Goal: Task Accomplishment & Management: Use online tool/utility

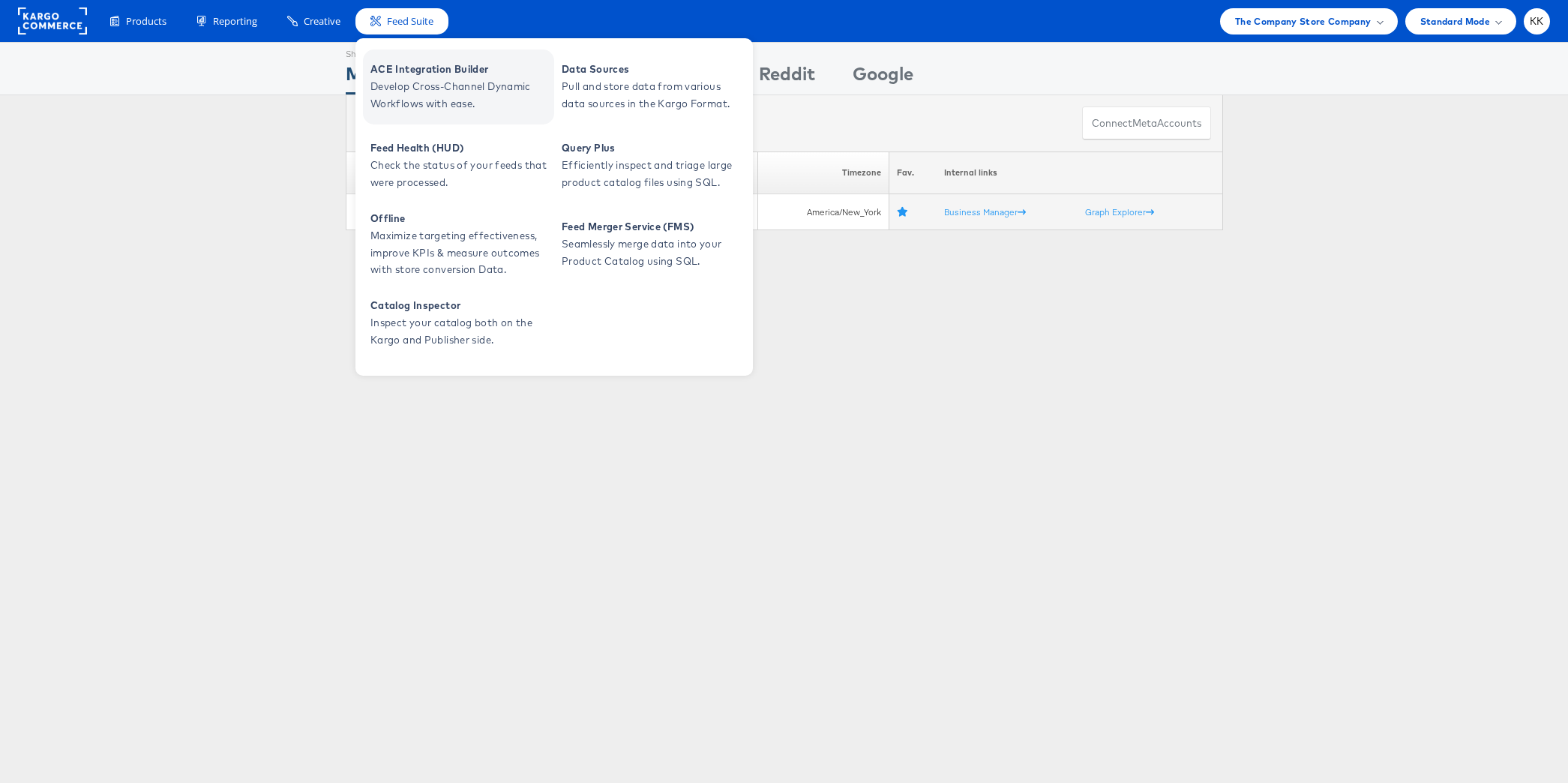
click at [408, 121] on link "ACE Integration Builder Develop Cross-Channel Dynamic Workflows with ease." at bounding box center [458, 86] width 191 height 75
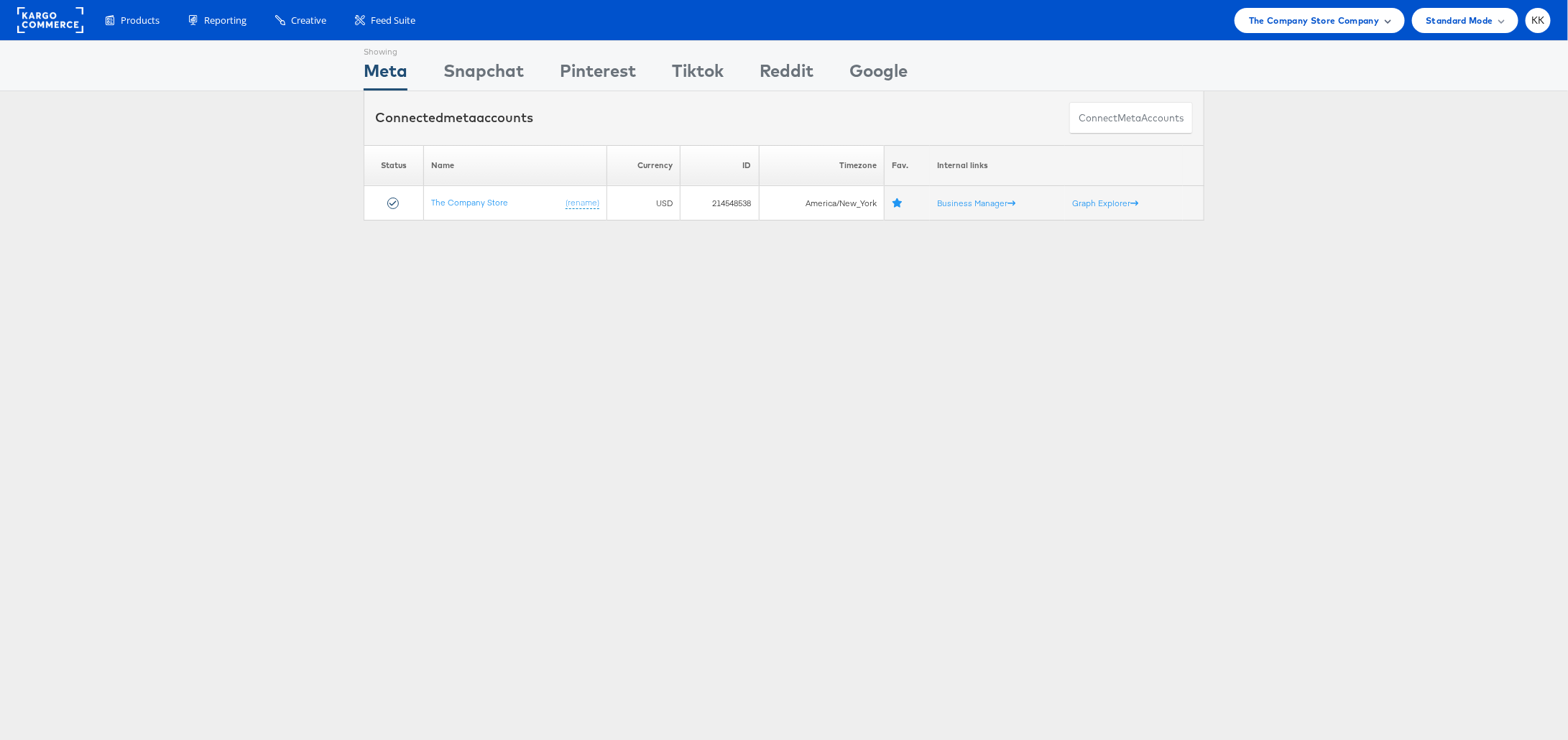
click at [1305, 28] on div "The Company Store Company" at bounding box center [1320, 20] width 170 height 25
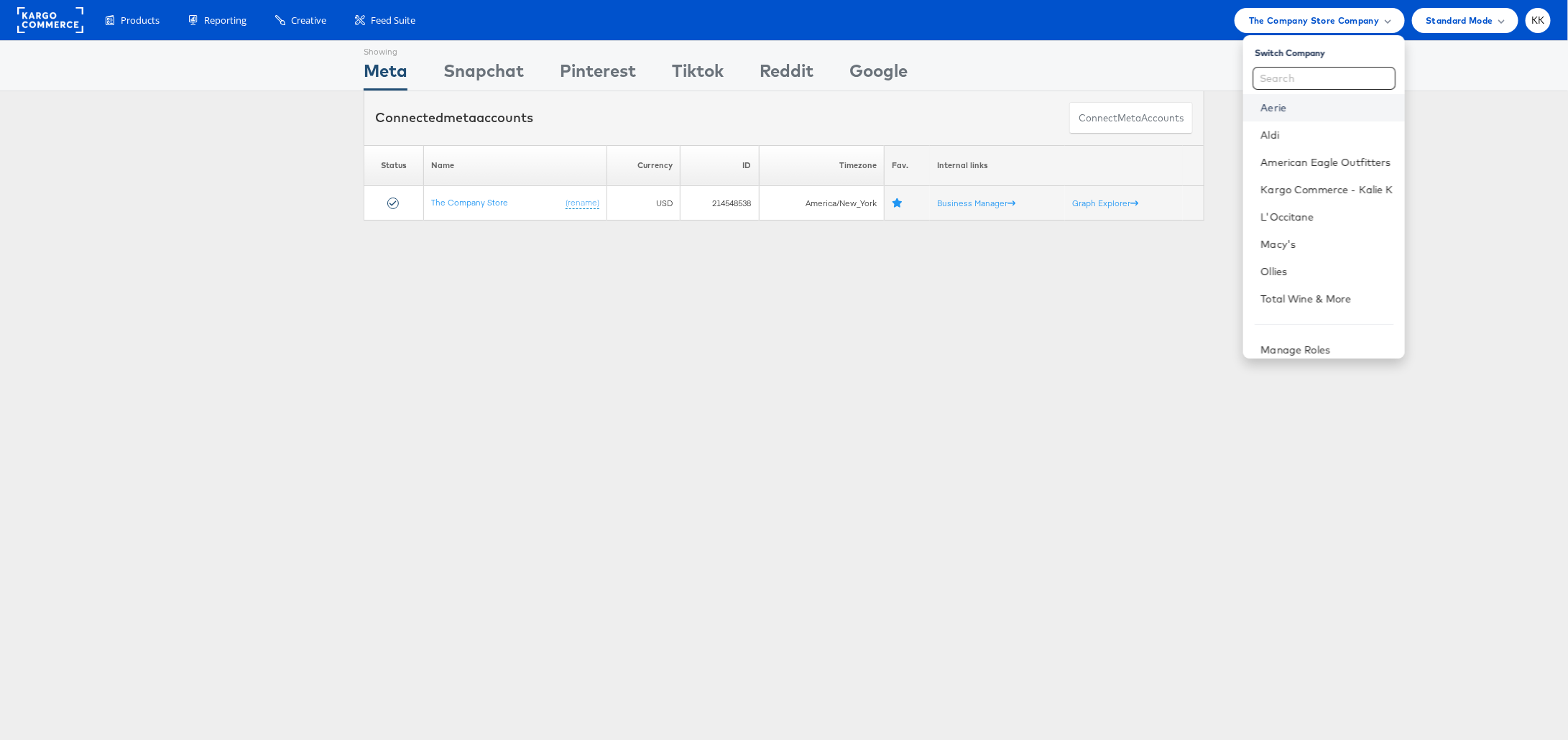
click at [1299, 107] on link "Aerie" at bounding box center [1326, 108] width 132 height 15
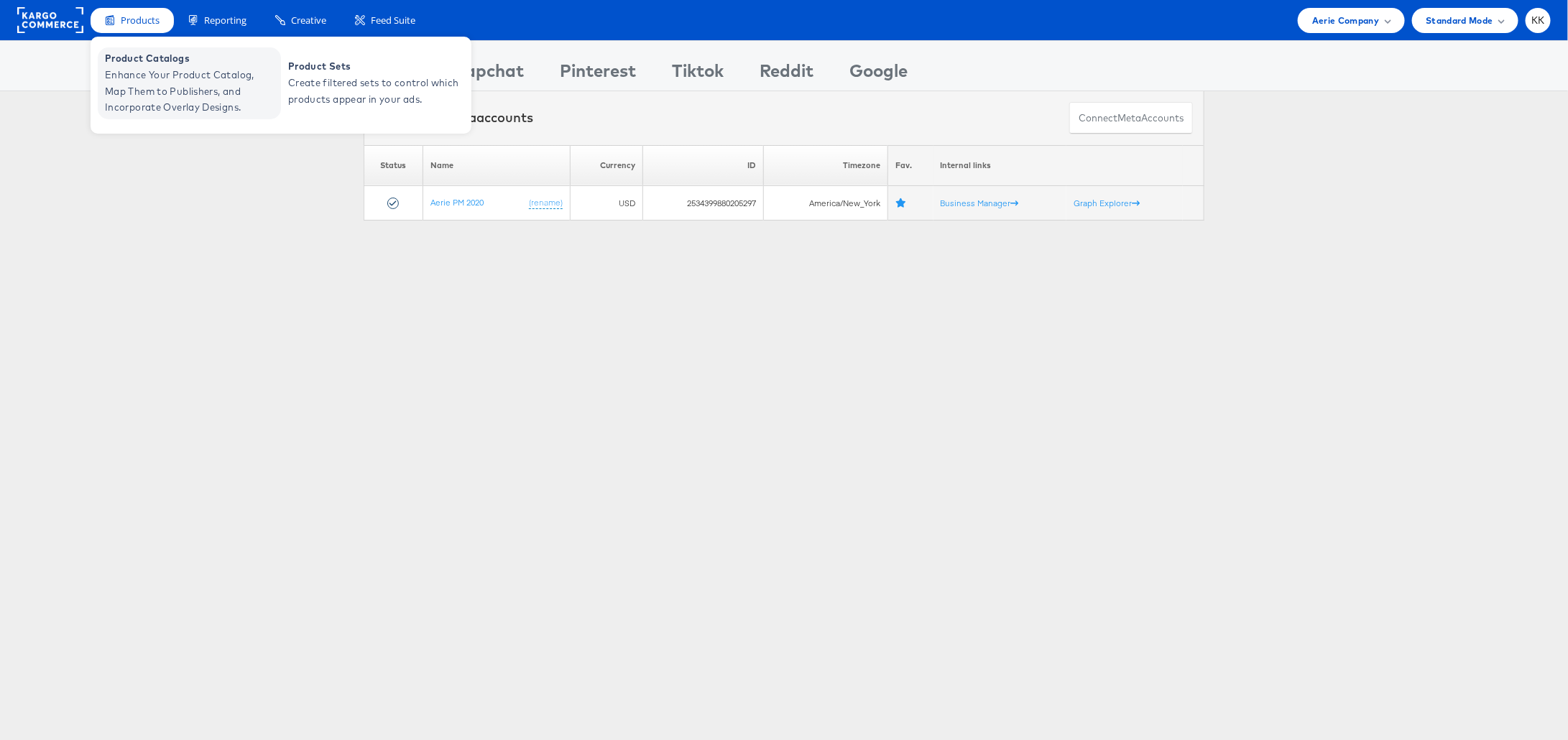
click at [143, 62] on span "Product Catalogs" at bounding box center [191, 58] width 172 height 16
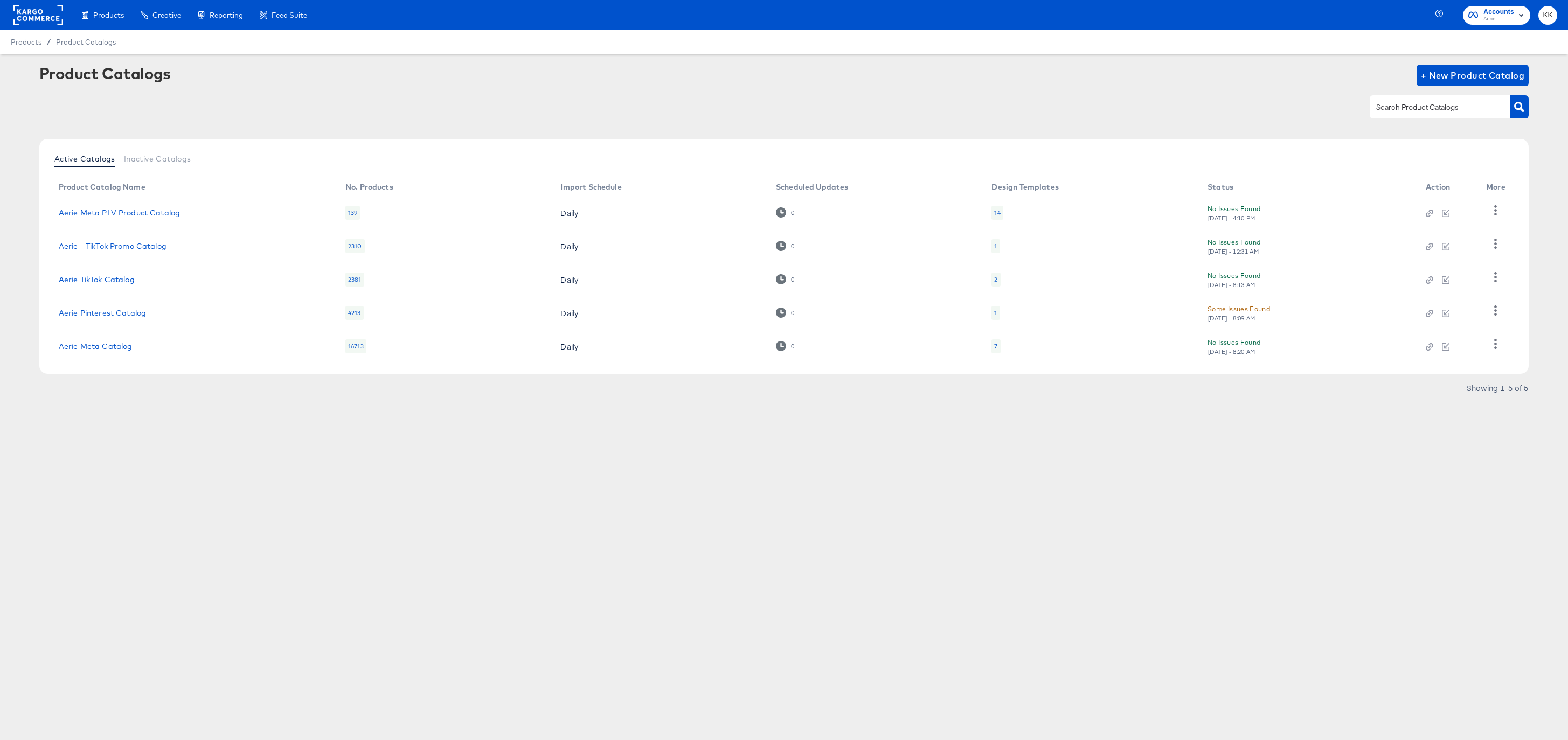
click at [107, 349] on link "Aerie Meta Catalog" at bounding box center [95, 346] width 74 height 9
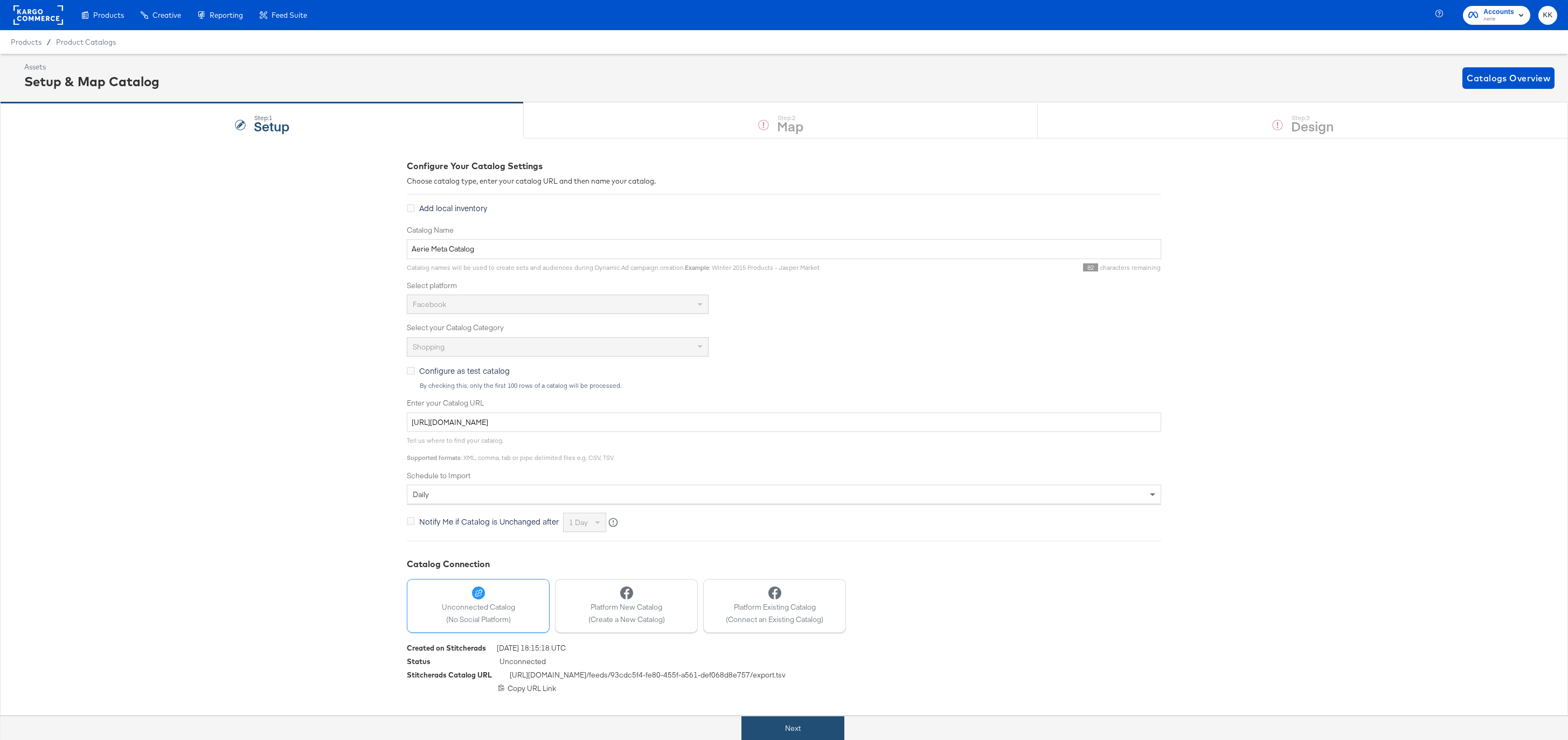
click at [771, 729] on button "Next" at bounding box center [793, 728] width 103 height 24
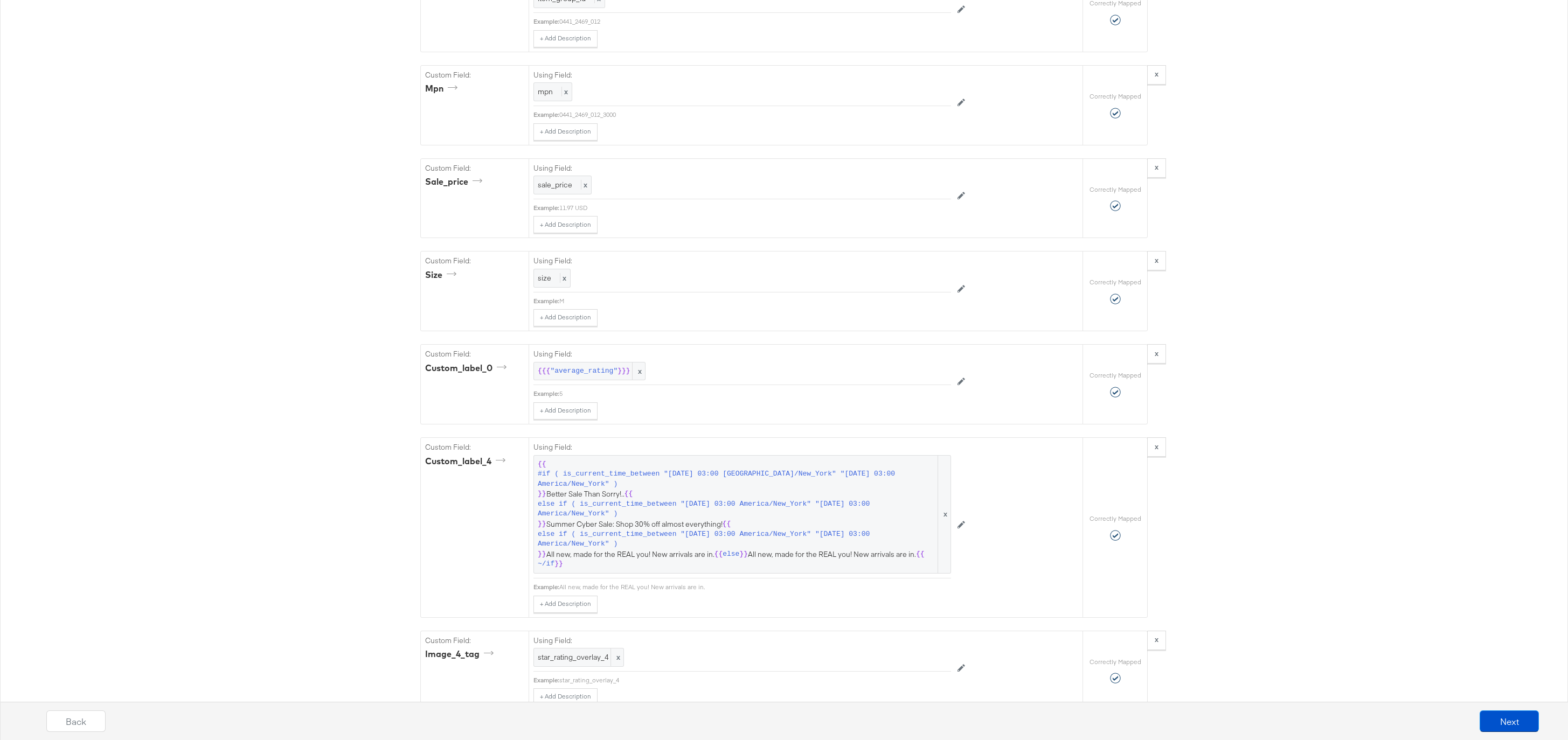
scroll to position [2518, 0]
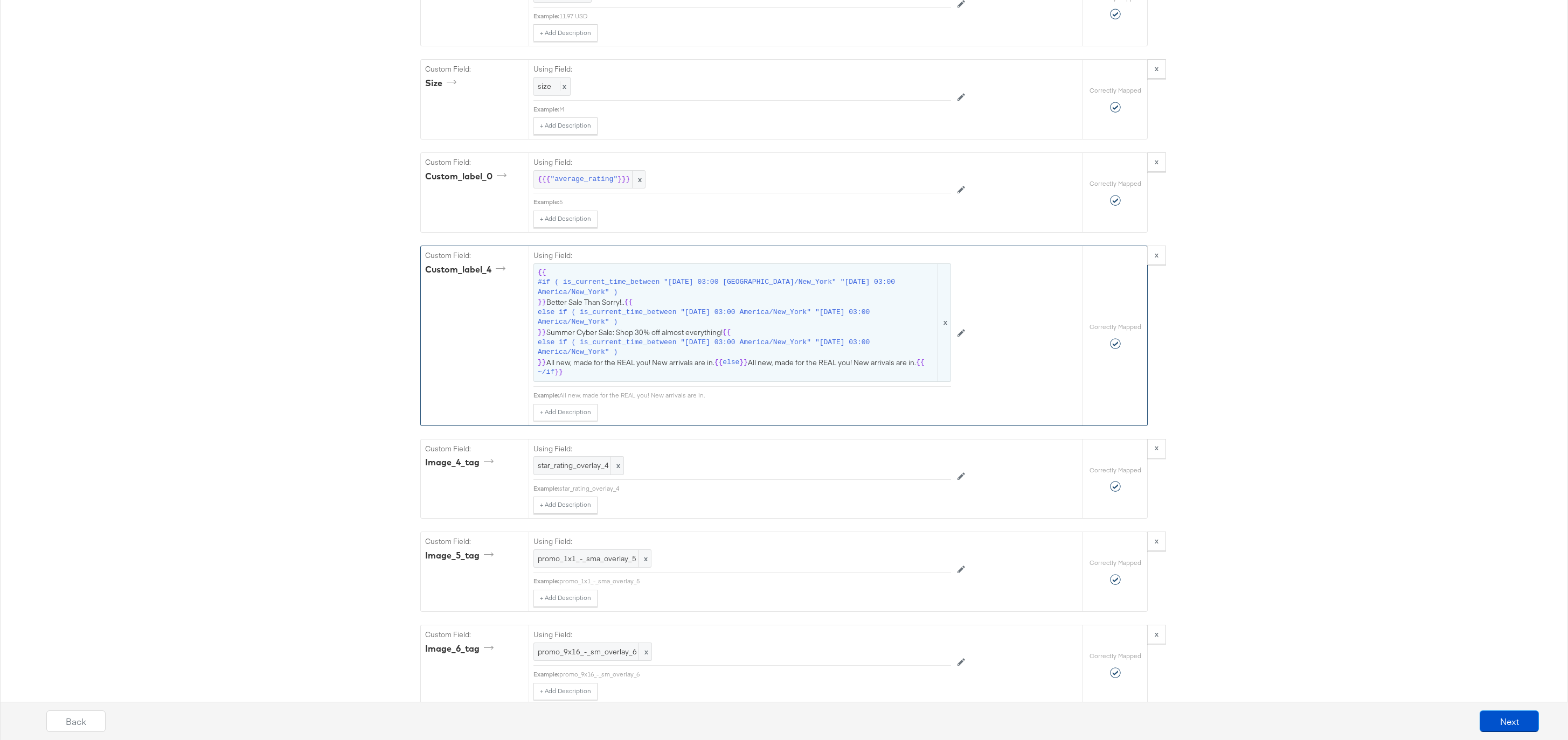
click at [702, 327] on span "{{ #if ( is_current_time_between "2024-06-11 03:00 America/New_York" "2024-06-1…" at bounding box center [742, 323] width 409 height 110
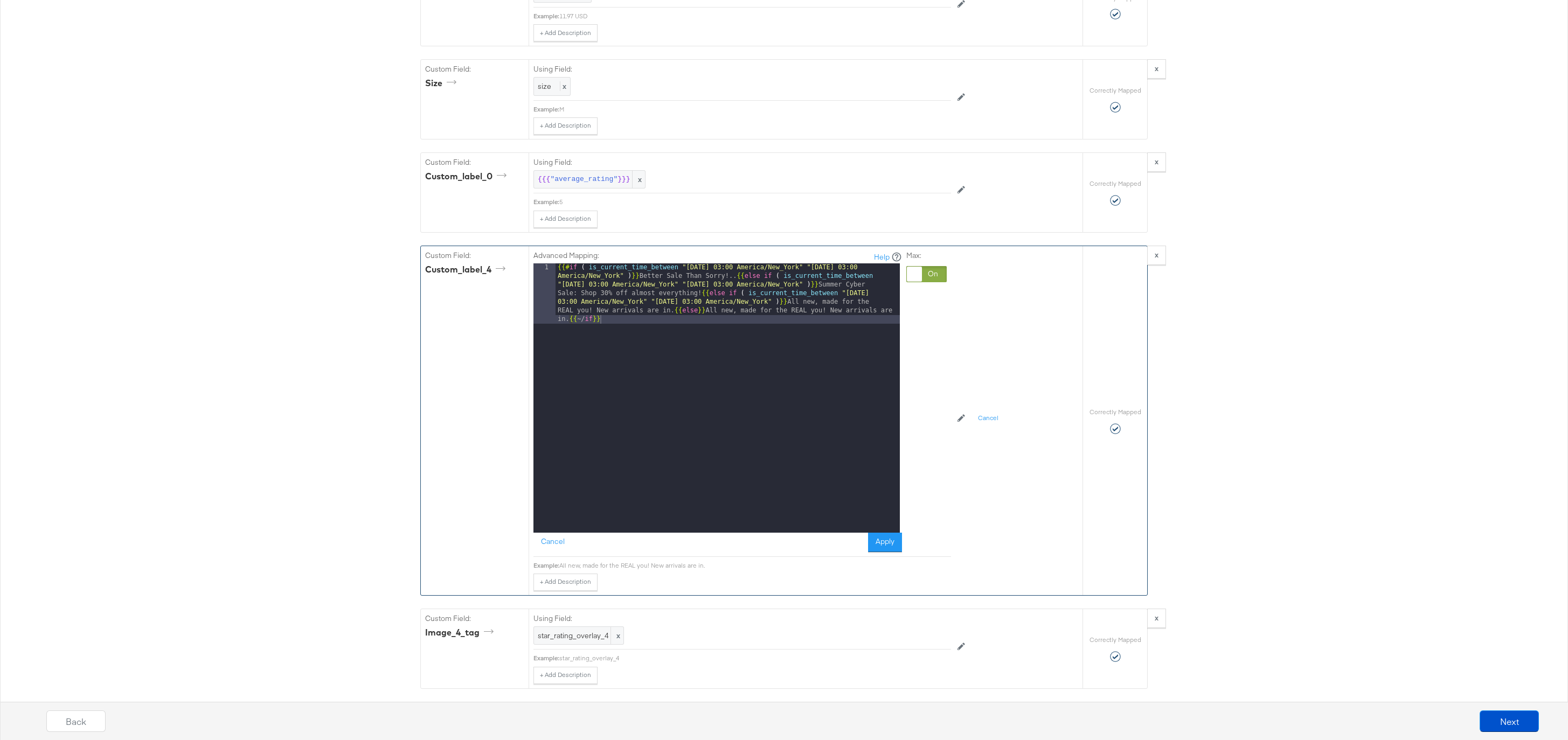
click at [674, 310] on div "{{# if ( is_current_time_between "2024-06-11 03:00 America/New_York" "2024-06-1…" at bounding box center [728, 458] width 345 height 390
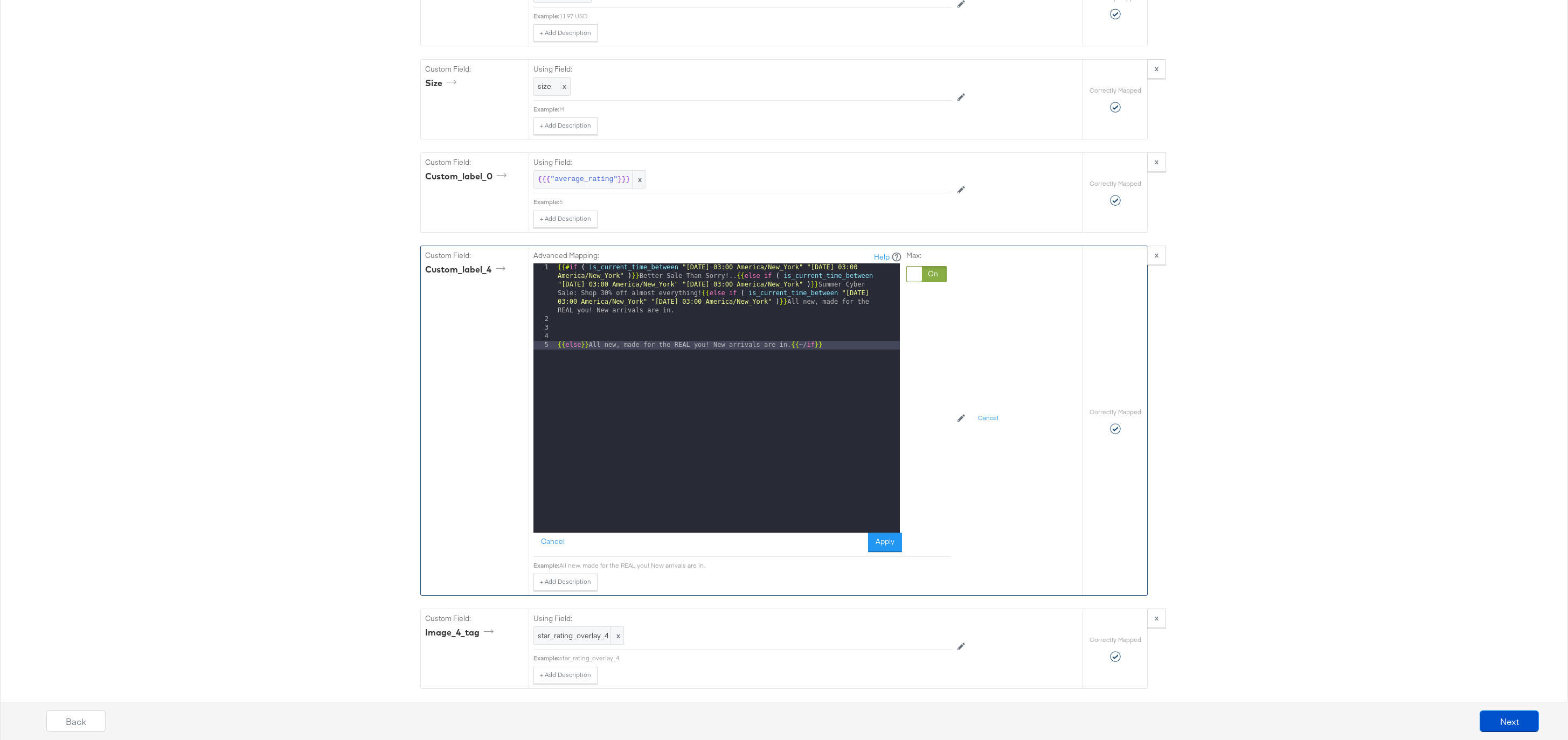
click at [701, 292] on div "{{# if ( is_current_time_between "2024-06-11 03:00 America/New_York" "2024-06-1…" at bounding box center [728, 428] width 345 height 330
drag, startPoint x: 868, startPoint y: 328, endPoint x: 678, endPoint y: 326, distance: 190.0
click at [678, 326] on div "{{# if ( is_current_time_between "2024-06-11 03:00 America/New_York" "2024-06-1…" at bounding box center [728, 419] width 345 height 312
click at [686, 331] on div "{{# if ( is_current_time_between "2024-06-11 03:00 America/New_York" "2024-06-1…" at bounding box center [728, 419] width 345 height 312
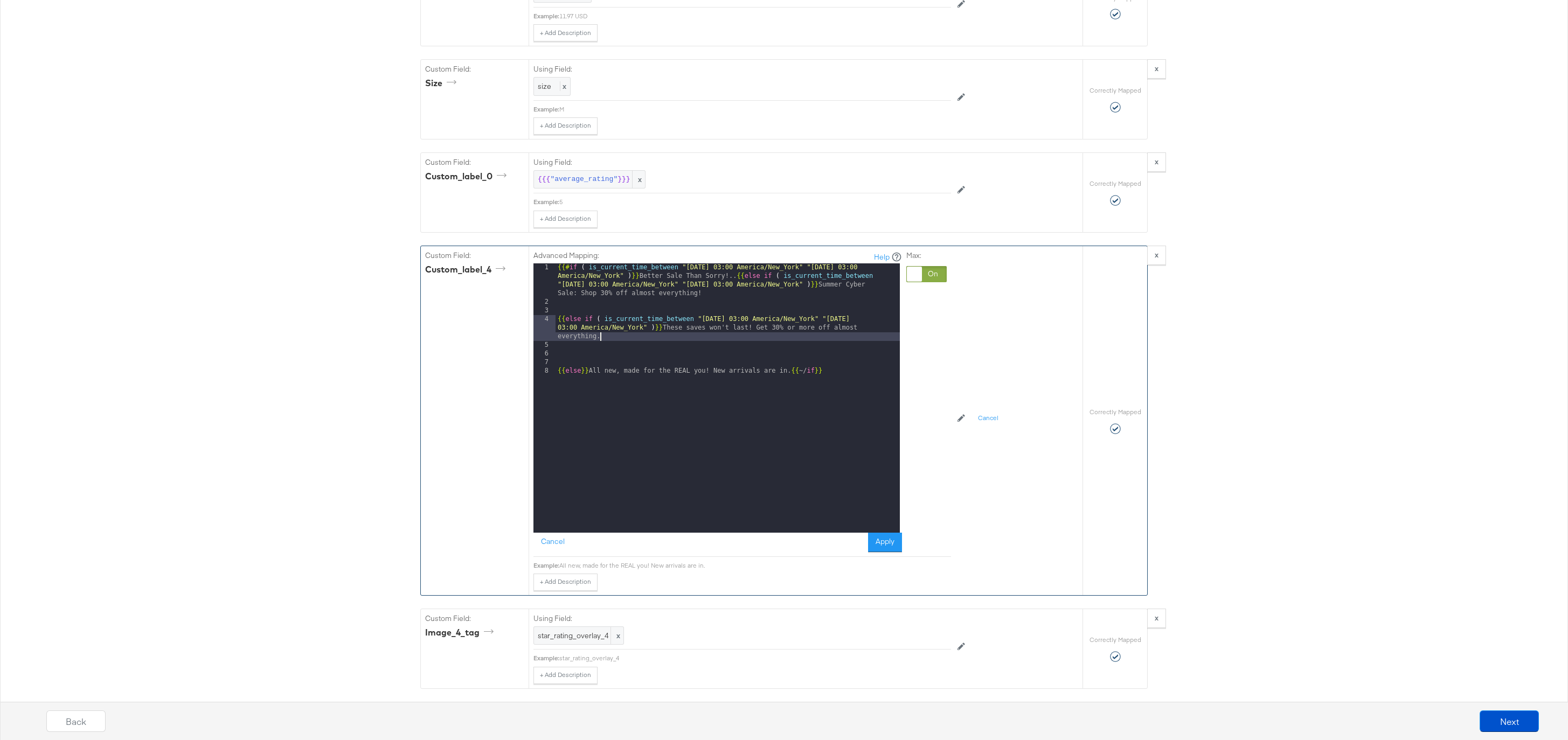
click at [741, 318] on div "{{# if ( is_current_time_between "2024-06-11 03:00 America/New_York" "2024-06-1…" at bounding box center [728, 419] width 345 height 312
click at [878, 317] on div "{{# if ( is_current_time_between "2024-06-11 03:00 America/New_York" "2024-06-1…" at bounding box center [728, 419] width 345 height 312
click at [559, 321] on div "{{# if ( is_current_time_between "2024-06-11 03:00 America/New_York" "2024-06-1…" at bounding box center [728, 419] width 345 height 312
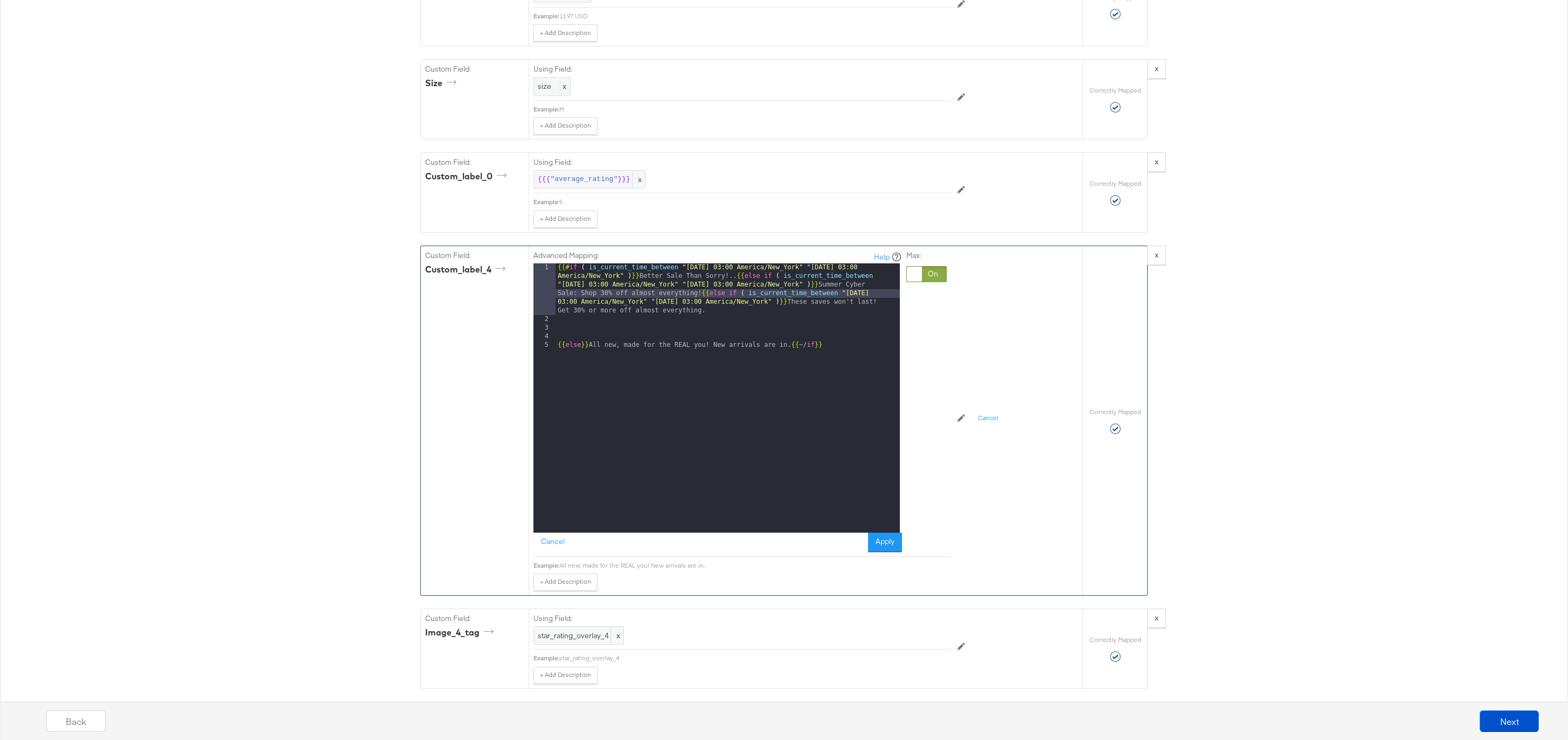
click at [556, 346] on div "{{# if ( is_current_time_between "2024-06-11 03:00 America/New_York" "2024-06-1…" at bounding box center [728, 428] width 345 height 330
click at [884, 550] on button "Apply" at bounding box center [885, 542] width 34 height 19
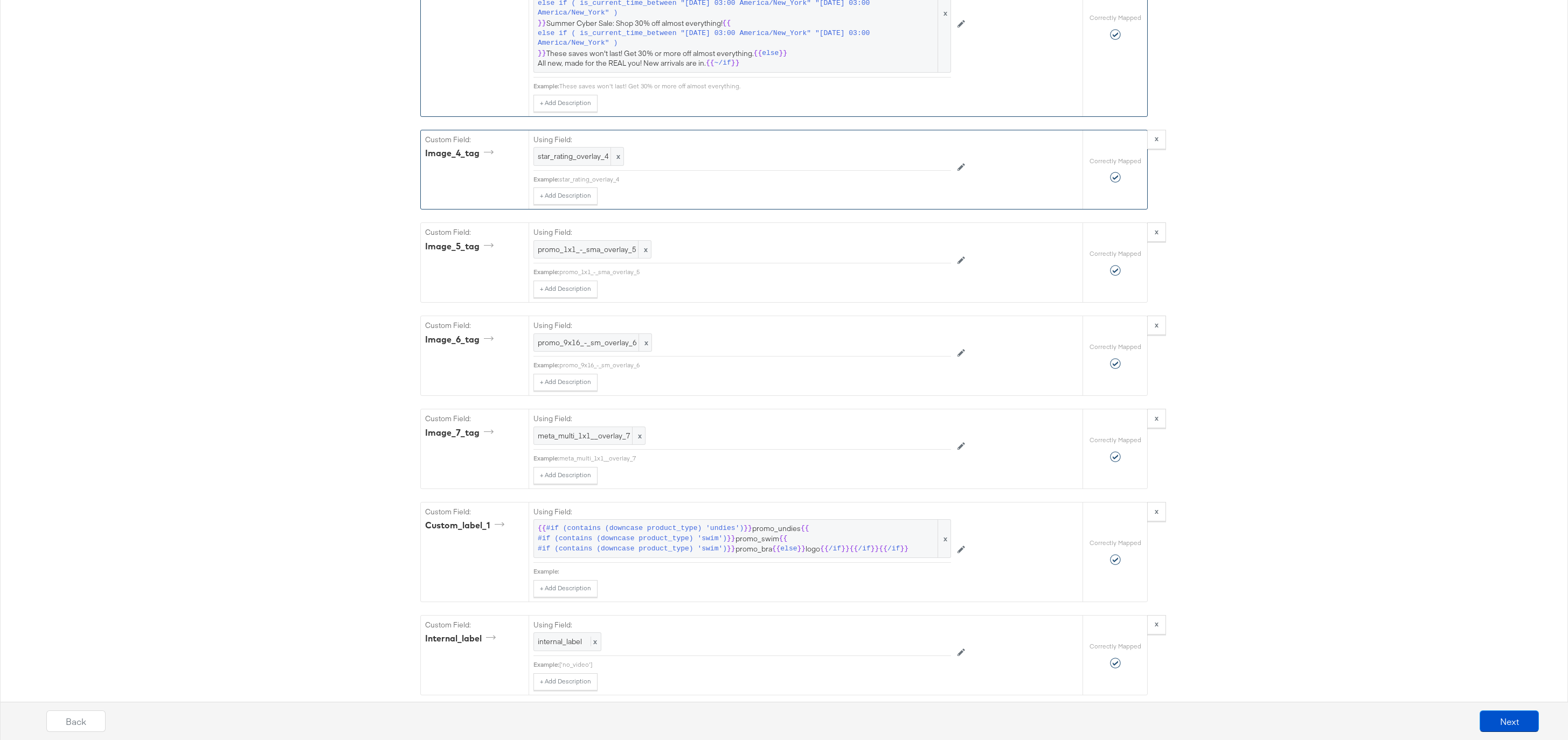
scroll to position [2908, 0]
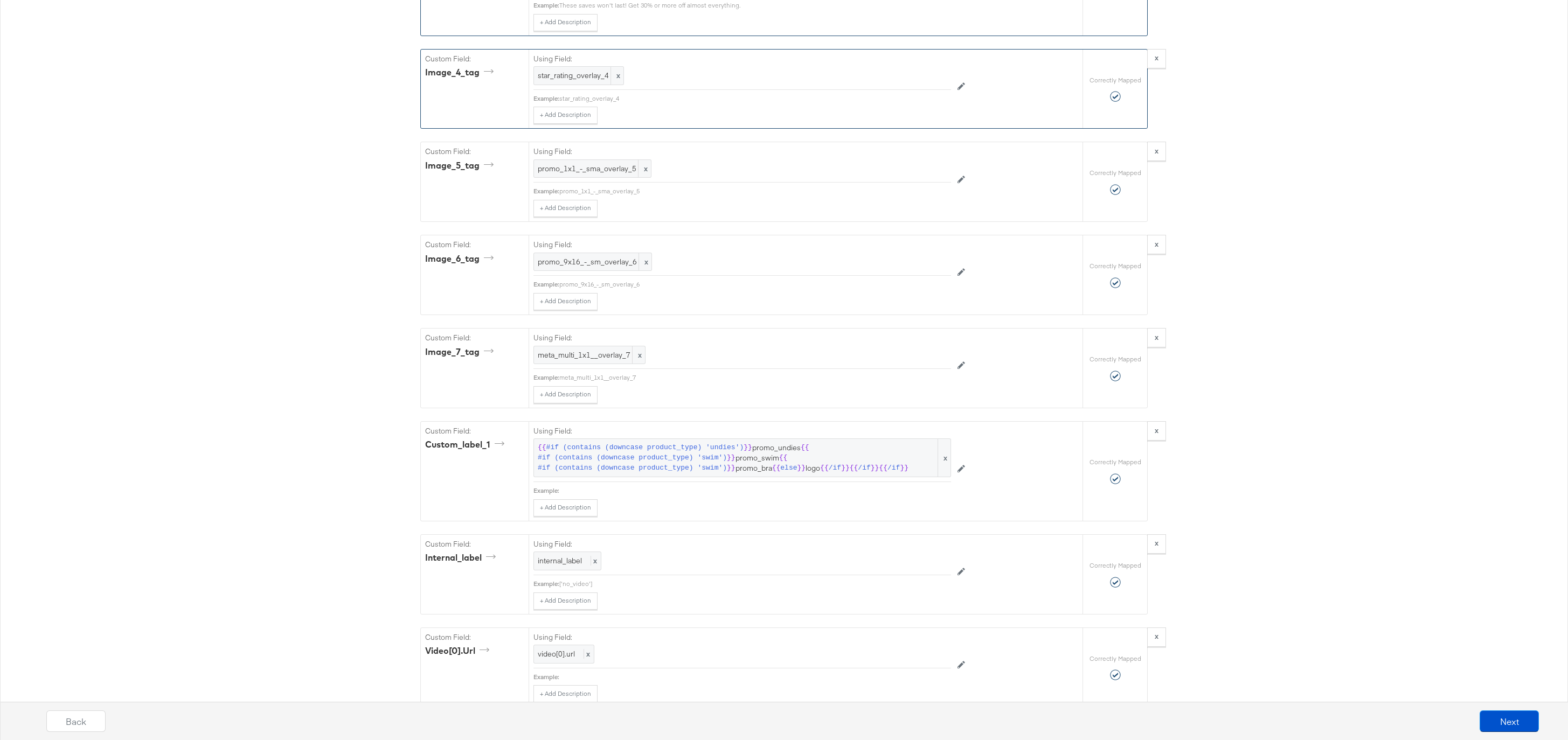
click at [829, 466] on span "/if" at bounding box center [835, 468] width 12 height 10
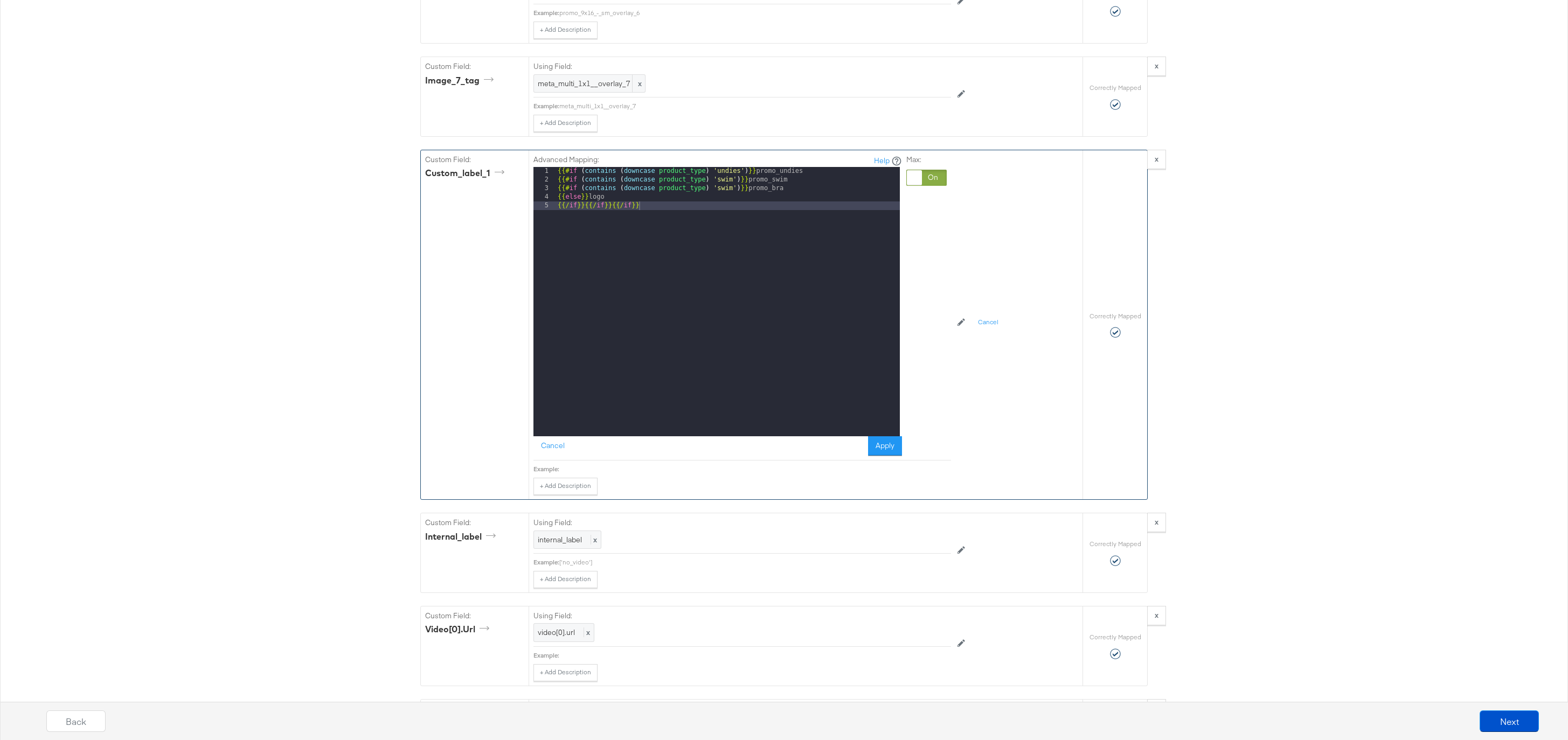
scroll to position [3202, 0]
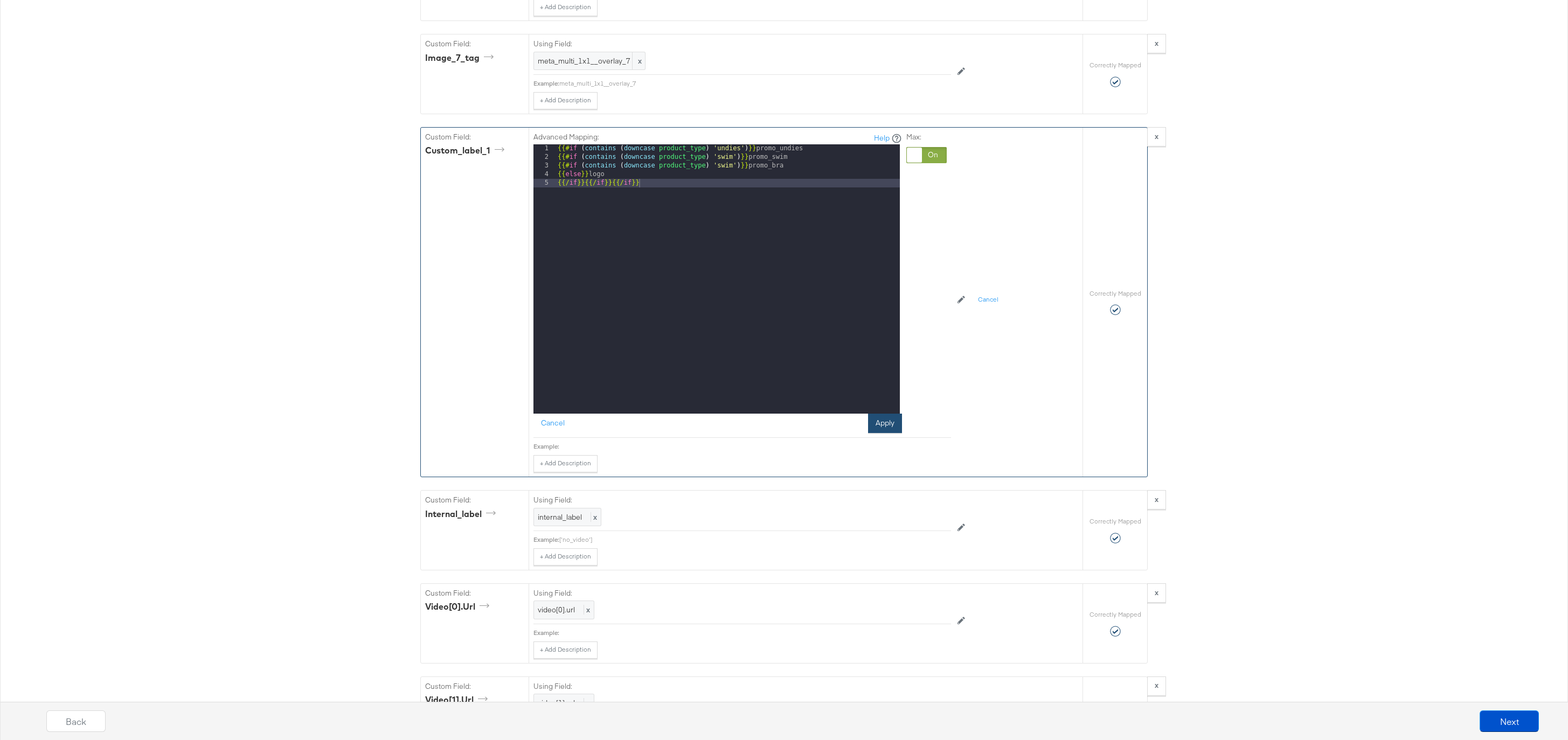
click at [885, 429] on button "Apply" at bounding box center [885, 424] width 34 height 19
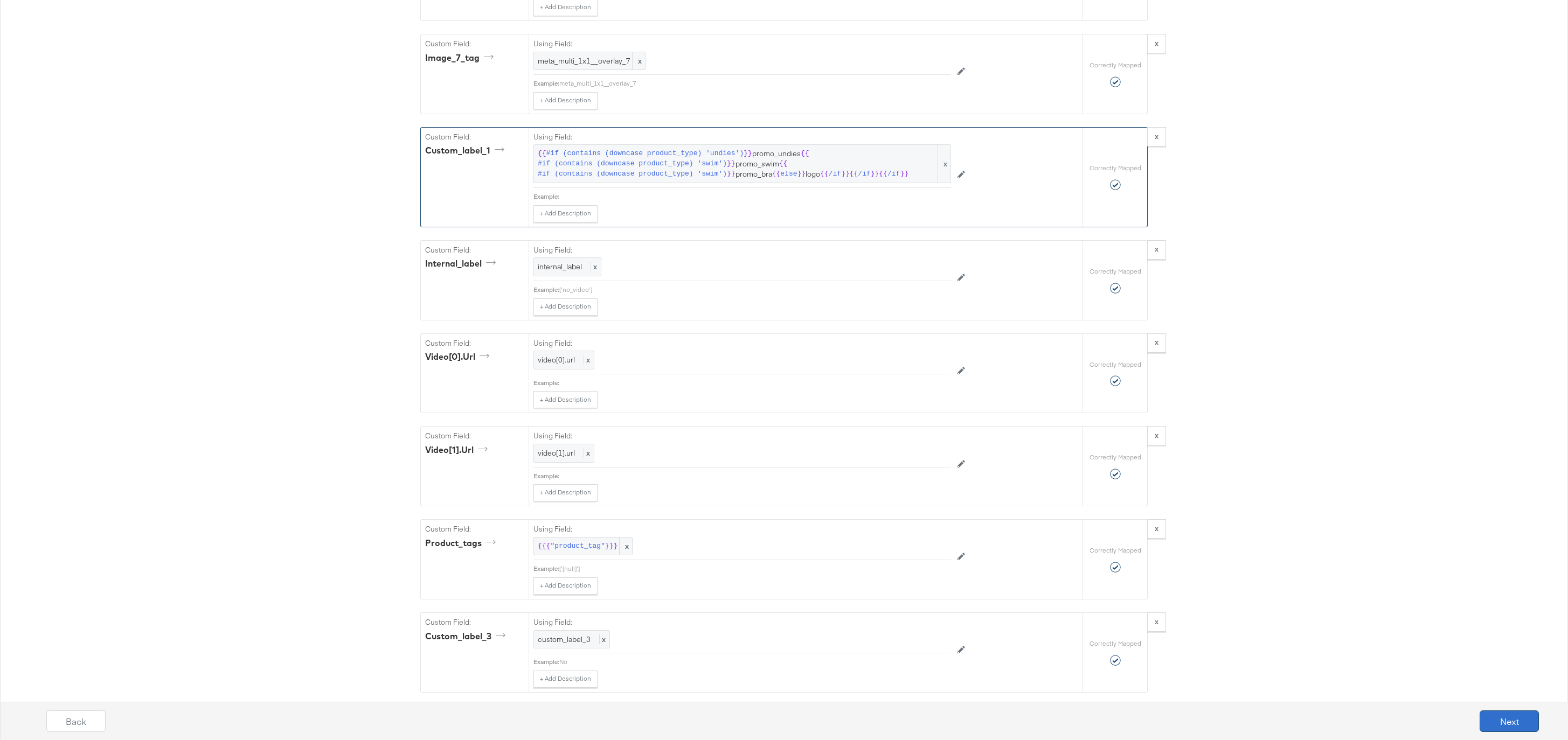
click at [1513, 713] on button "Next" at bounding box center [1509, 721] width 59 height 21
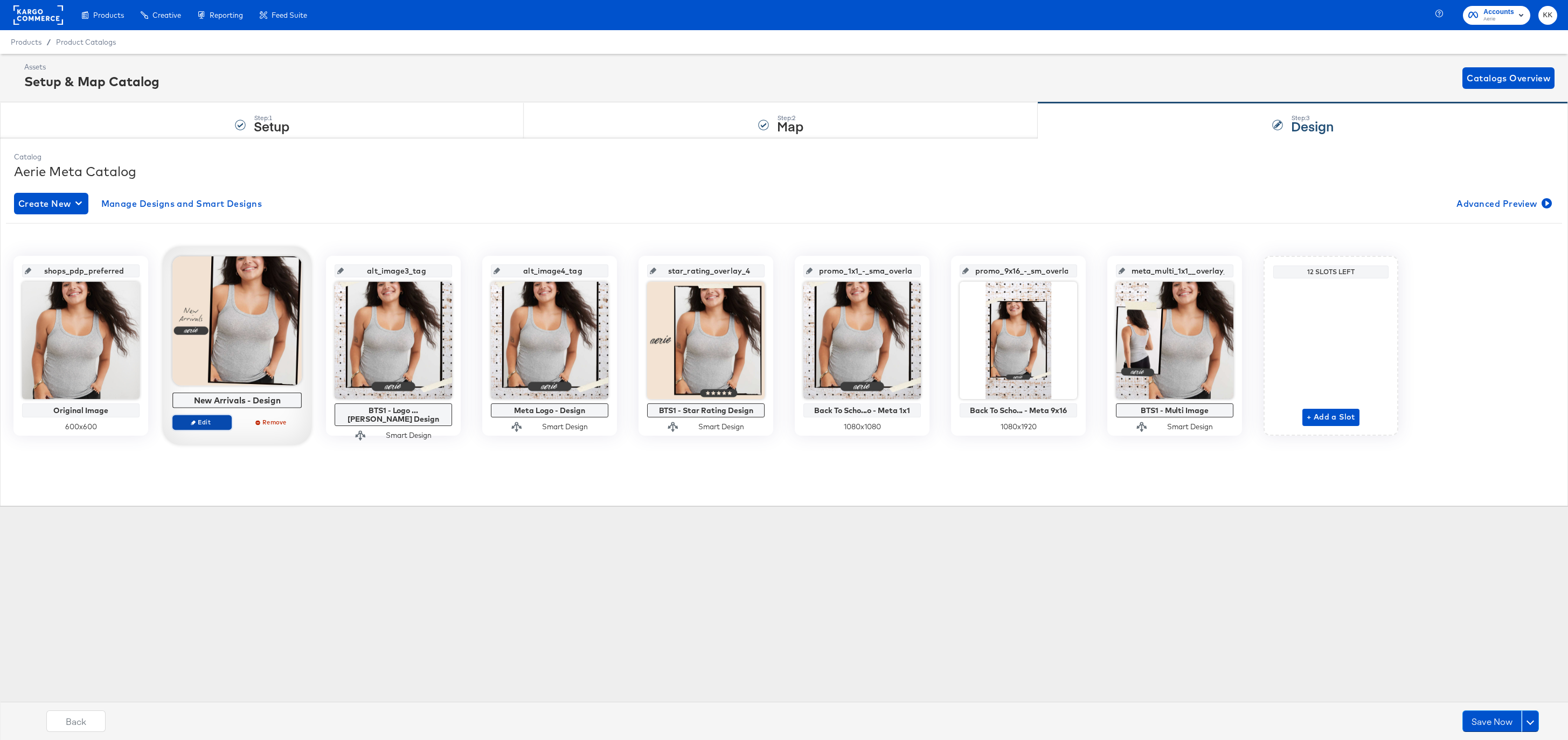
click at [211, 422] on span "Edit" at bounding box center [201, 422] width 49 height 8
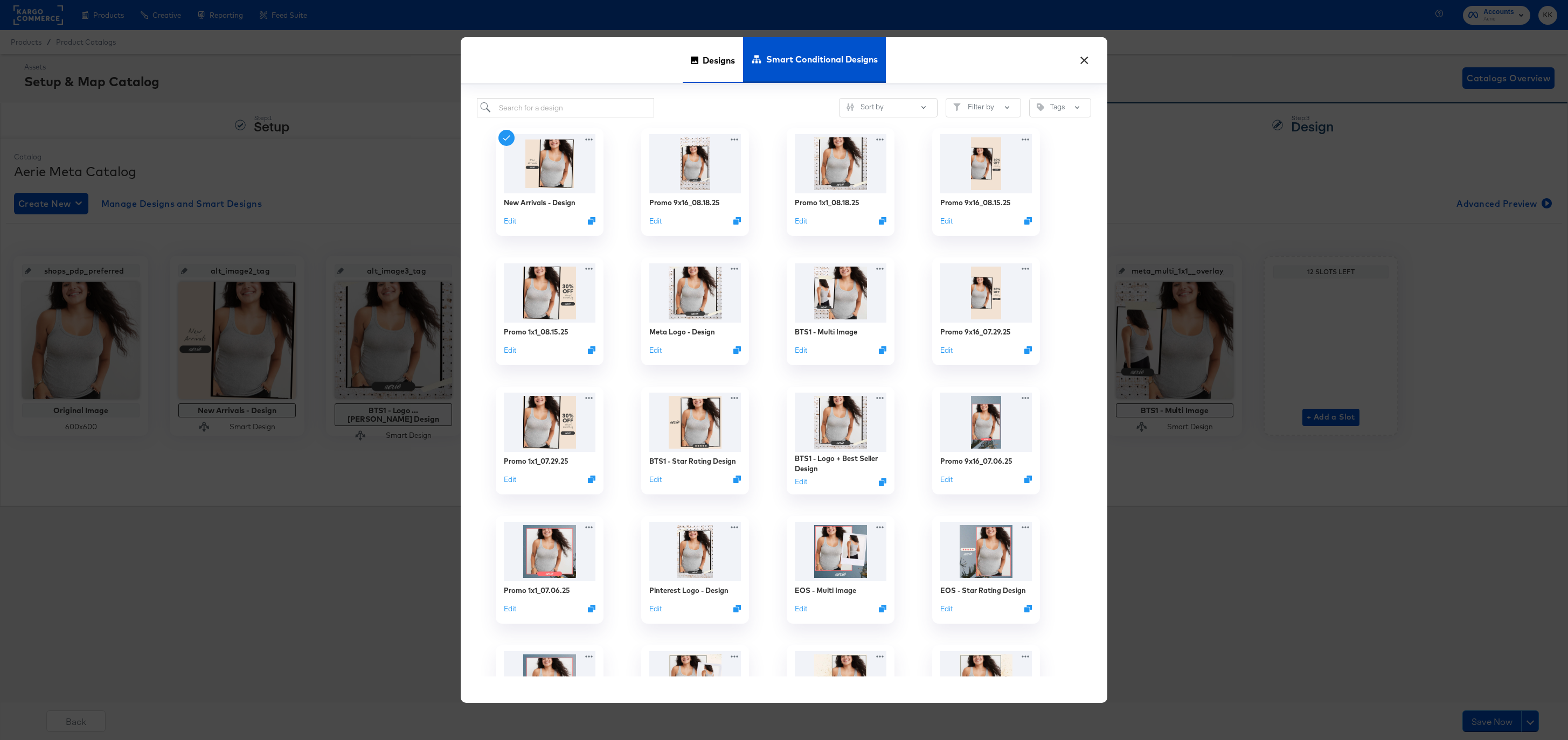
click at [709, 54] on span "Designs" at bounding box center [718, 60] width 32 height 47
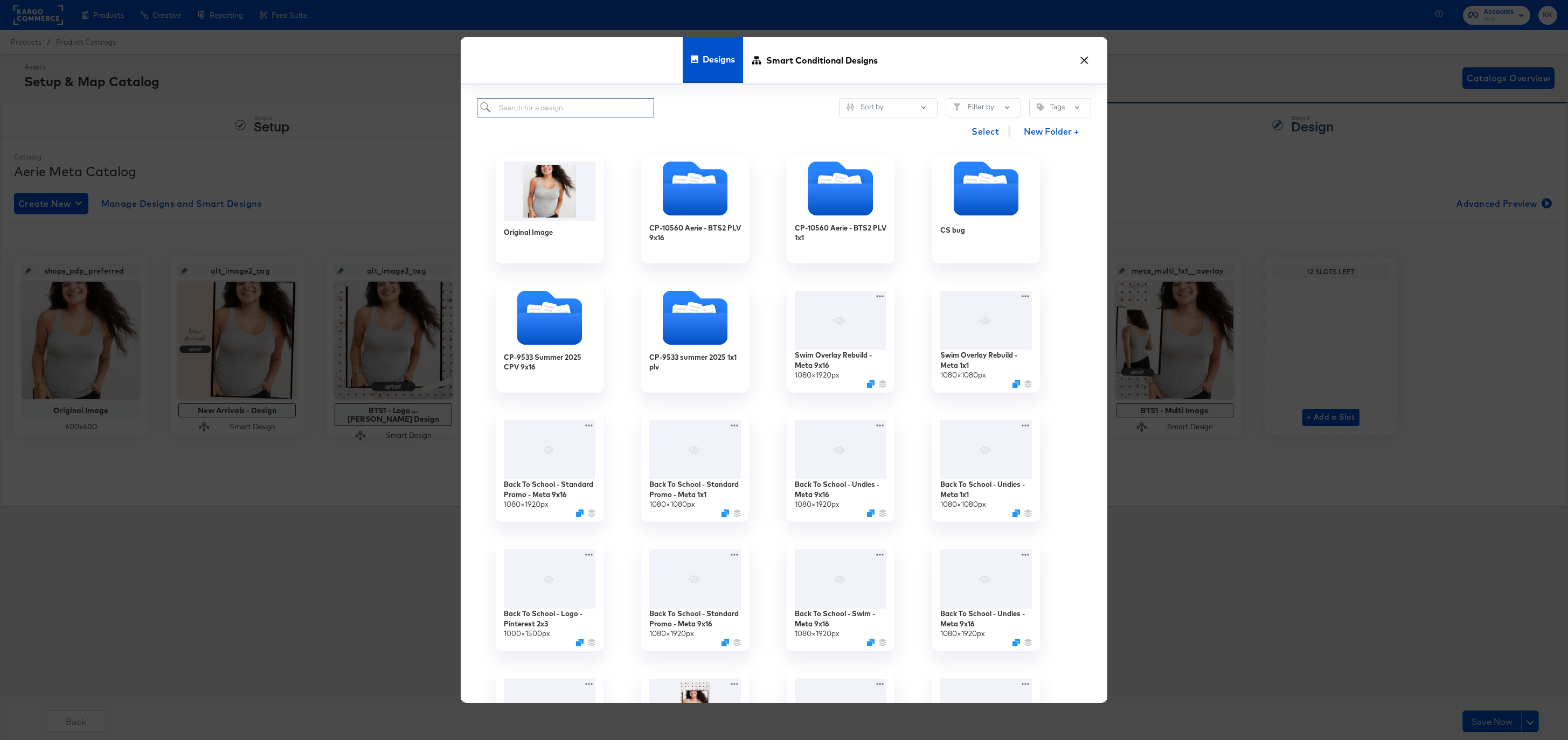
click at [534, 117] on input "search" at bounding box center [565, 108] width 177 height 20
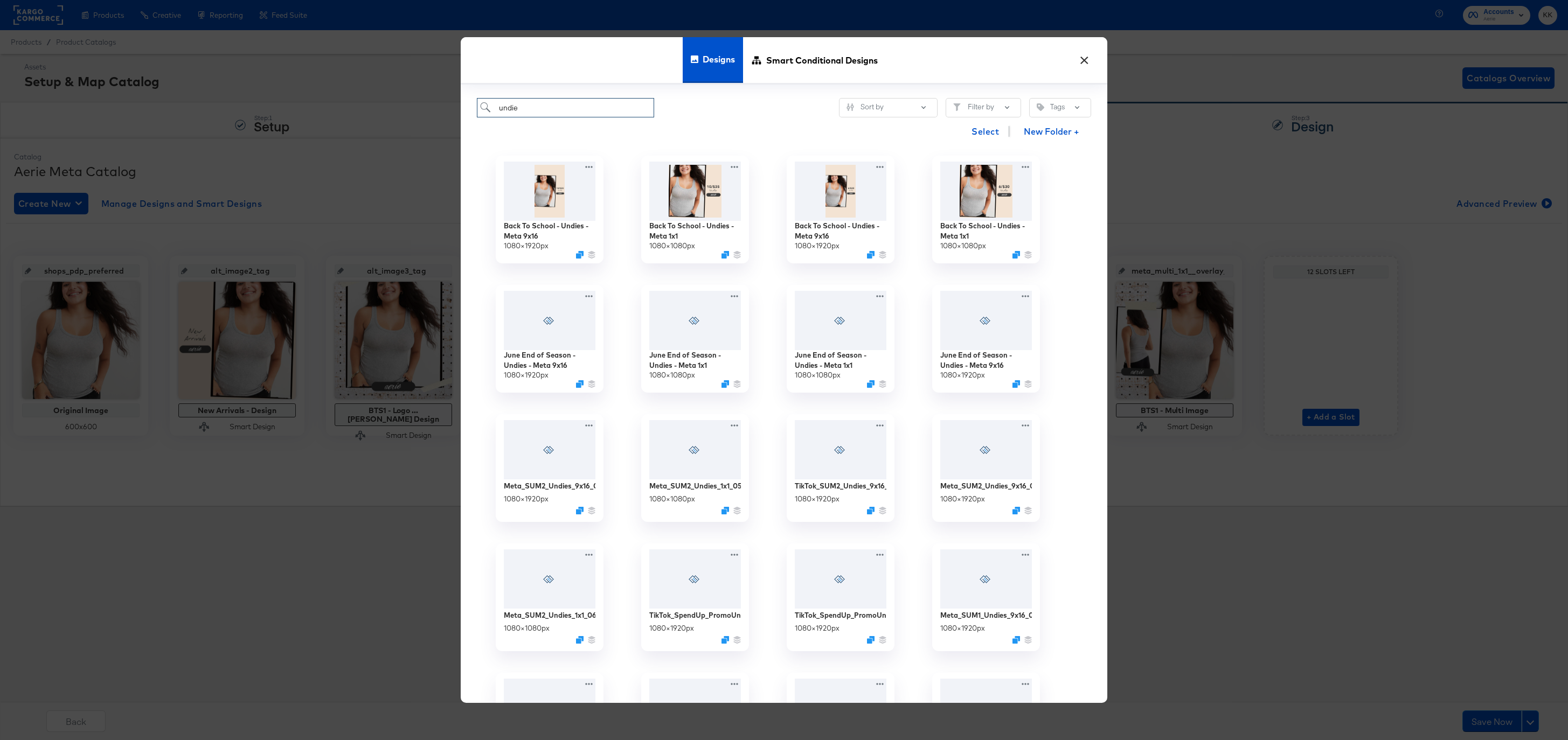
type input "undie"
click at [751, 111] on div "undie Sort by Filter by Tags" at bounding box center [783, 108] width 614 height 20
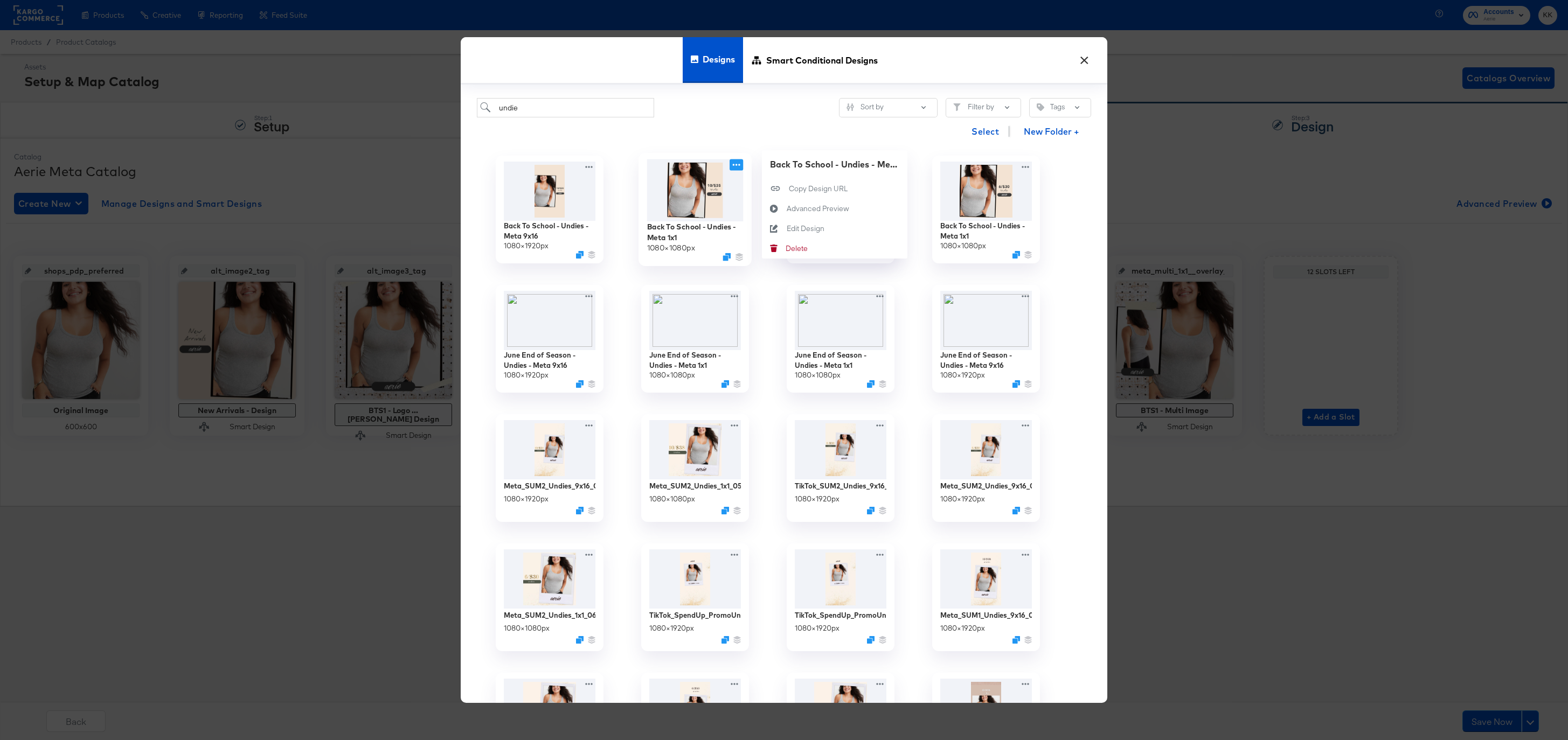
click at [741, 162] on icon at bounding box center [737, 165] width 13 height 12
click at [782, 225] on icon at bounding box center [774, 229] width 25 height 9
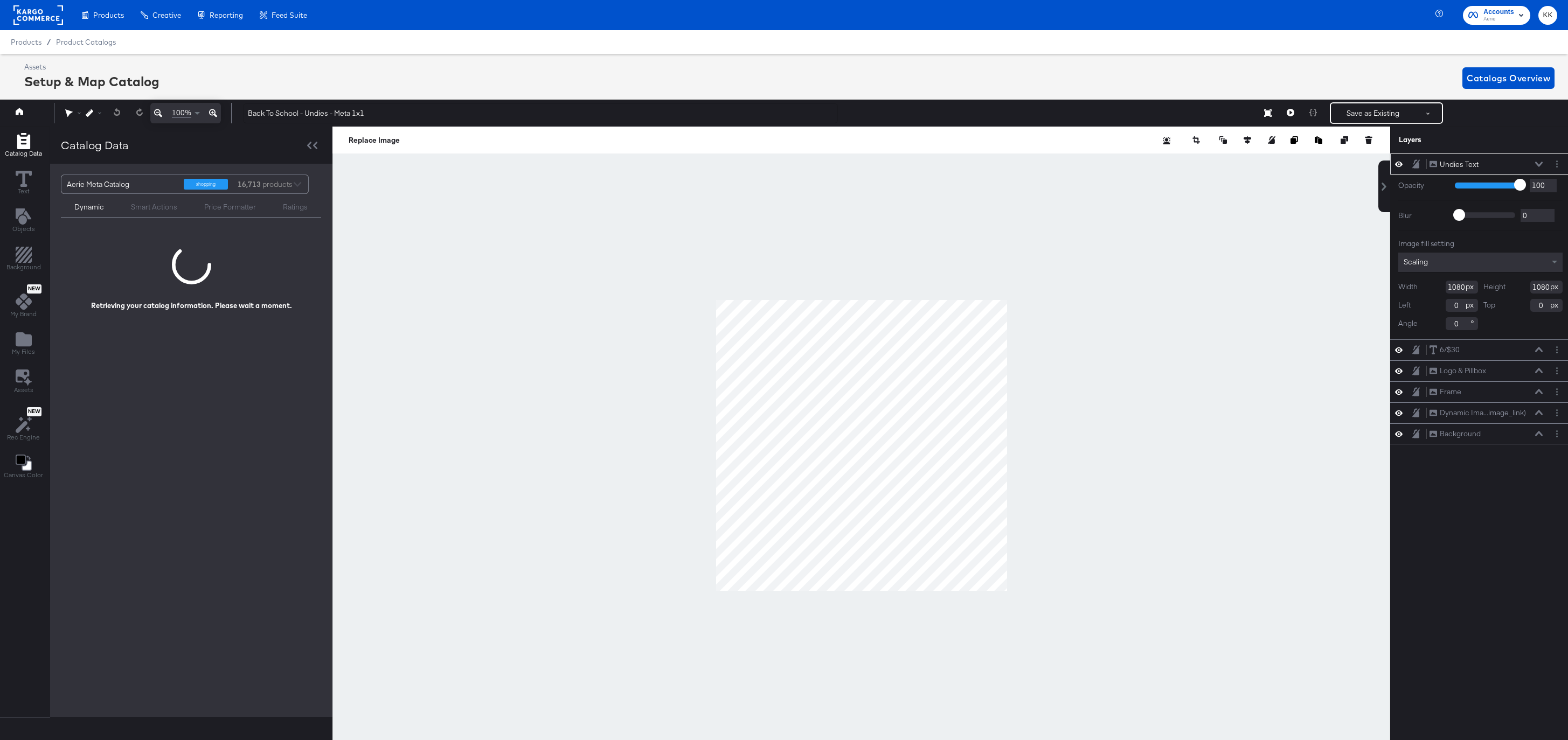
scroll to position [0, 2]
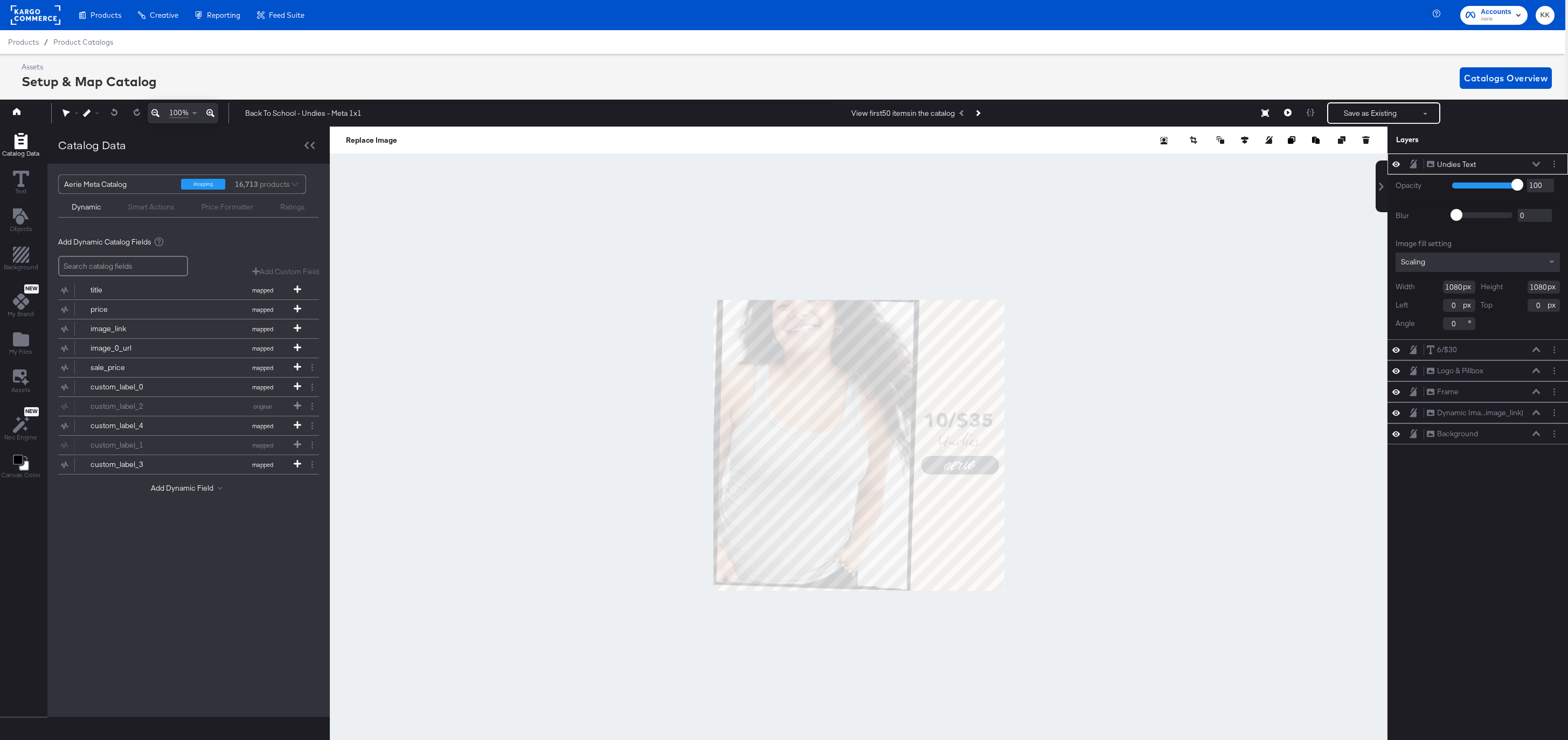
click at [212, 113] on icon at bounding box center [210, 113] width 8 height 13
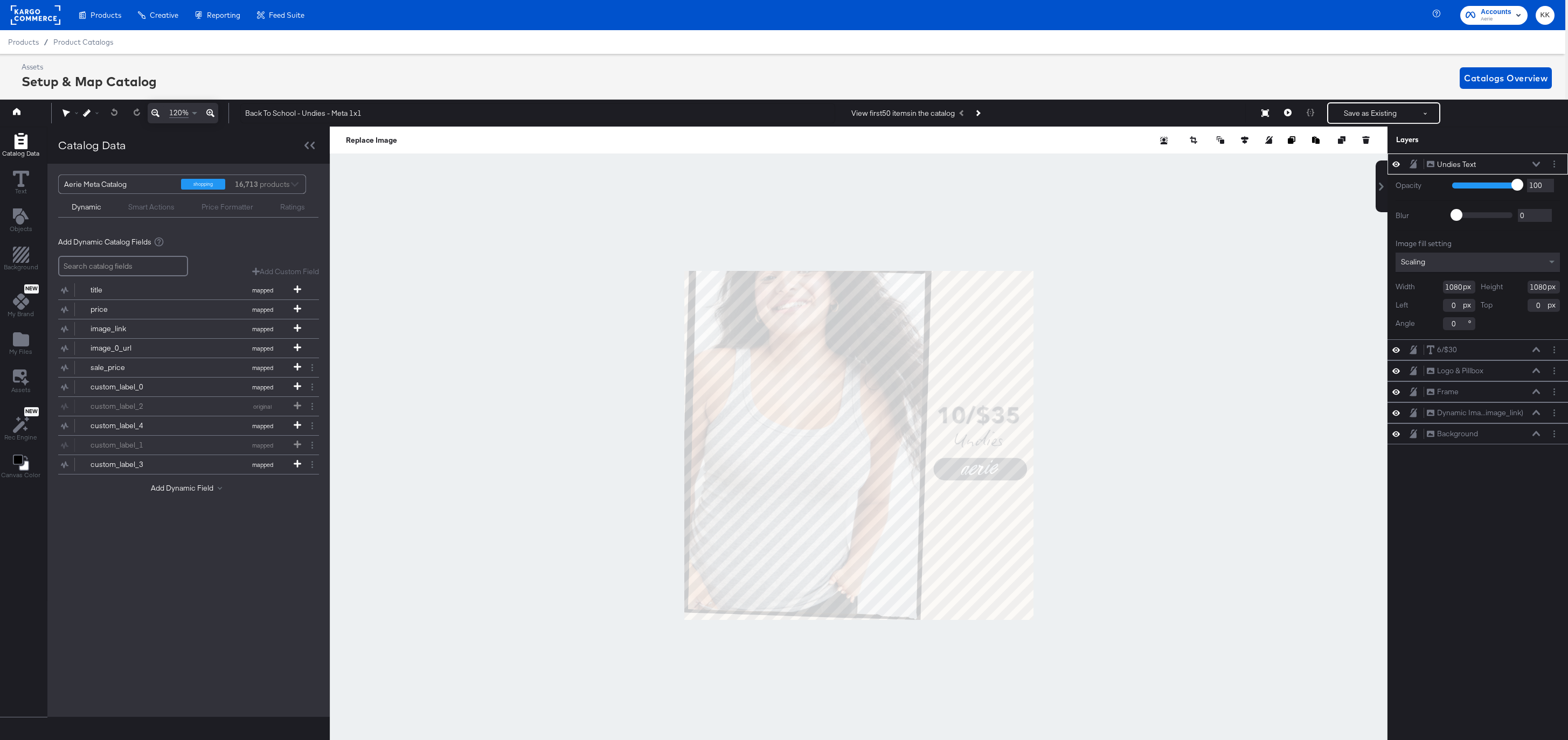
click at [212, 113] on icon at bounding box center [210, 113] width 8 height 13
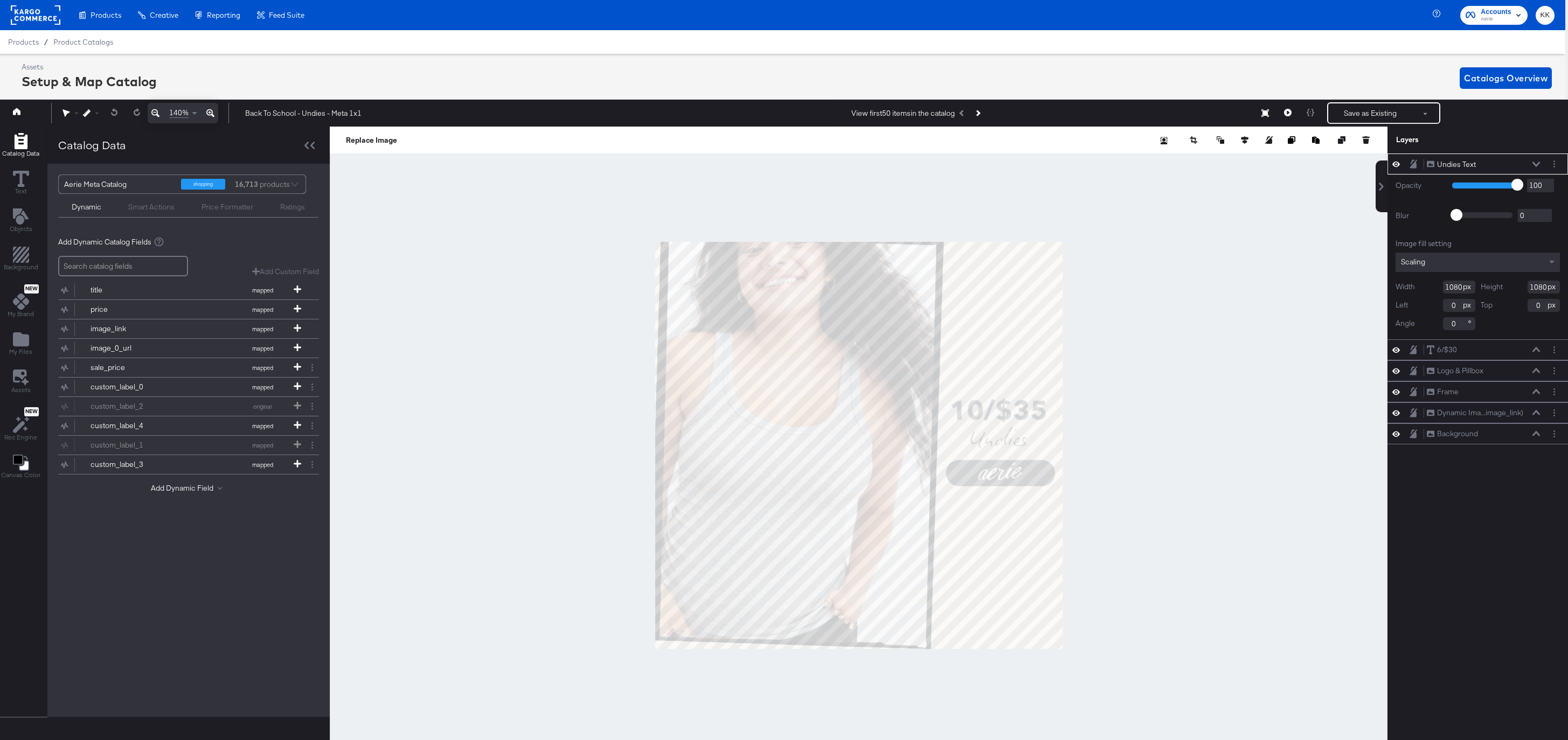
click at [533, 453] on div at bounding box center [859, 445] width 1058 height 638
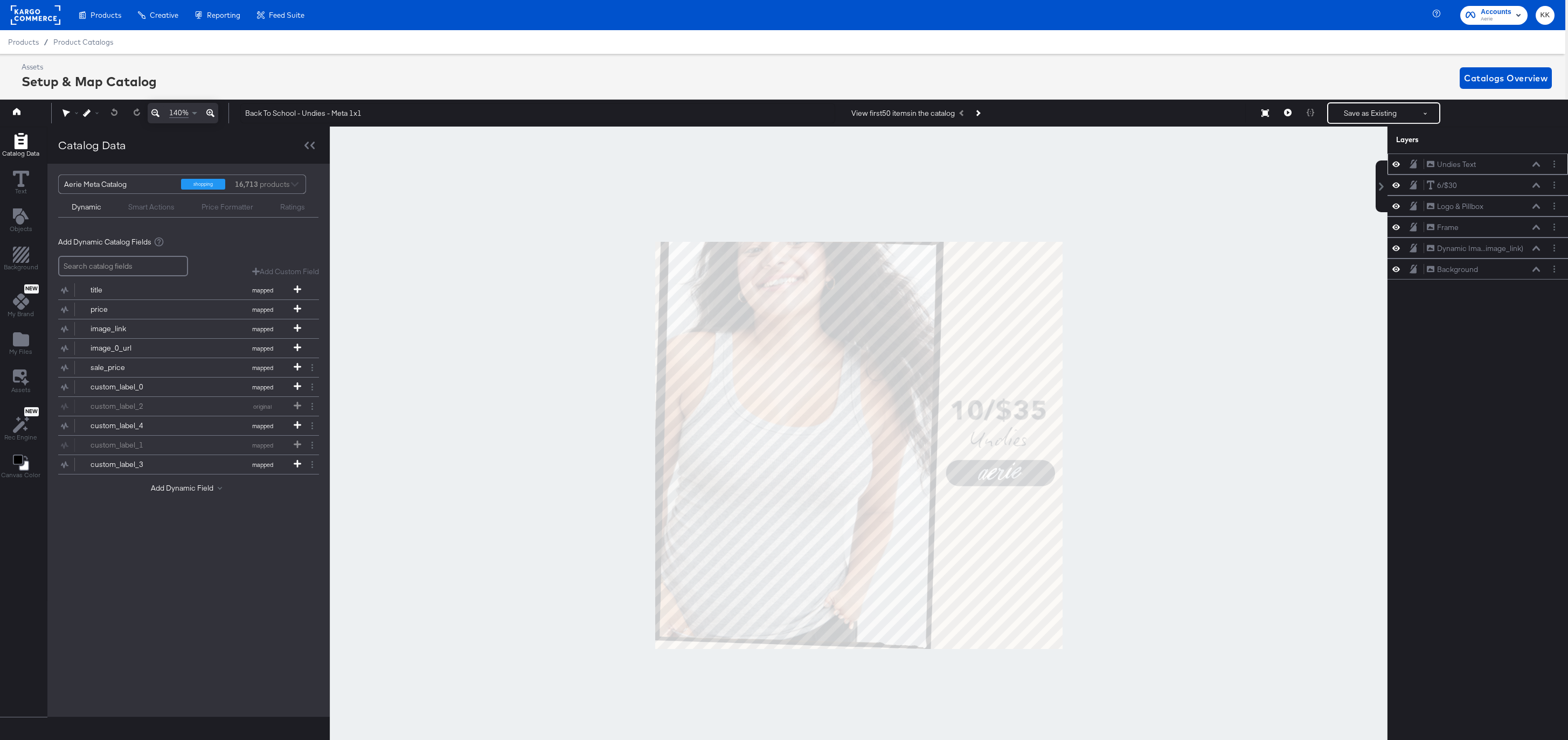
click at [1535, 165] on icon at bounding box center [1536, 164] width 7 height 5
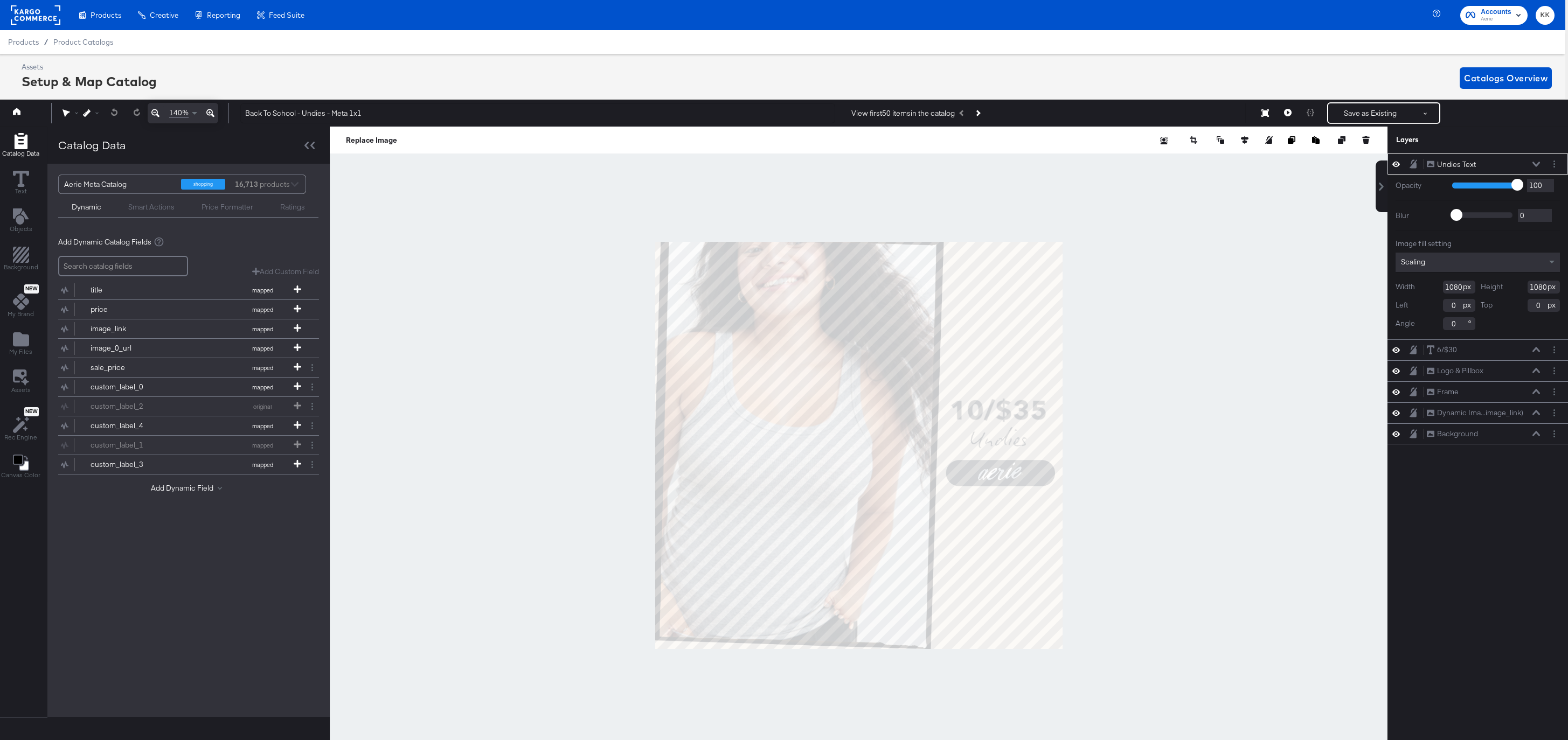
click at [1535, 160] on div "Undies Text Undies Text" at bounding box center [1483, 164] width 114 height 12
click at [1538, 161] on button at bounding box center [1536, 164] width 9 height 7
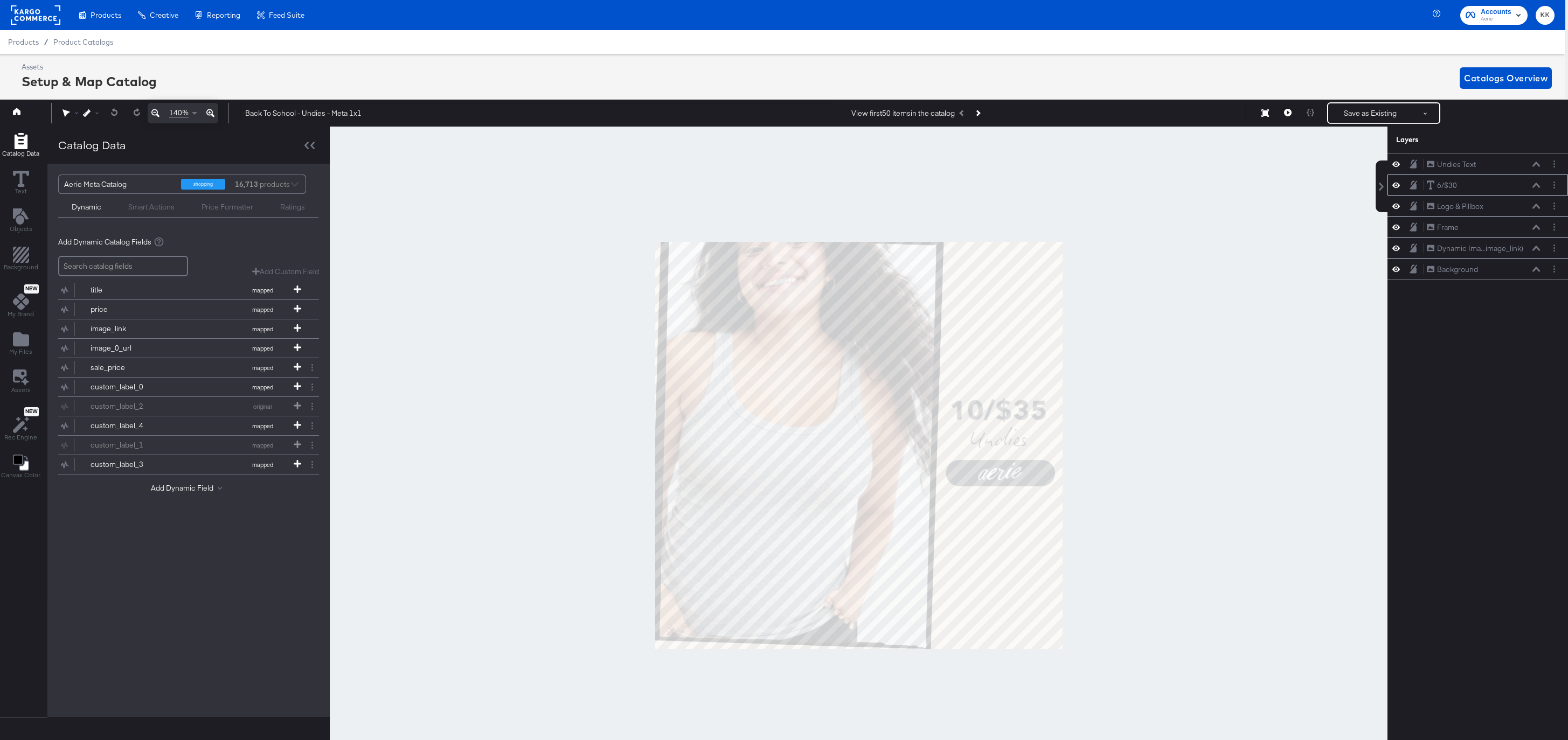
click at [1543, 186] on div "6/$30 6/$30" at bounding box center [1486, 186] width 120 height 12
click at [1538, 186] on icon at bounding box center [1536, 185] width 7 height 5
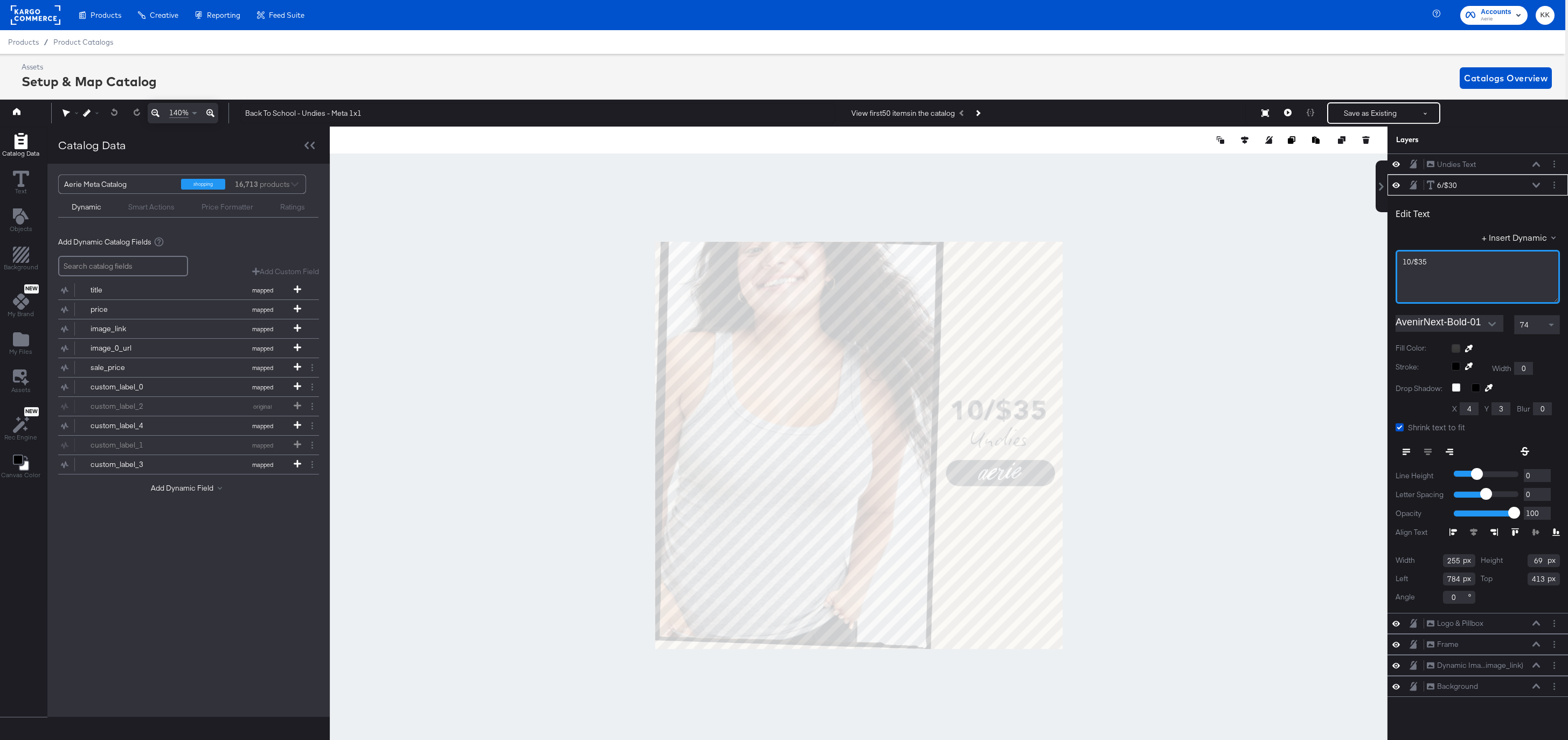
click at [1439, 261] on div "10/$35" at bounding box center [1477, 262] width 150 height 10
click at [1415, 265] on div "﻿" at bounding box center [1477, 262] width 150 height 10
type input "101"
type input "381"
type input "120"
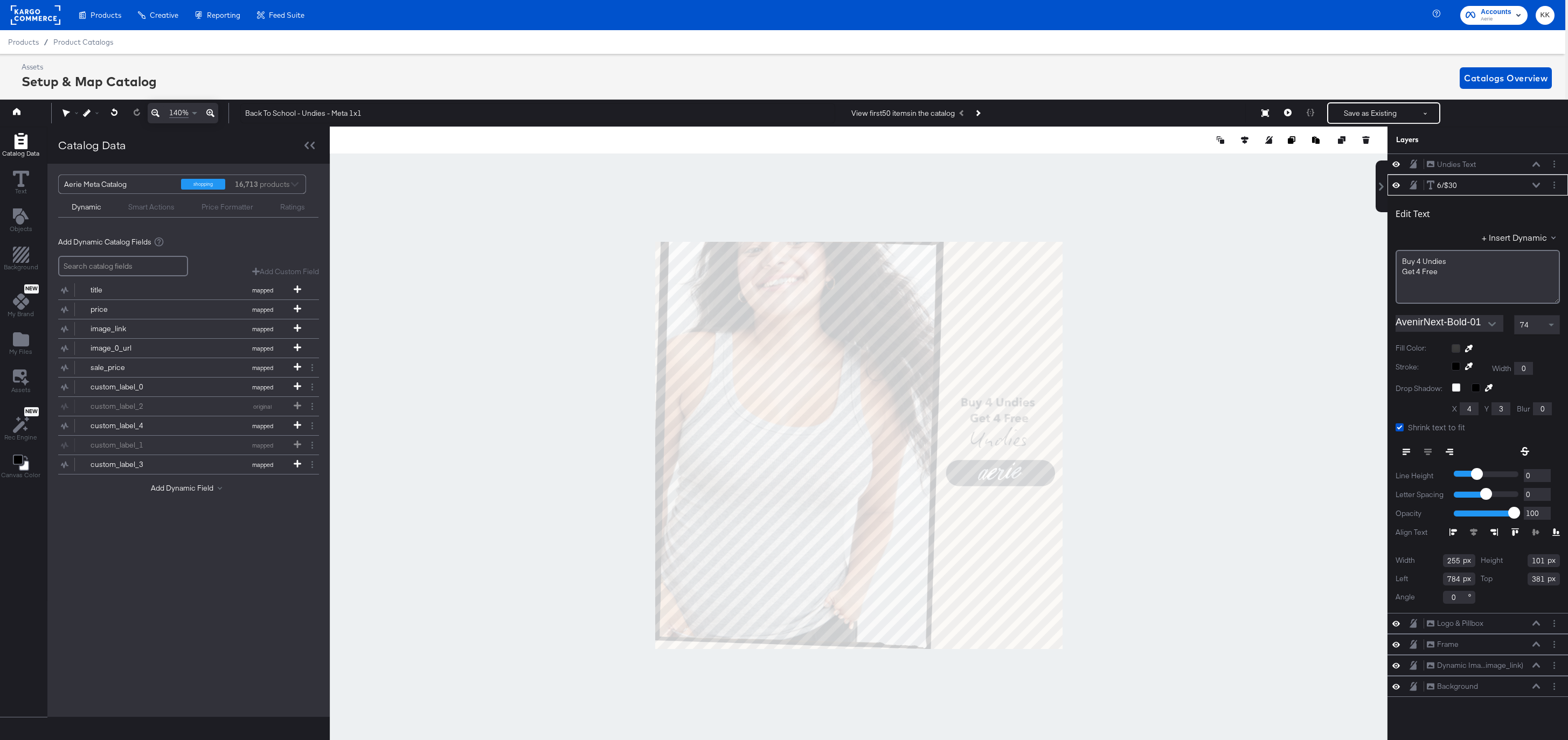
type input "362"
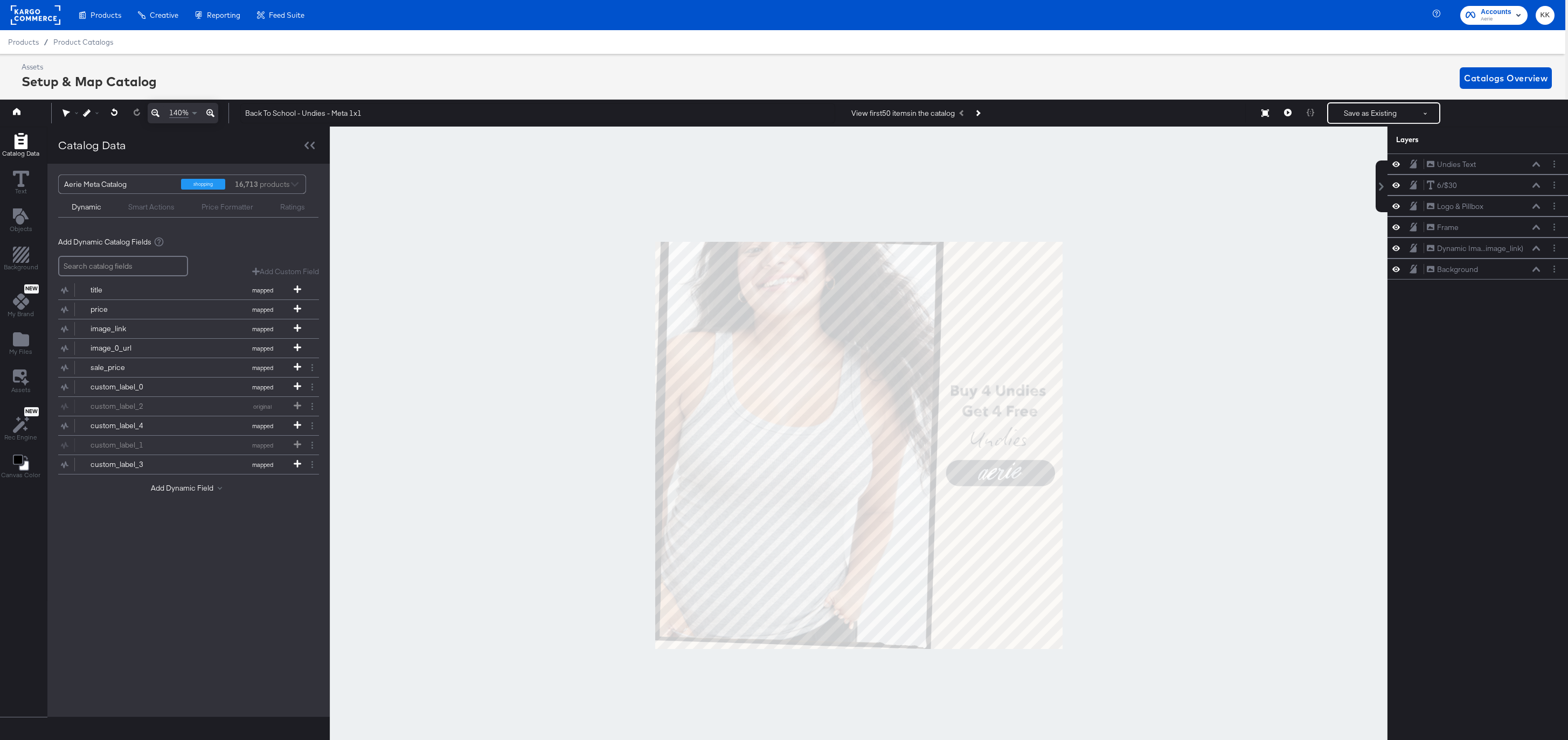
click at [1130, 397] on div at bounding box center [859, 445] width 1058 height 638
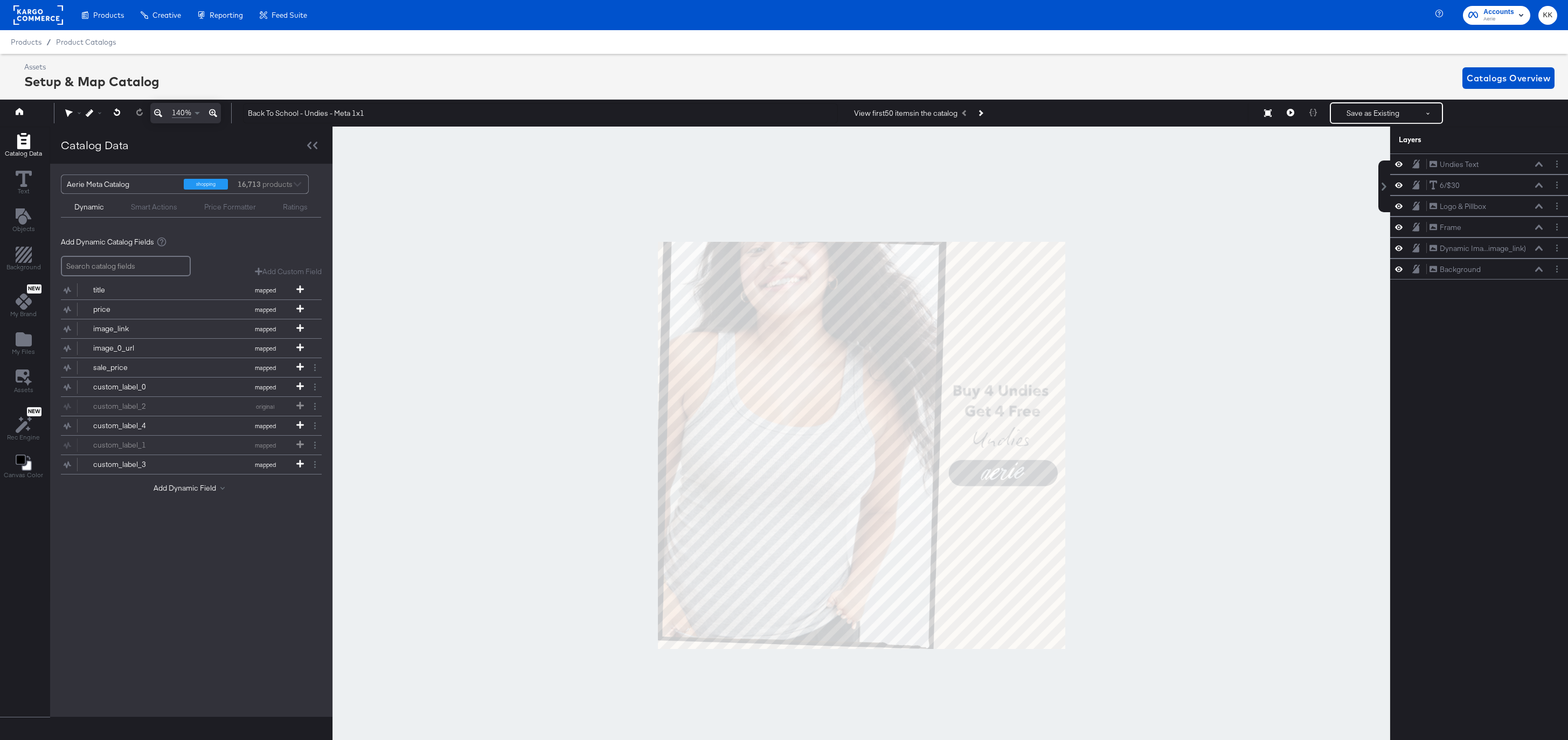
scroll to position [0, 2]
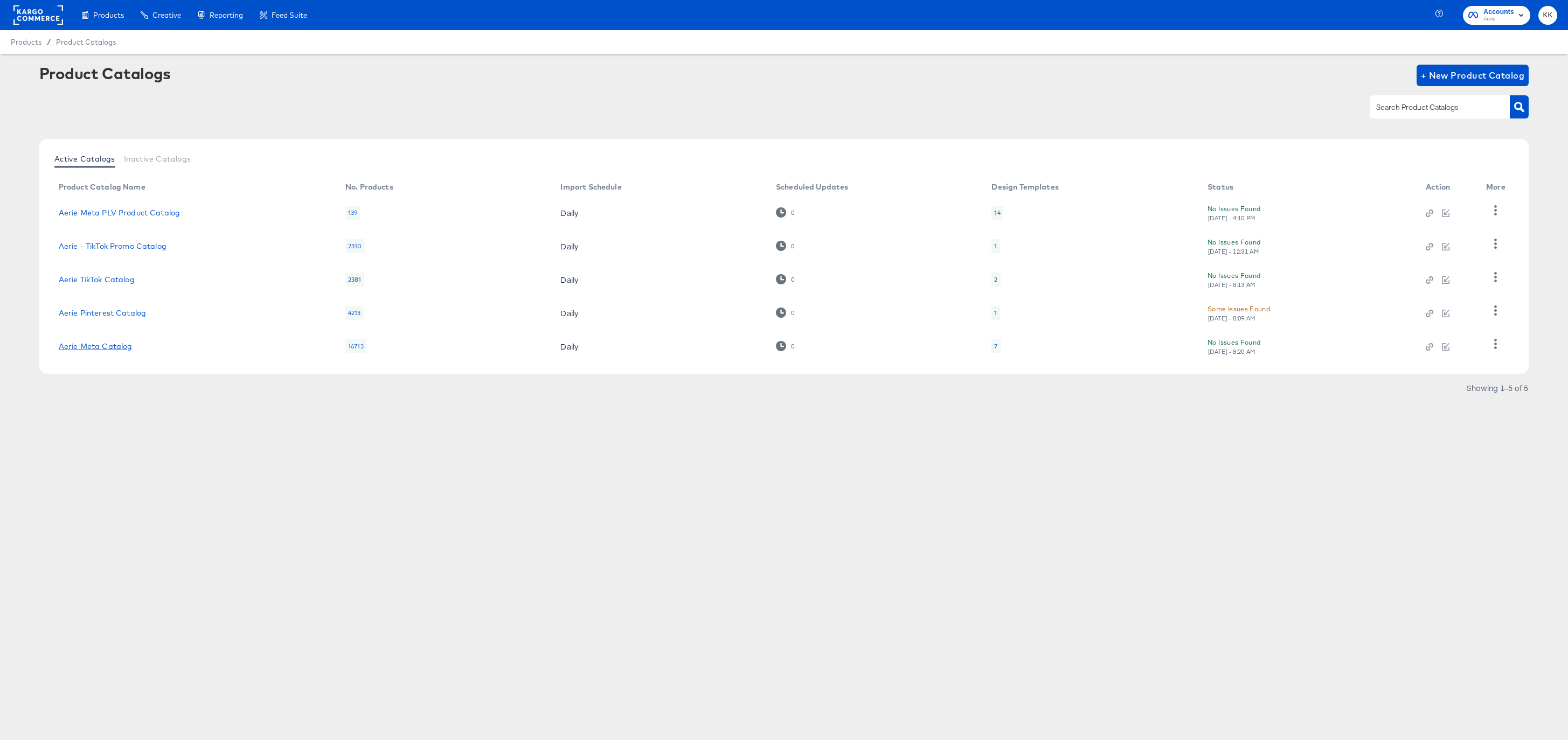
click at [102, 342] on link "Aerie Meta Catalog" at bounding box center [95, 346] width 74 height 9
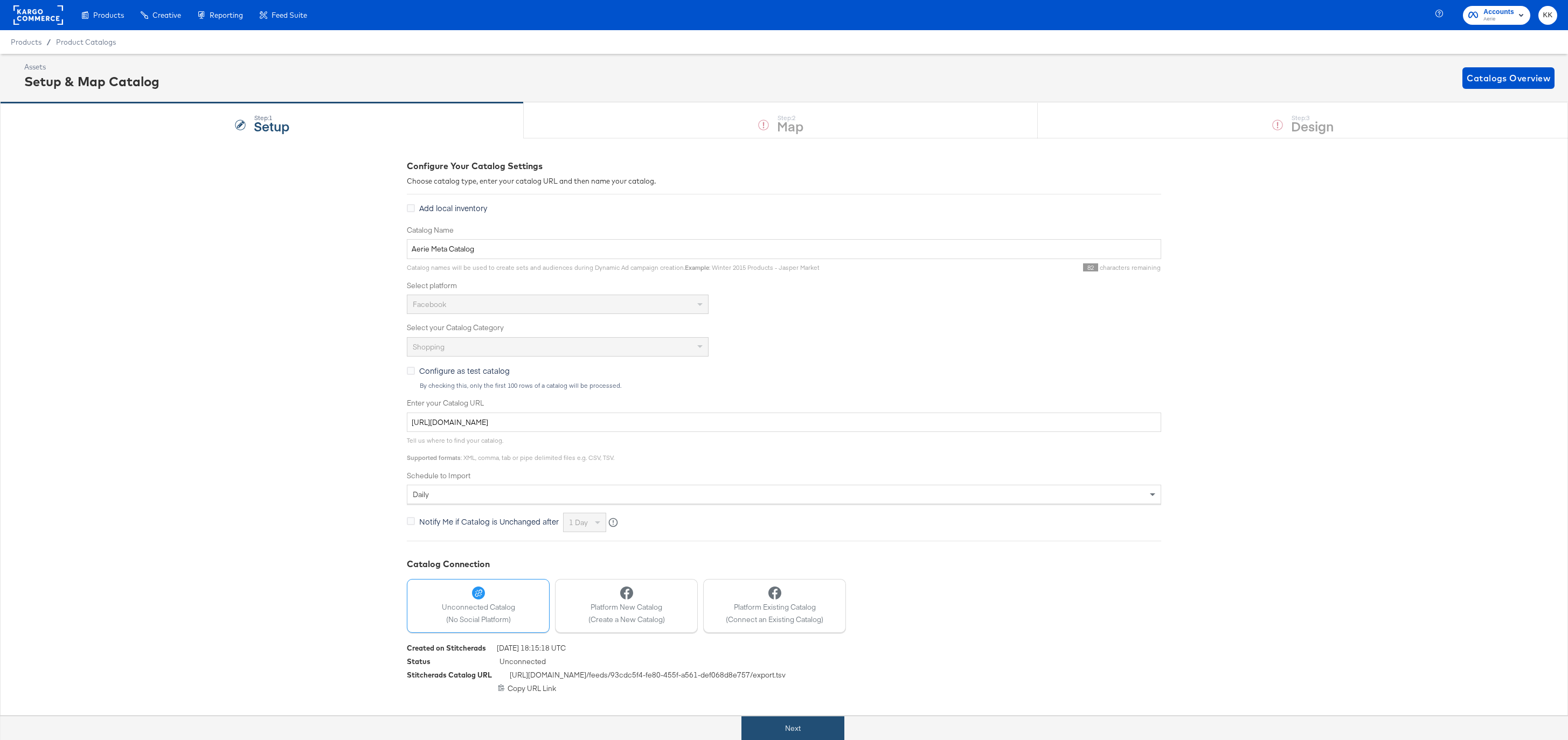
click at [777, 721] on button "Next" at bounding box center [793, 728] width 103 height 24
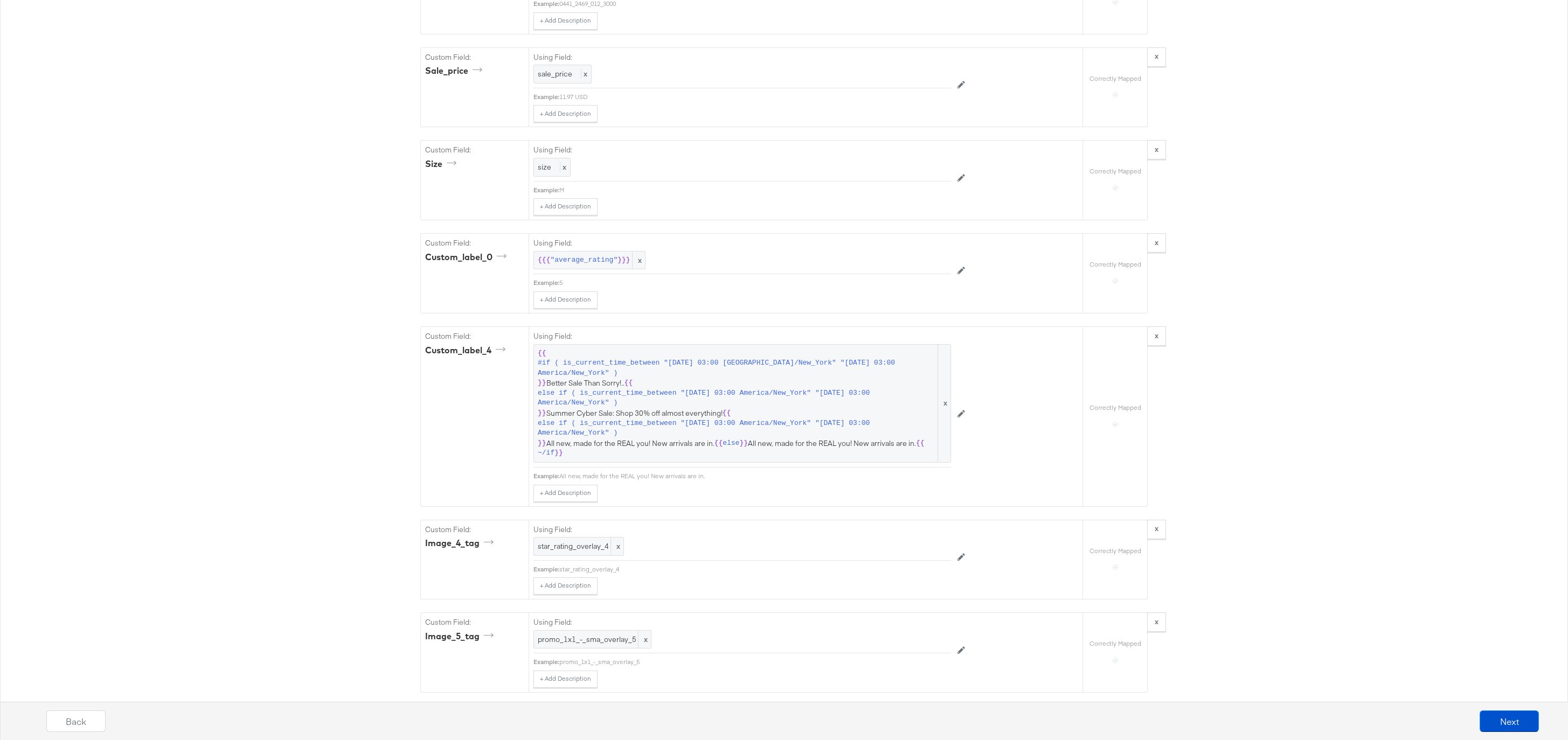
scroll to position [2519, 0]
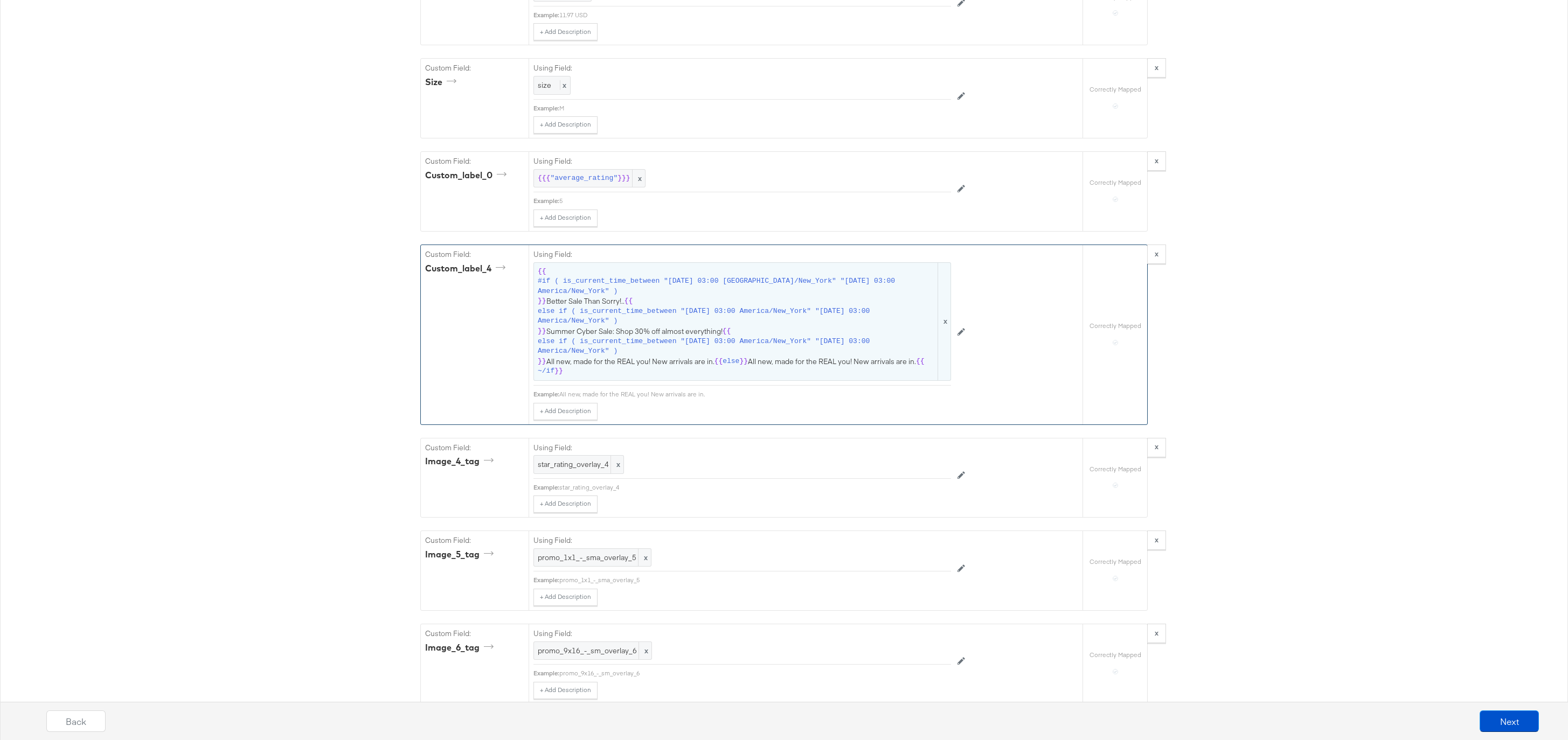
click at [696, 333] on span "{{ #if ( is_current_time_between "2024-06-11 03:00 America/New_York" "2024-06-1…" at bounding box center [742, 321] width 409 height 110
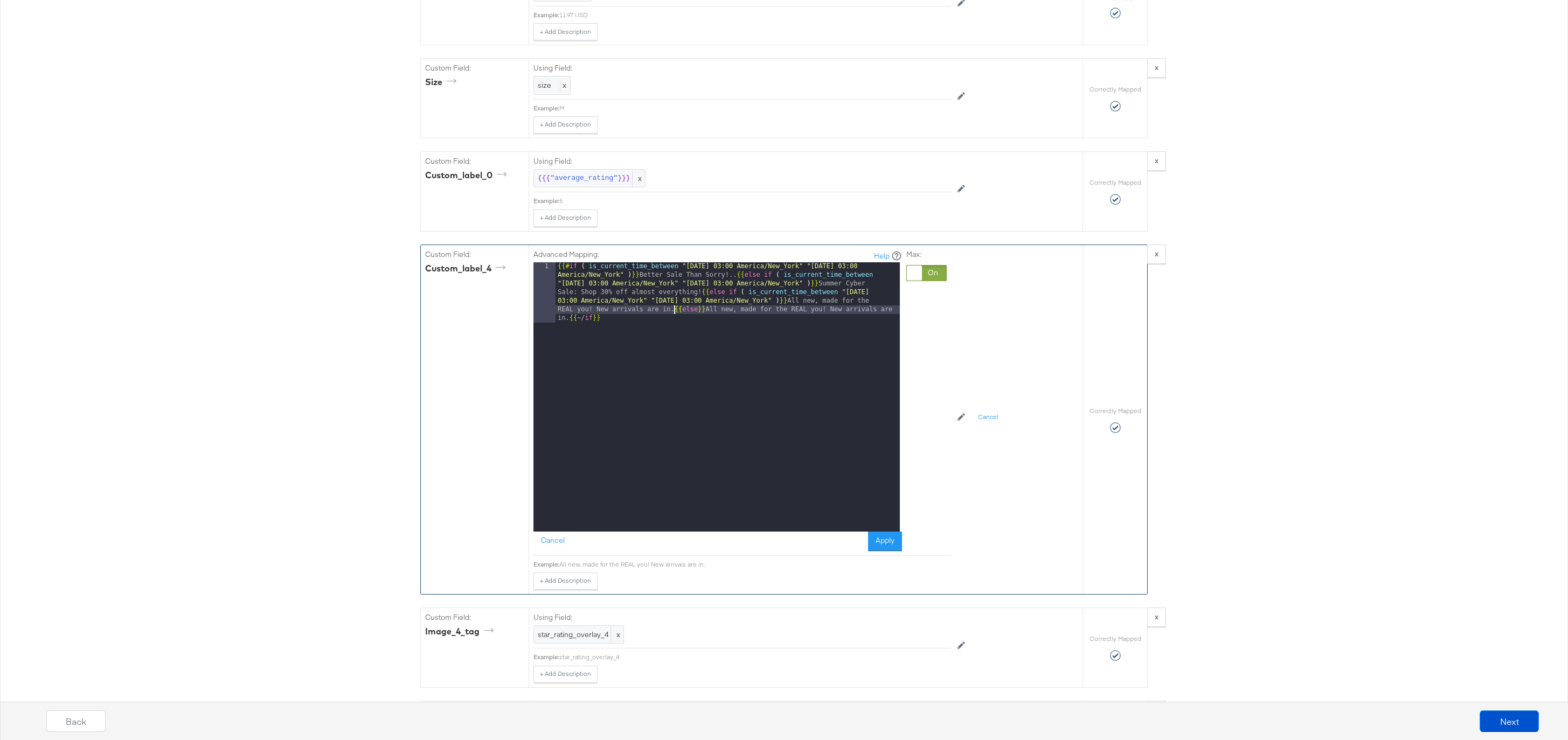
click at [675, 310] on div "{{# if ( is_current_time_between "2024-06-11 03:00 America/New_York" "2024-06-1…" at bounding box center [728, 457] width 345 height 390
drag, startPoint x: 683, startPoint y: 312, endPoint x: 824, endPoint y: 301, distance: 141.4
click at [824, 301] on div "{{# if ( is_current_time_between "2024-06-11 03:00 America/New_York" "2024-06-1…" at bounding box center [728, 427] width 345 height 330
paste textarea
click at [693, 302] on div "{{# if ( is_current_time_between "2024-06-11 03:00 America/New_York" "2024-06-1…" at bounding box center [728, 427] width 345 height 330
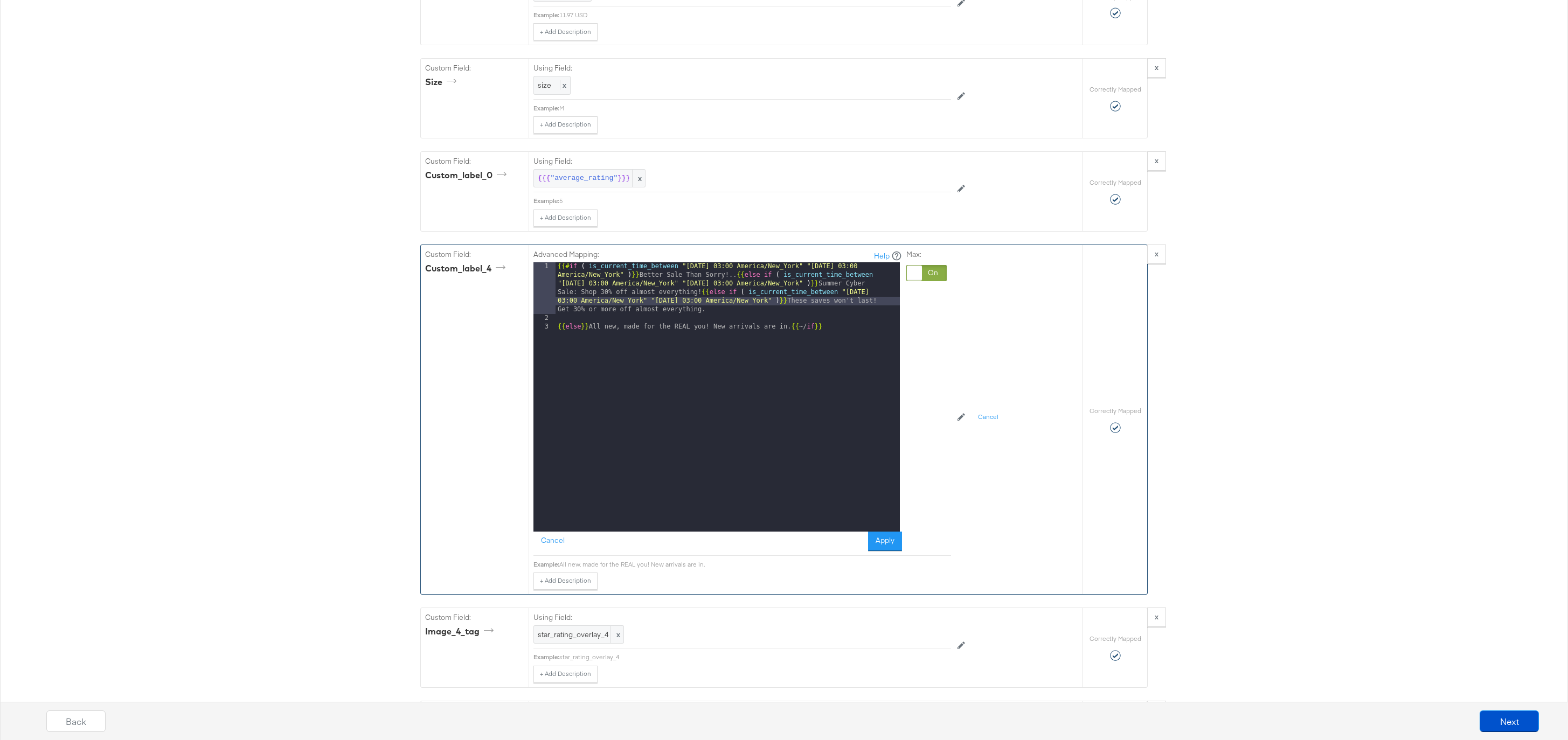
click at [883, 293] on div "{{# if ( is_current_time_between "2024-06-11 03:00 America/New_York" "2024-06-1…" at bounding box center [728, 427] width 345 height 330
click at [561, 326] on div "{{# if ( is_current_time_between "2024-06-11 03:00 America/New_York" "2024-06-1…" at bounding box center [728, 427] width 345 height 330
click at [897, 538] on button "Apply" at bounding box center [885, 542] width 34 height 19
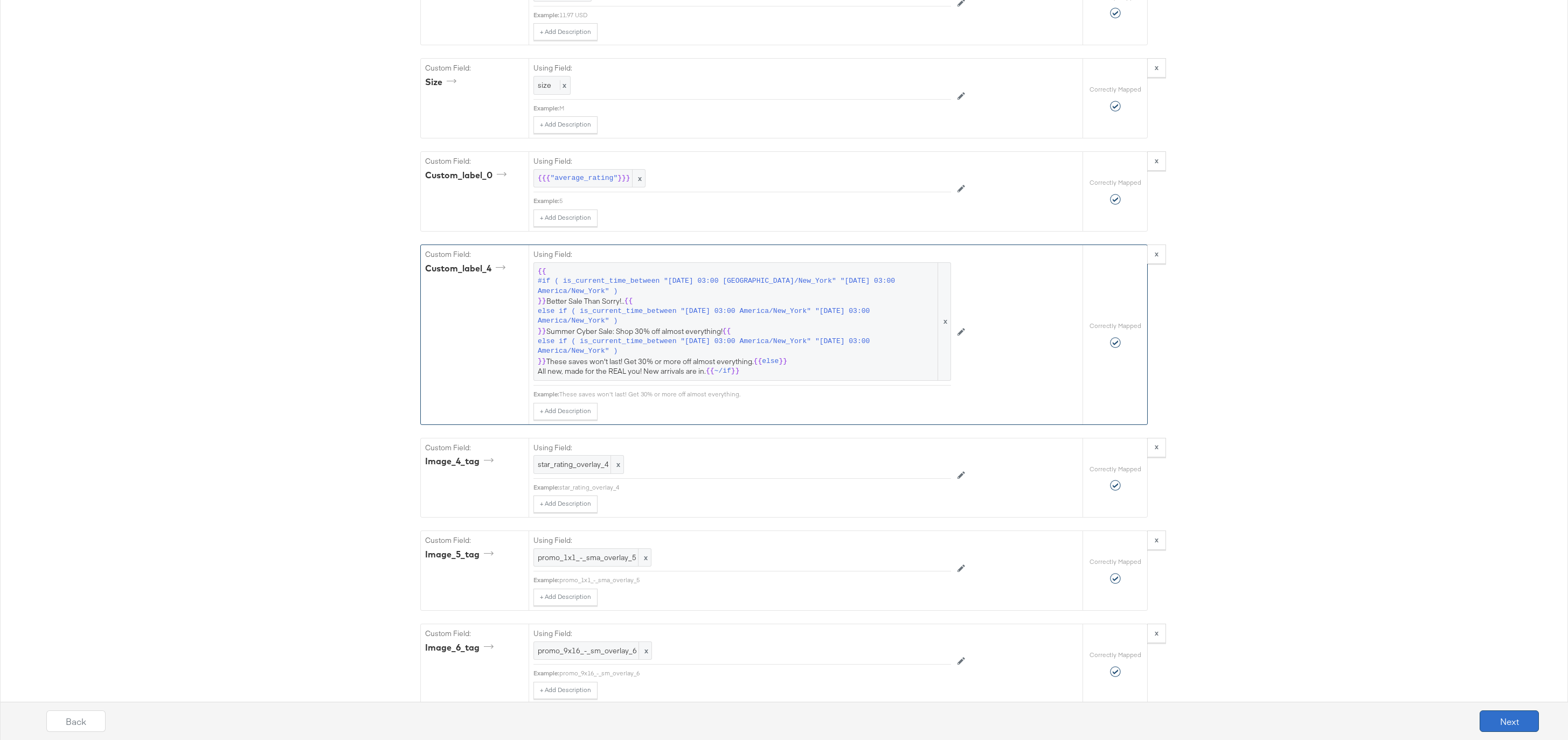
click at [1532, 729] on button "Next" at bounding box center [1509, 721] width 59 height 21
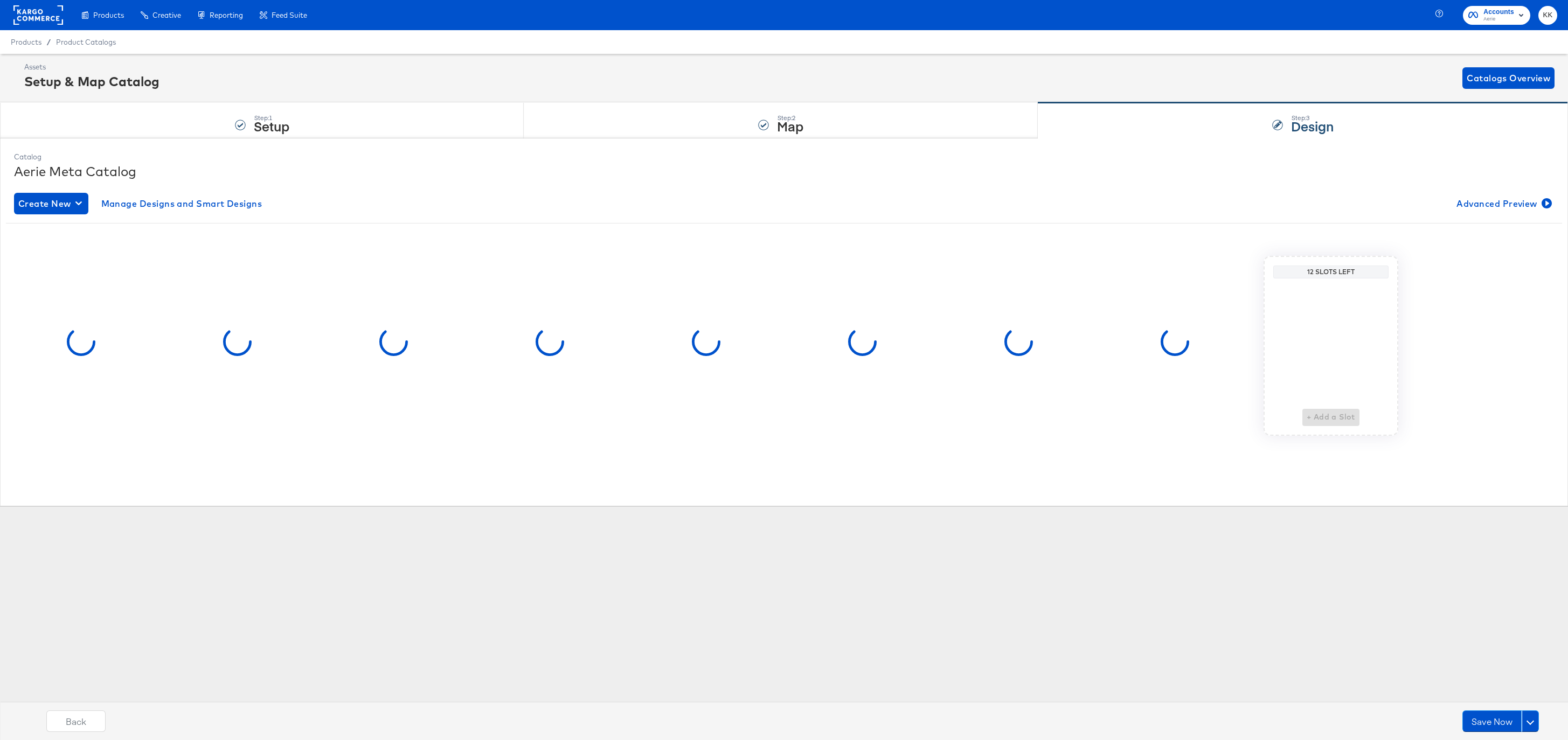
scroll to position [0, 0]
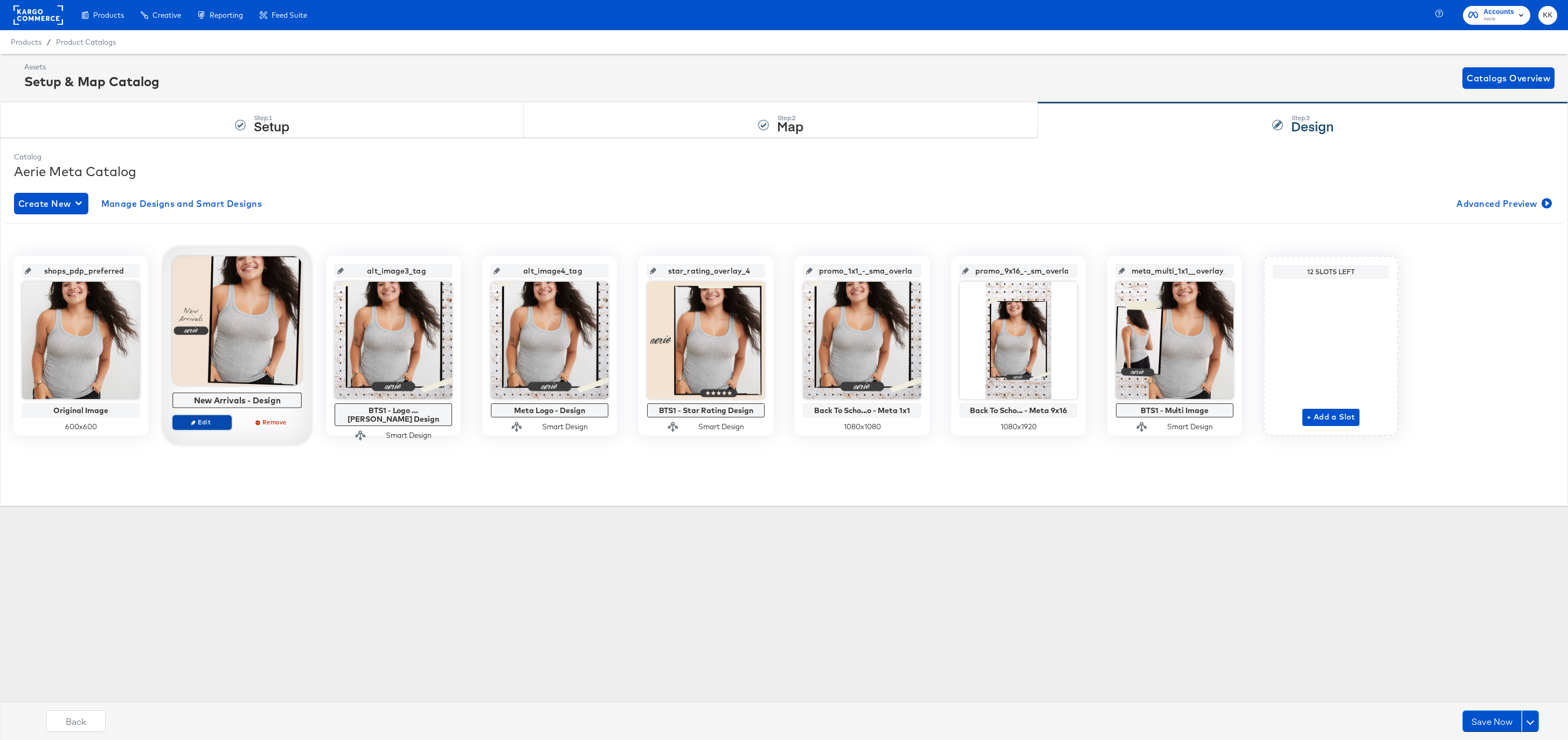
click at [204, 419] on span "Edit" at bounding box center [201, 422] width 49 height 8
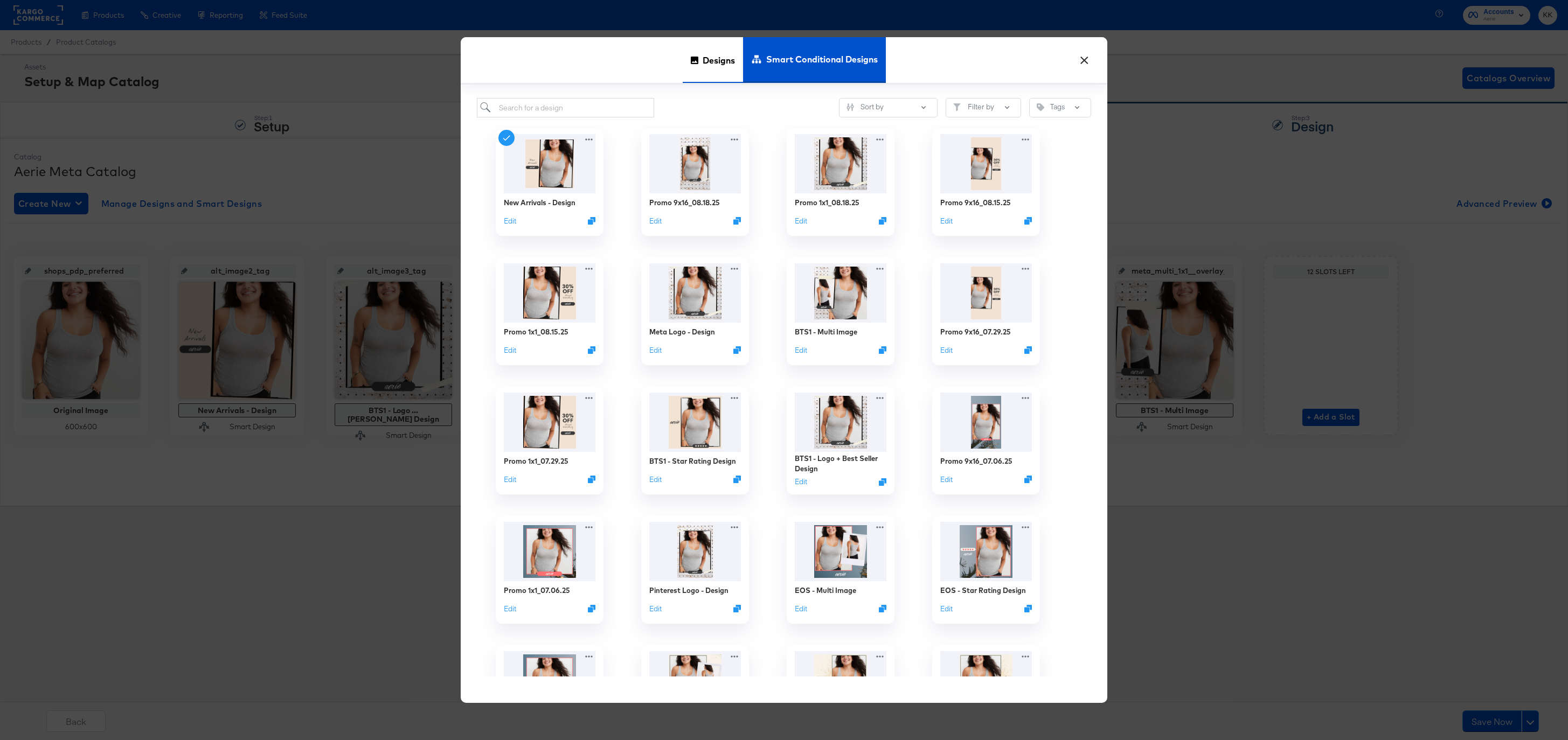
click at [738, 56] on div "Designs" at bounding box center [713, 60] width 60 height 46
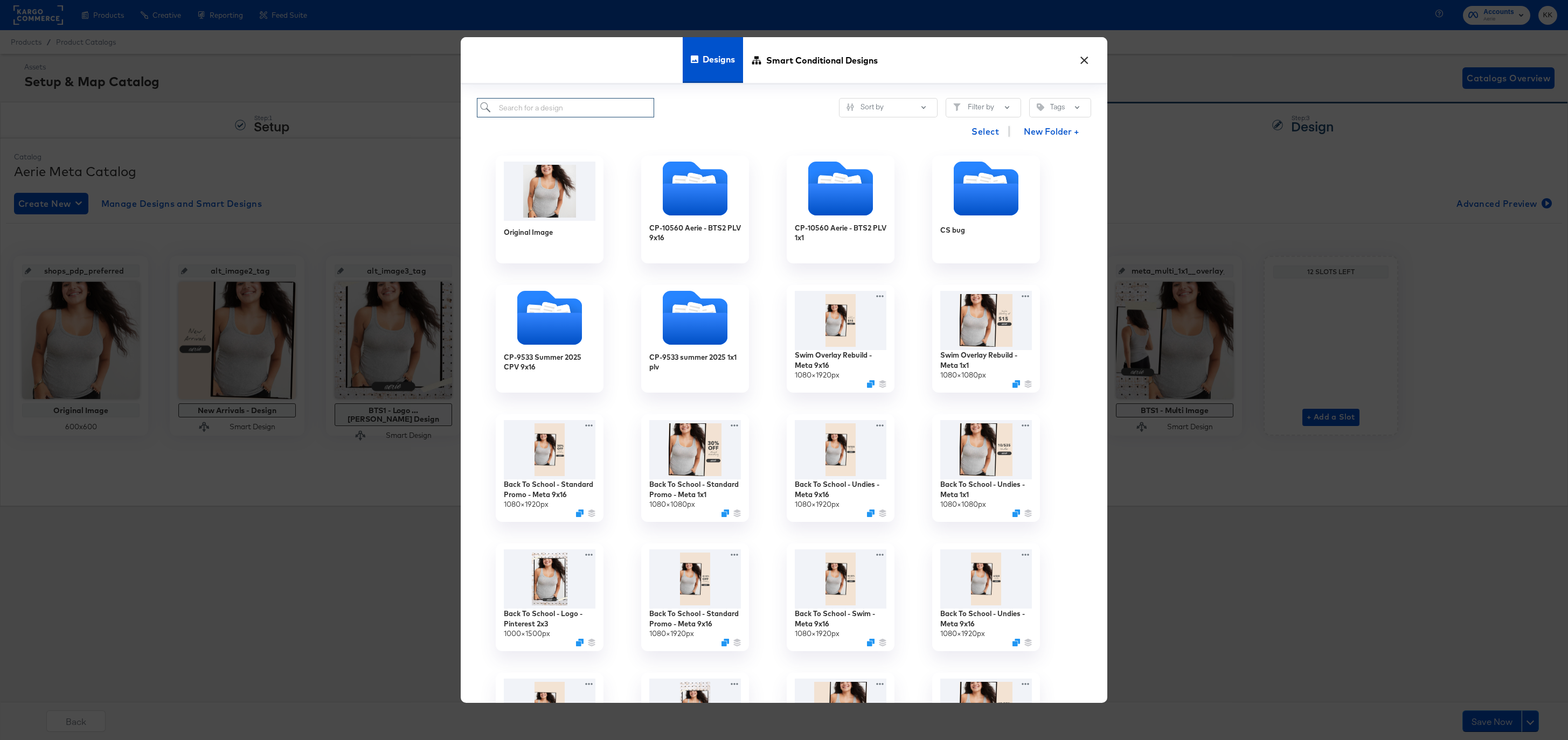
click at [525, 109] on input "search" at bounding box center [565, 108] width 177 height 20
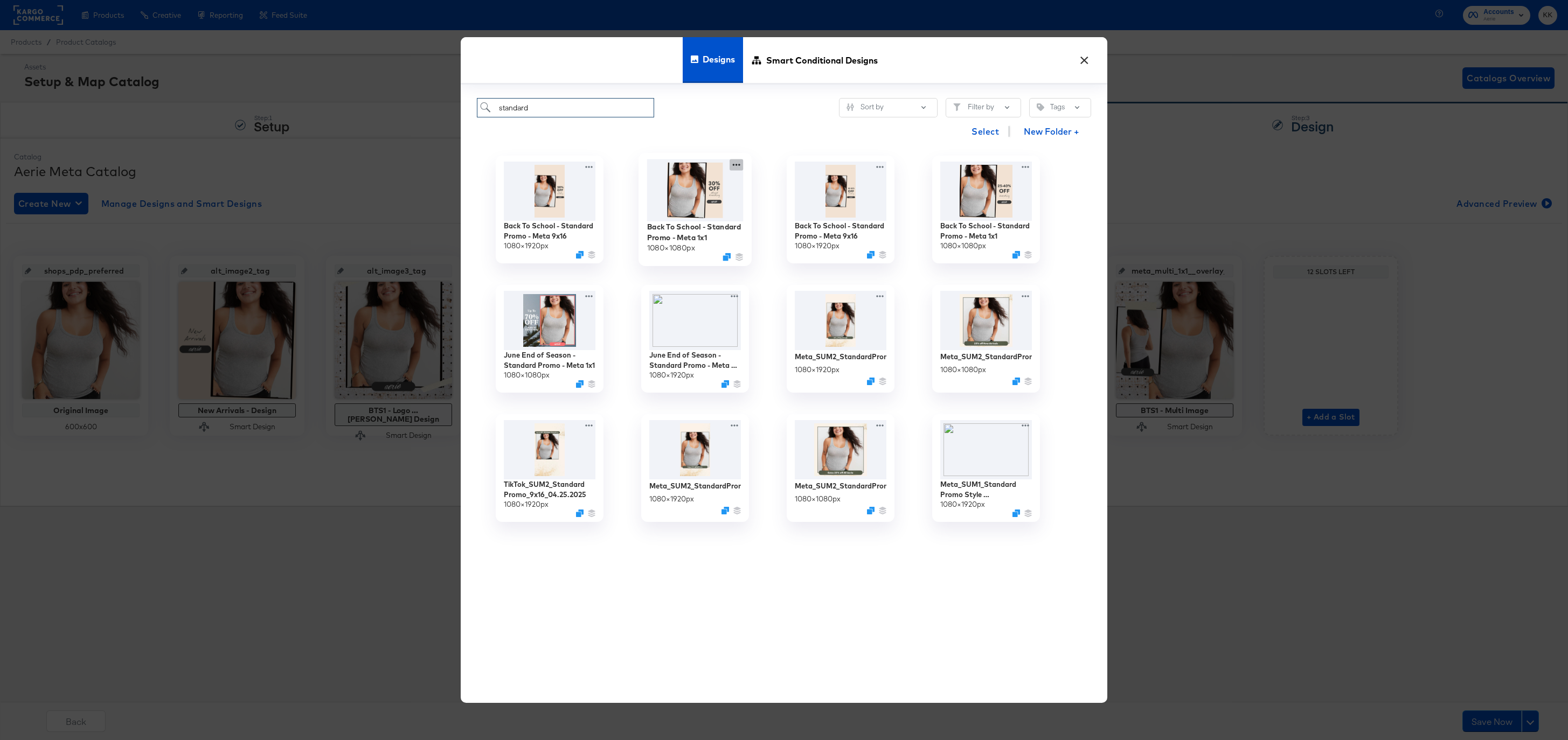
click at [738, 166] on icon at bounding box center [737, 165] width 13 height 12
type input "standard"
click at [783, 224] on div "Edit Design Edit Design" at bounding box center [774, 228] width 25 height 20
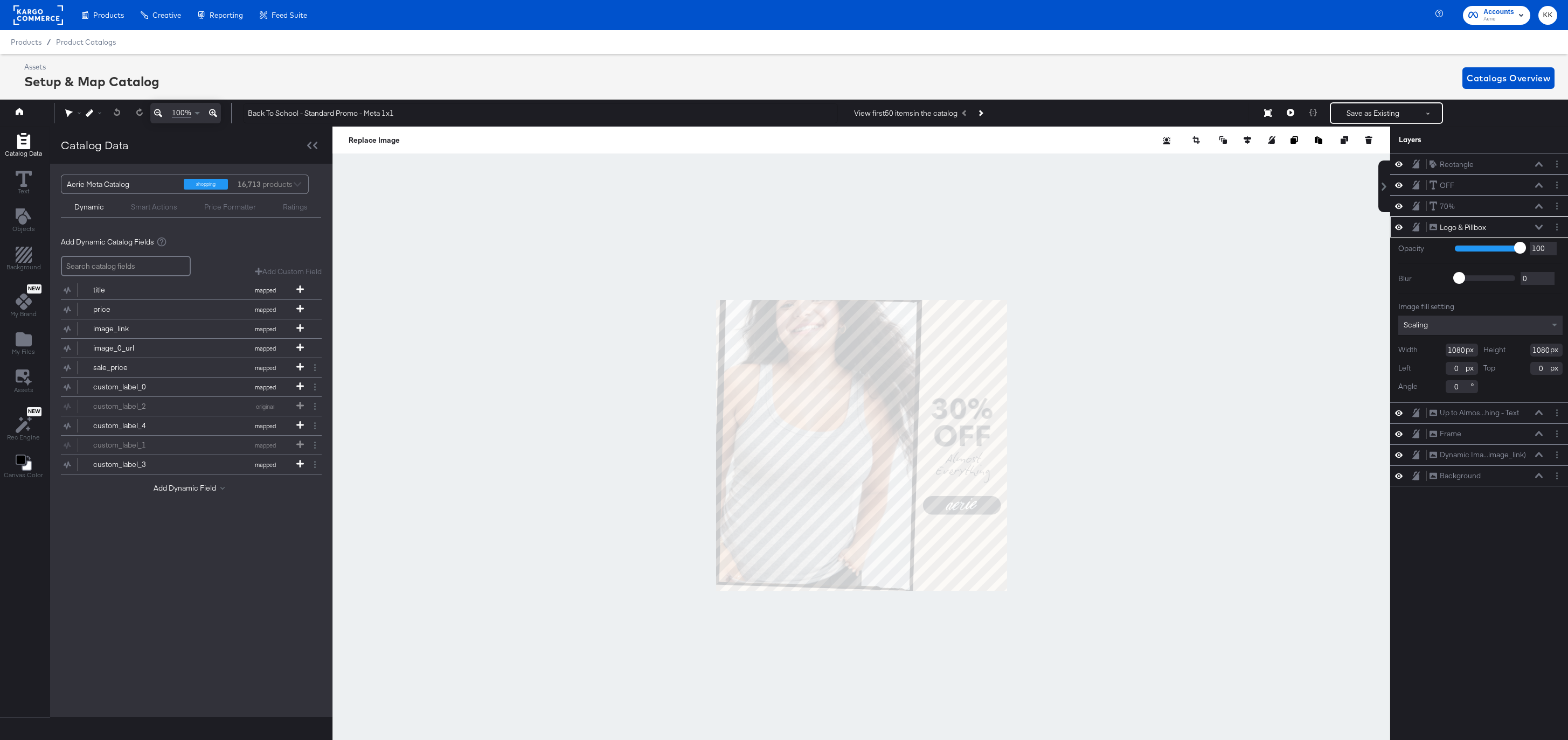
scroll to position [0, 2]
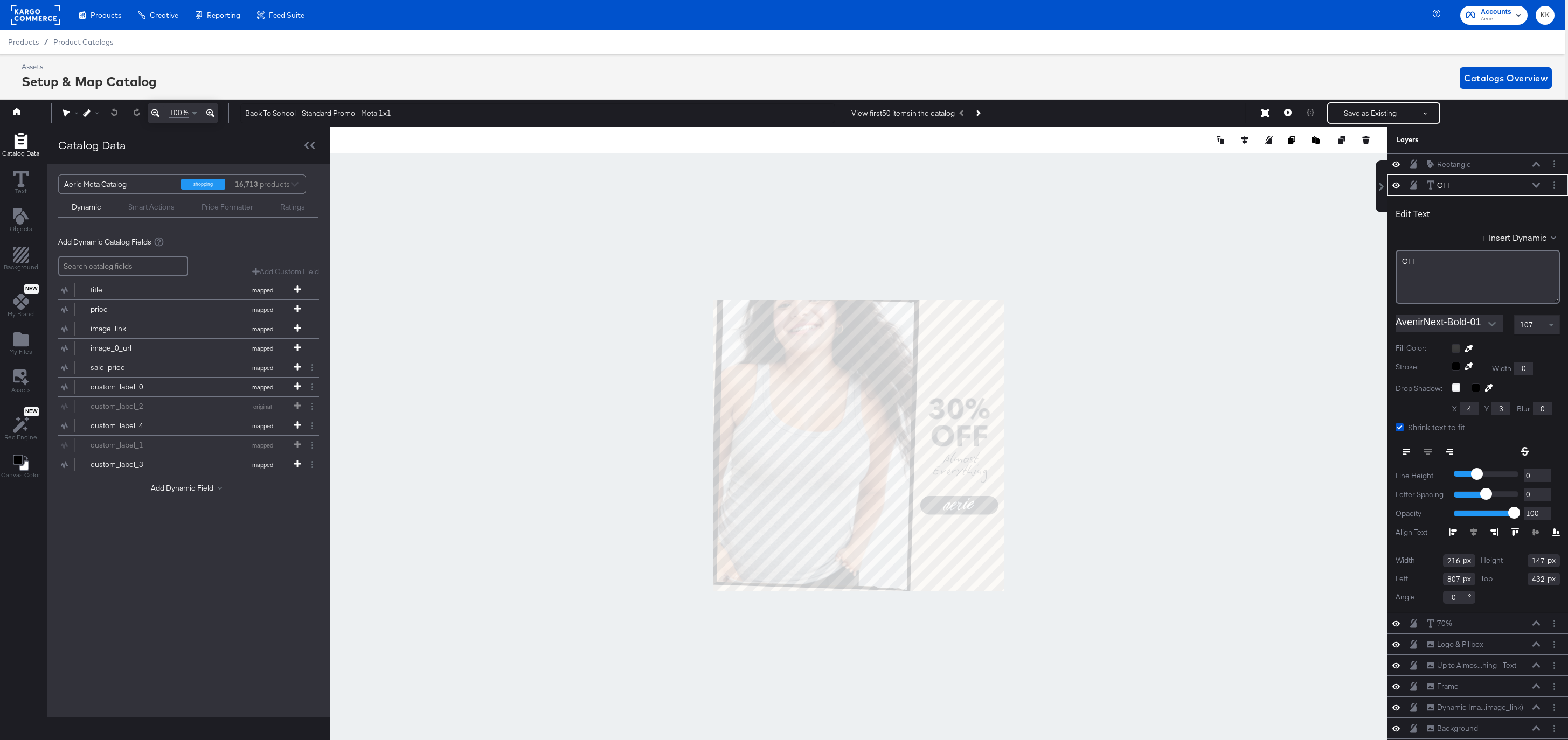
click at [1055, 401] on div at bounding box center [859, 445] width 1058 height 638
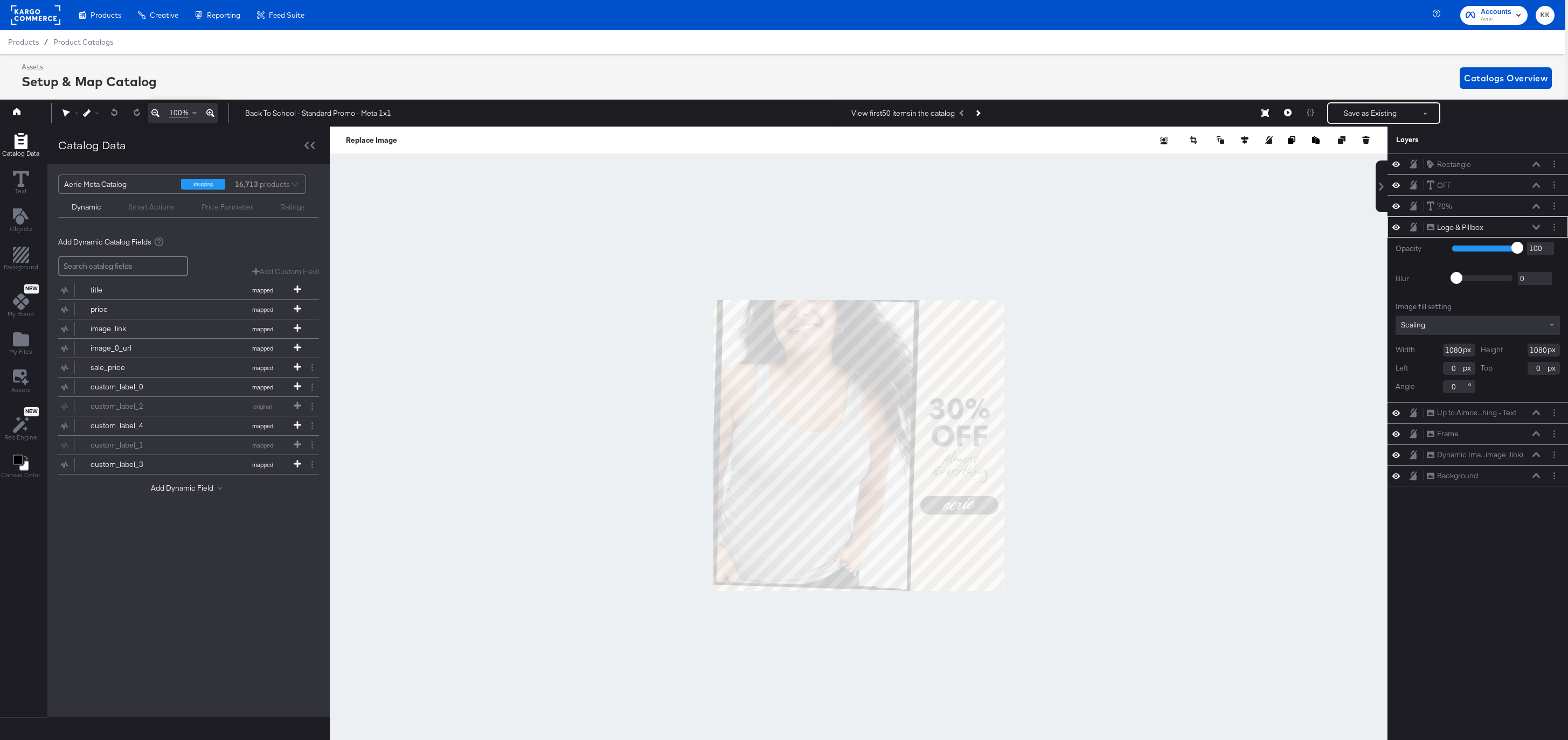
click at [1096, 440] on div at bounding box center [859, 445] width 1058 height 638
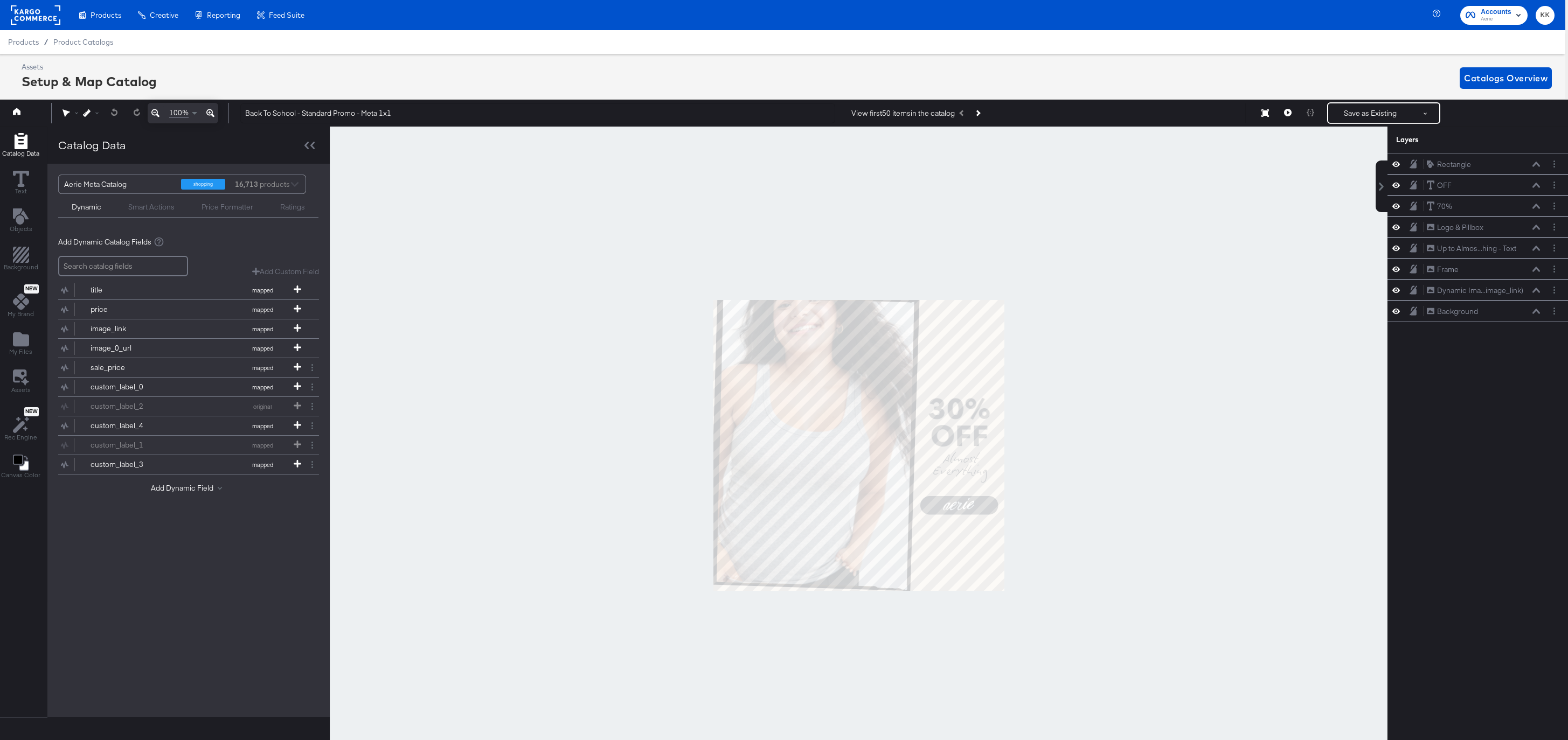
click at [211, 115] on icon at bounding box center [210, 113] width 8 height 8
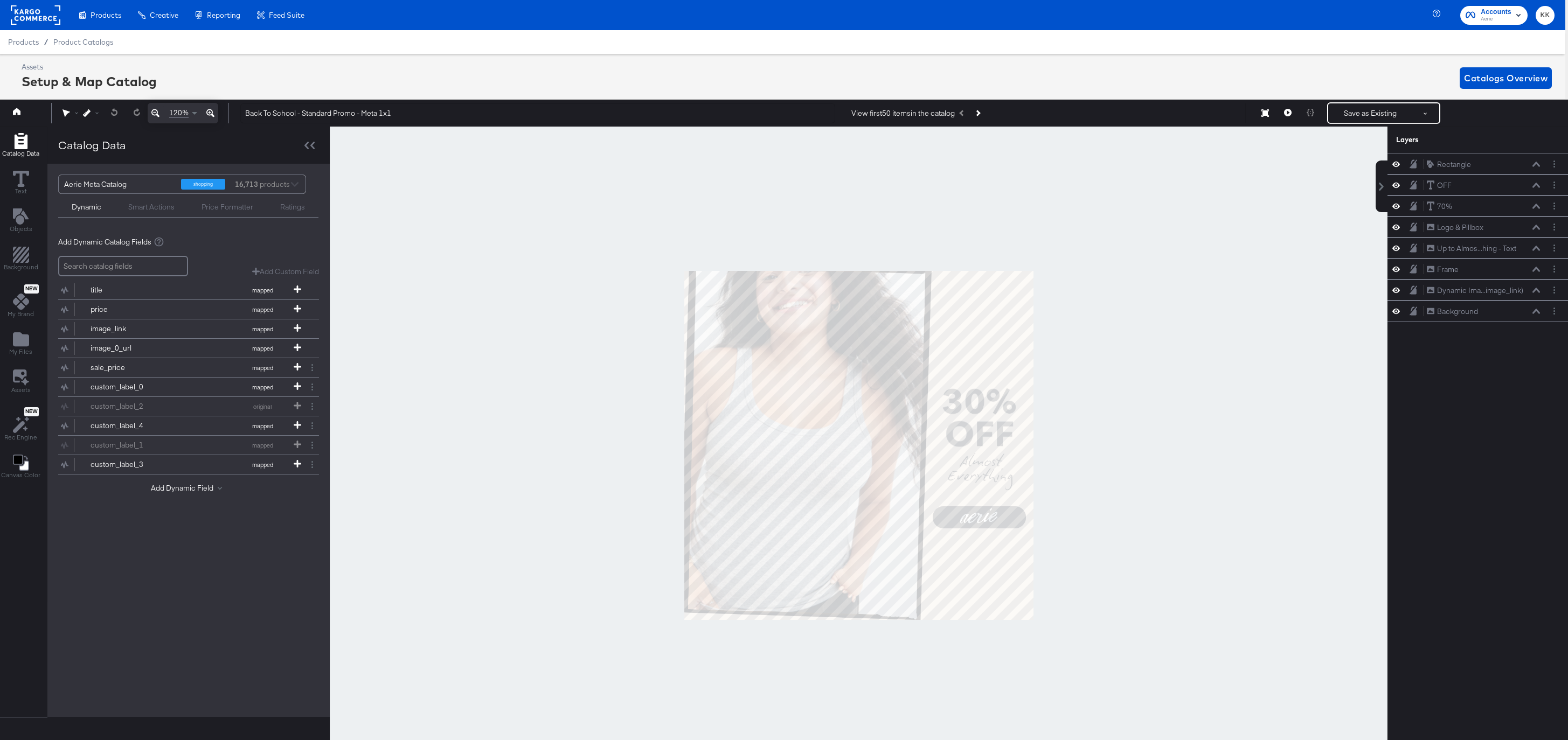
click at [211, 115] on icon at bounding box center [210, 113] width 8 height 8
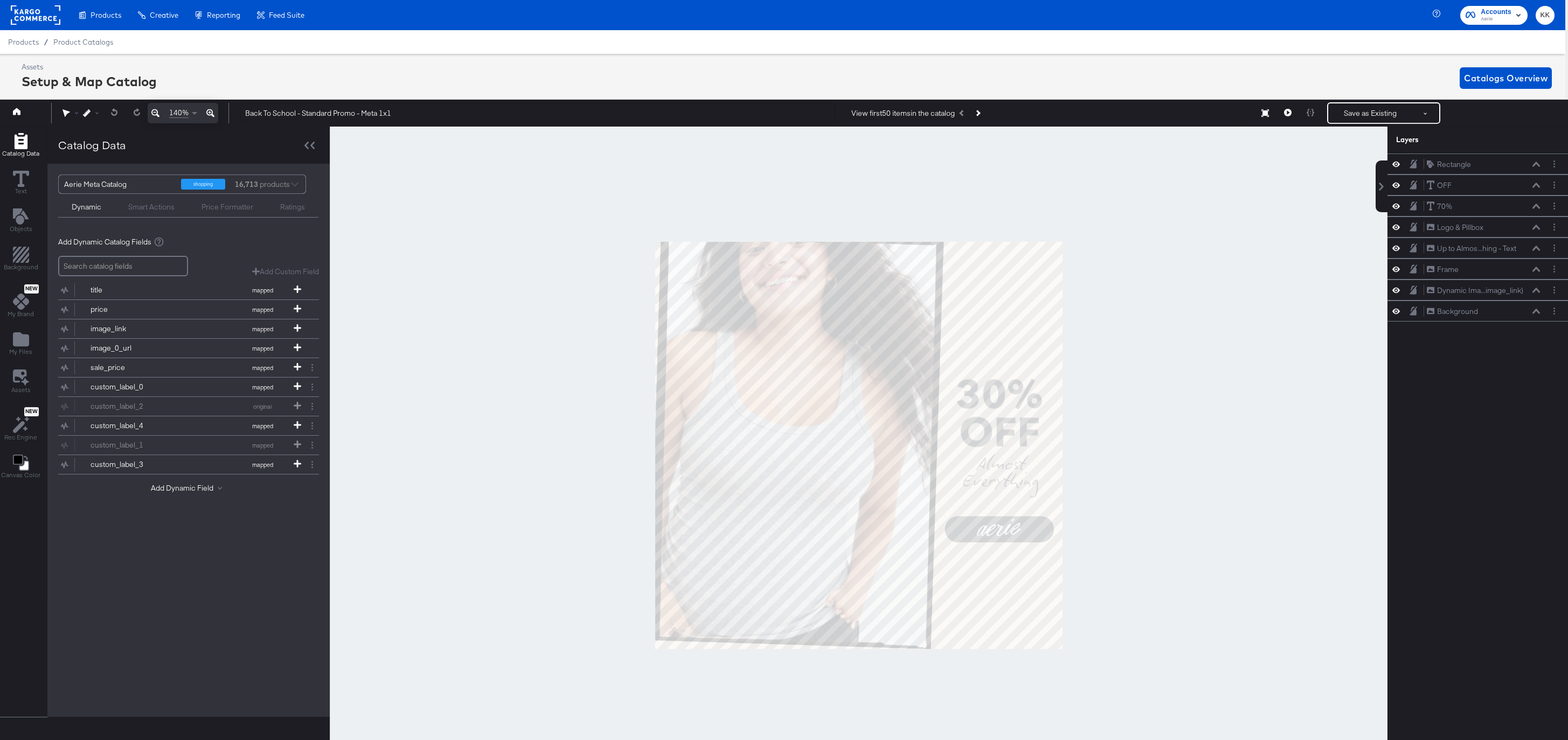
click at [211, 110] on icon at bounding box center [210, 113] width 8 height 8
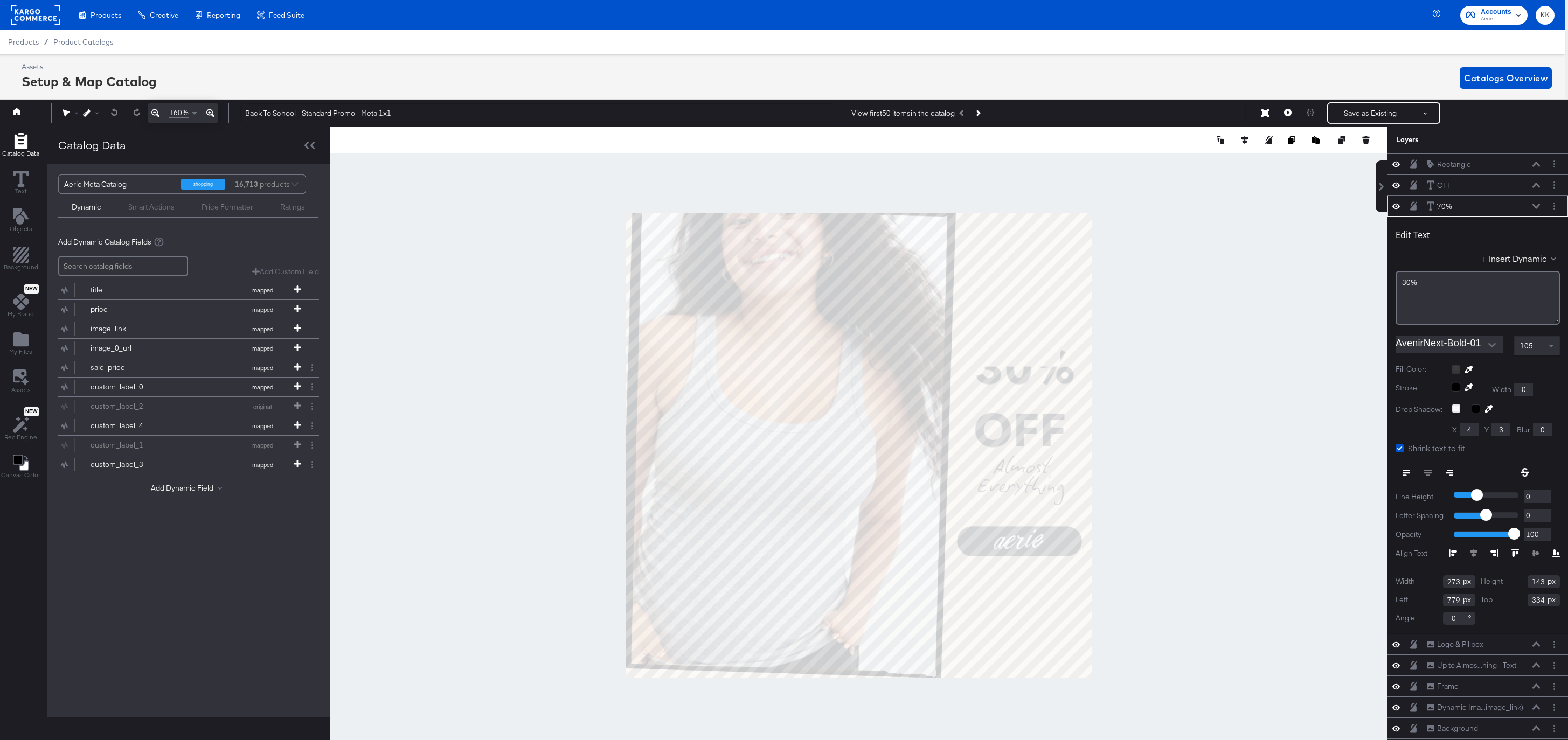
type input "791"
type input "331"
click at [1479, 208] on div "70% 70%" at bounding box center [1483, 206] width 114 height 12
click at [1536, 206] on icon at bounding box center [1536, 206] width 7 height 5
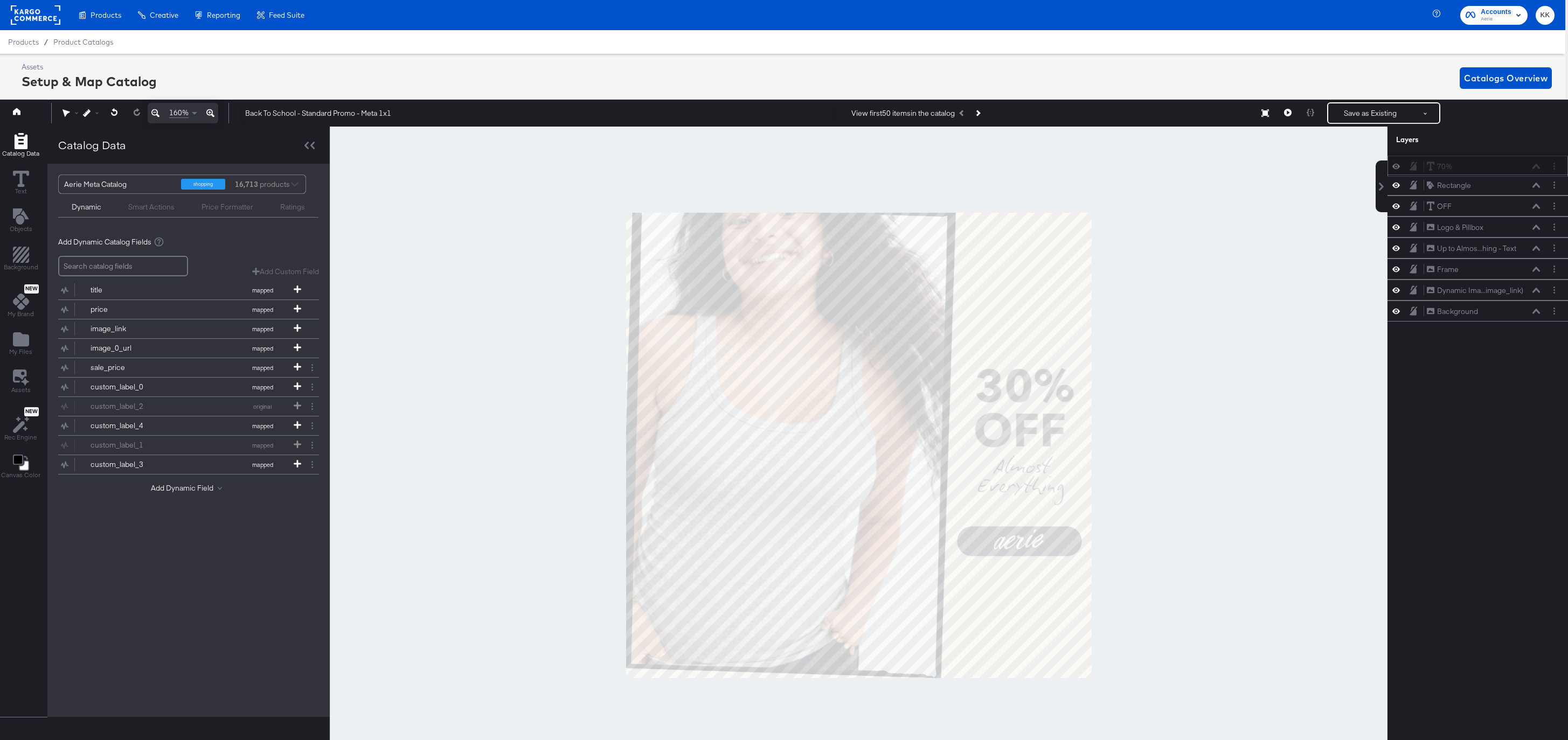
drag, startPoint x: 1492, startPoint y: 206, endPoint x: 1492, endPoint y: 164, distance: 42.0
click at [1492, 163] on div "70% 70%" at bounding box center [1483, 167] width 114 height 12
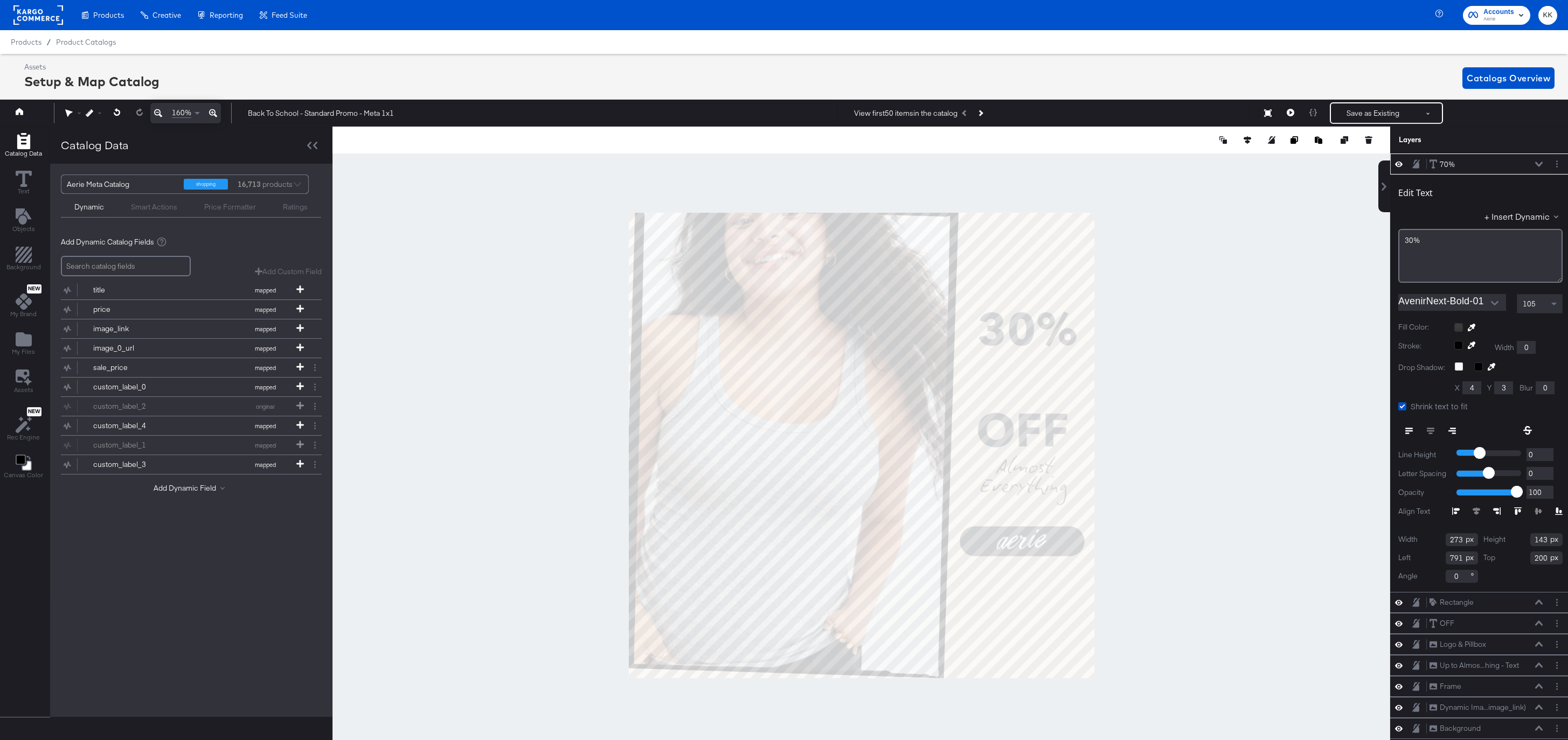
scroll to position [0, 2]
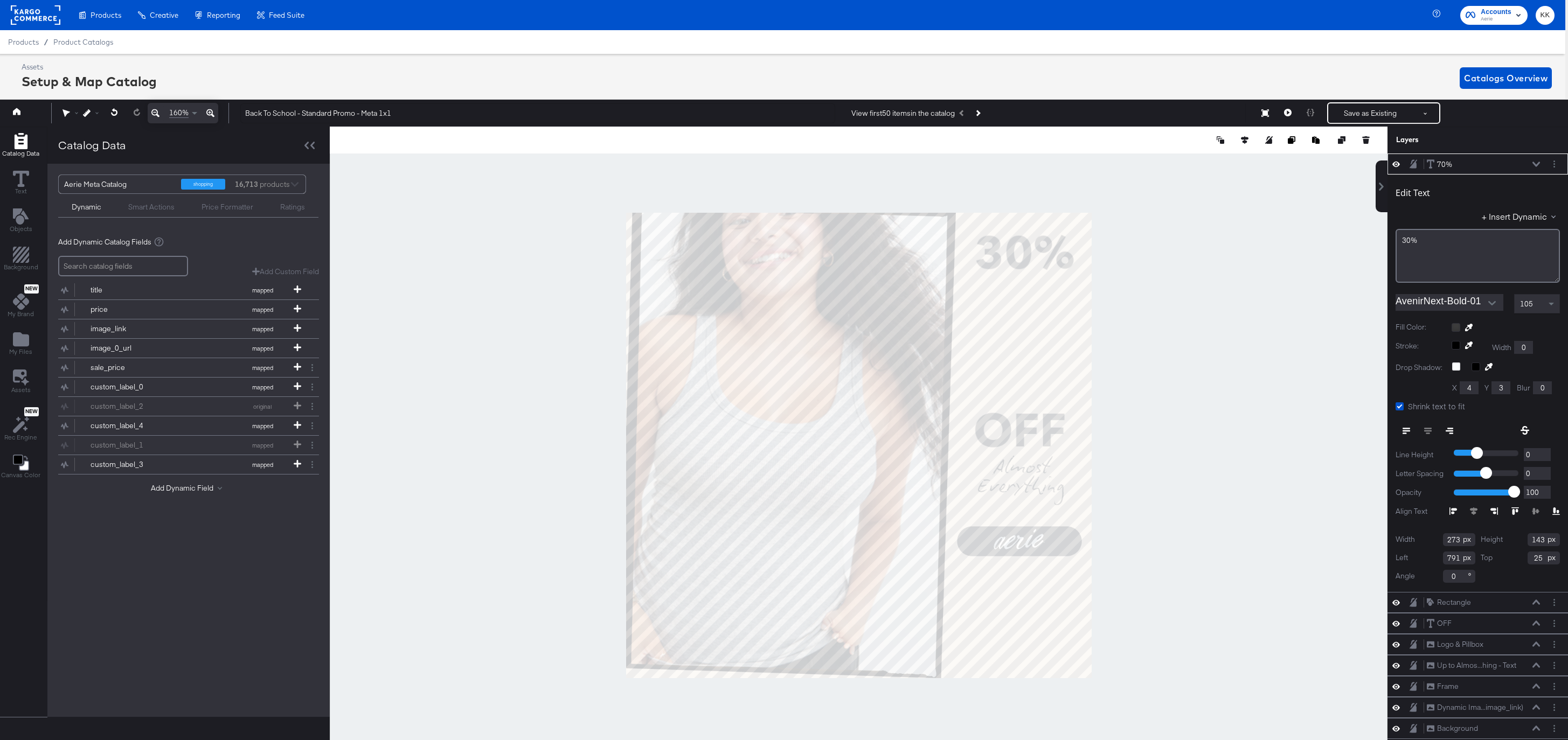
type input "259"
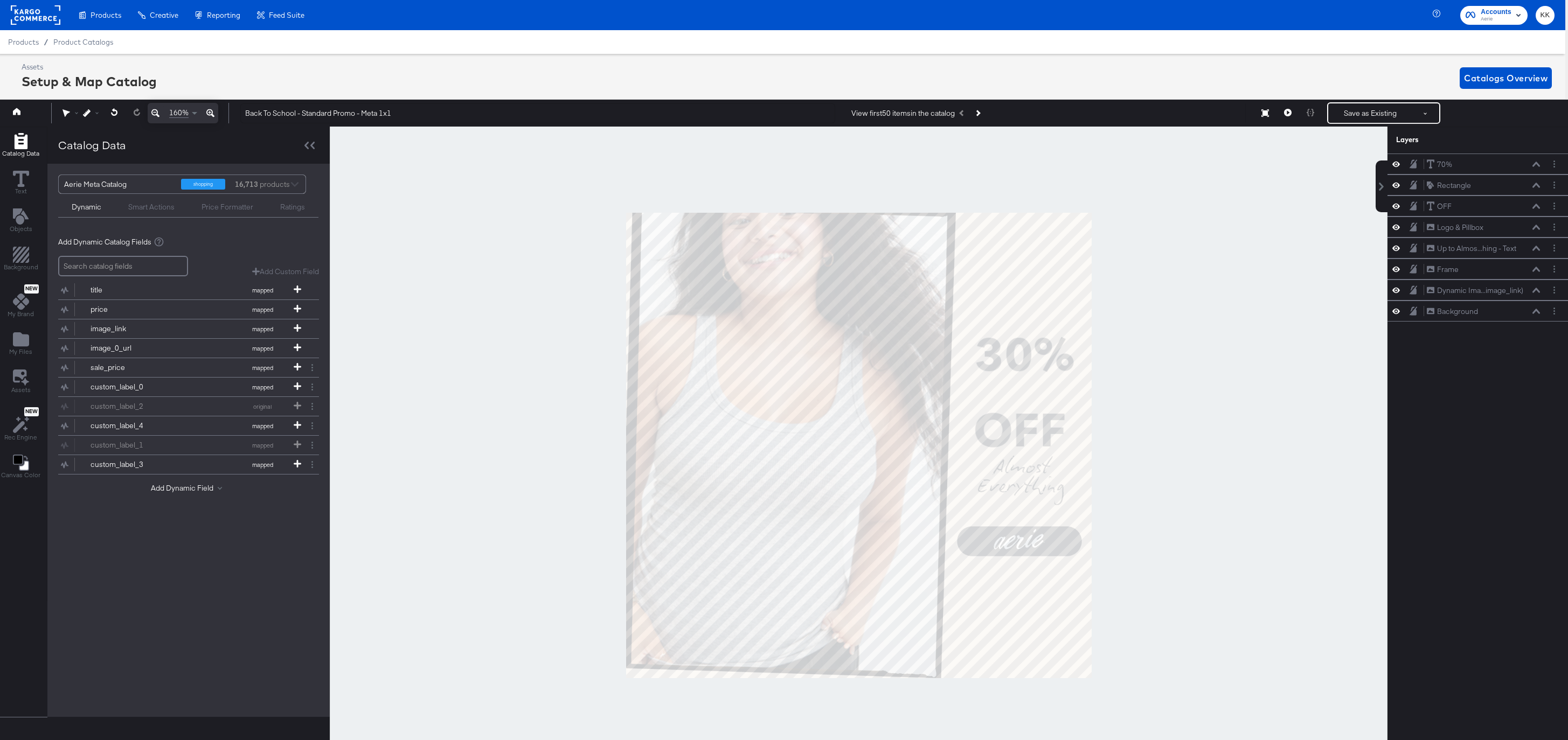
click at [1224, 528] on div at bounding box center [859, 445] width 1058 height 638
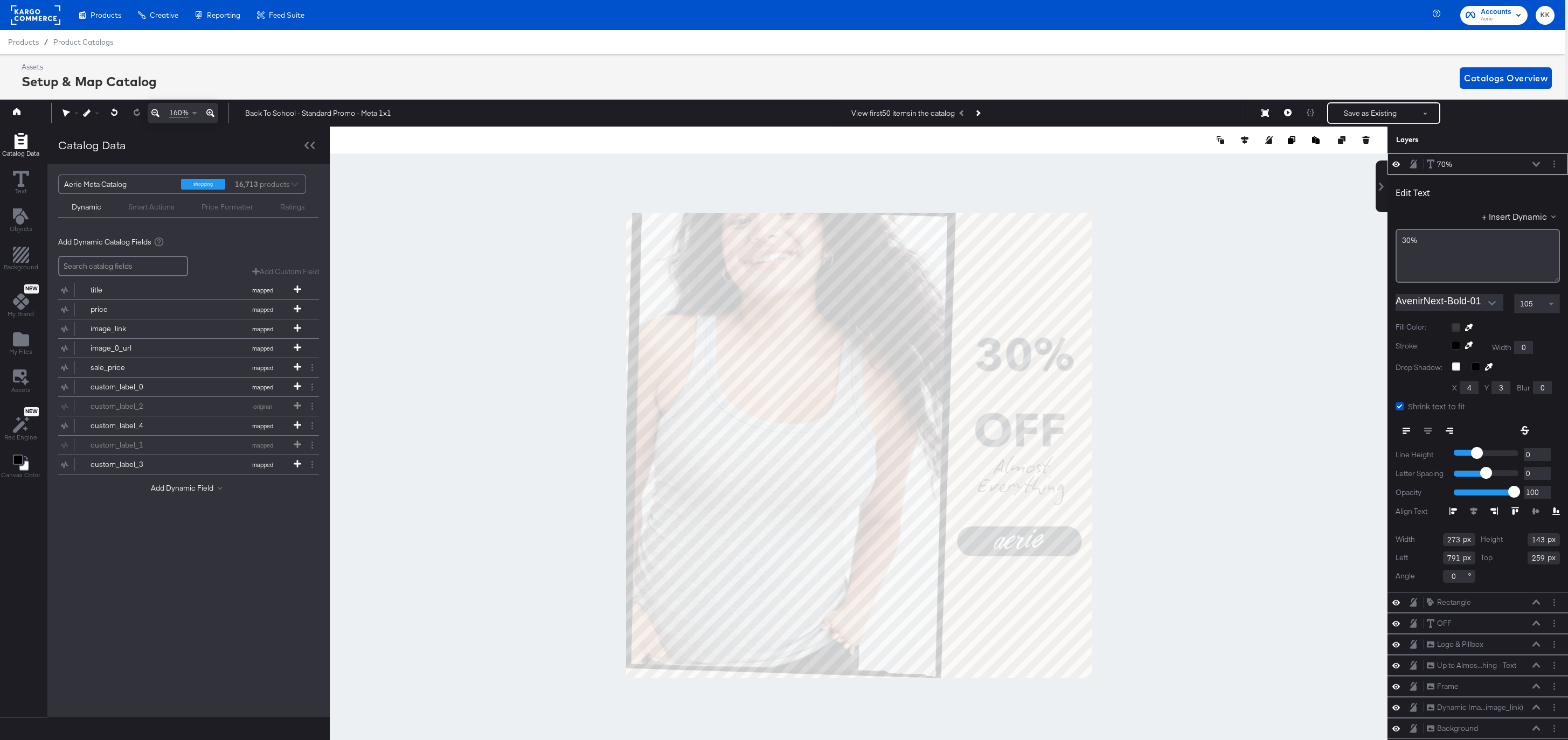
type input "289"
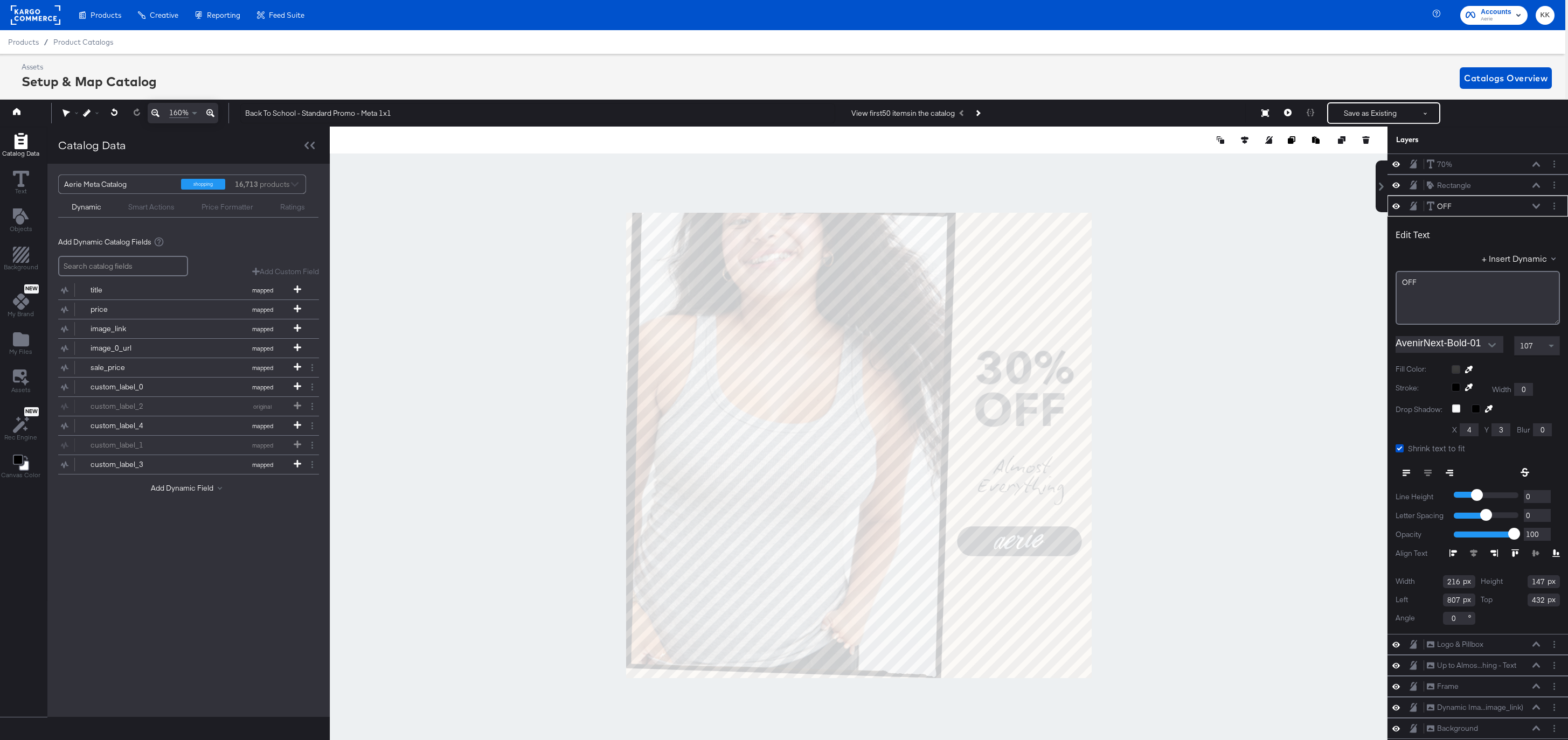
type input "385"
click at [1137, 411] on div at bounding box center [859, 445] width 1058 height 638
type input "390"
click at [1143, 411] on div at bounding box center [859, 445] width 1058 height 638
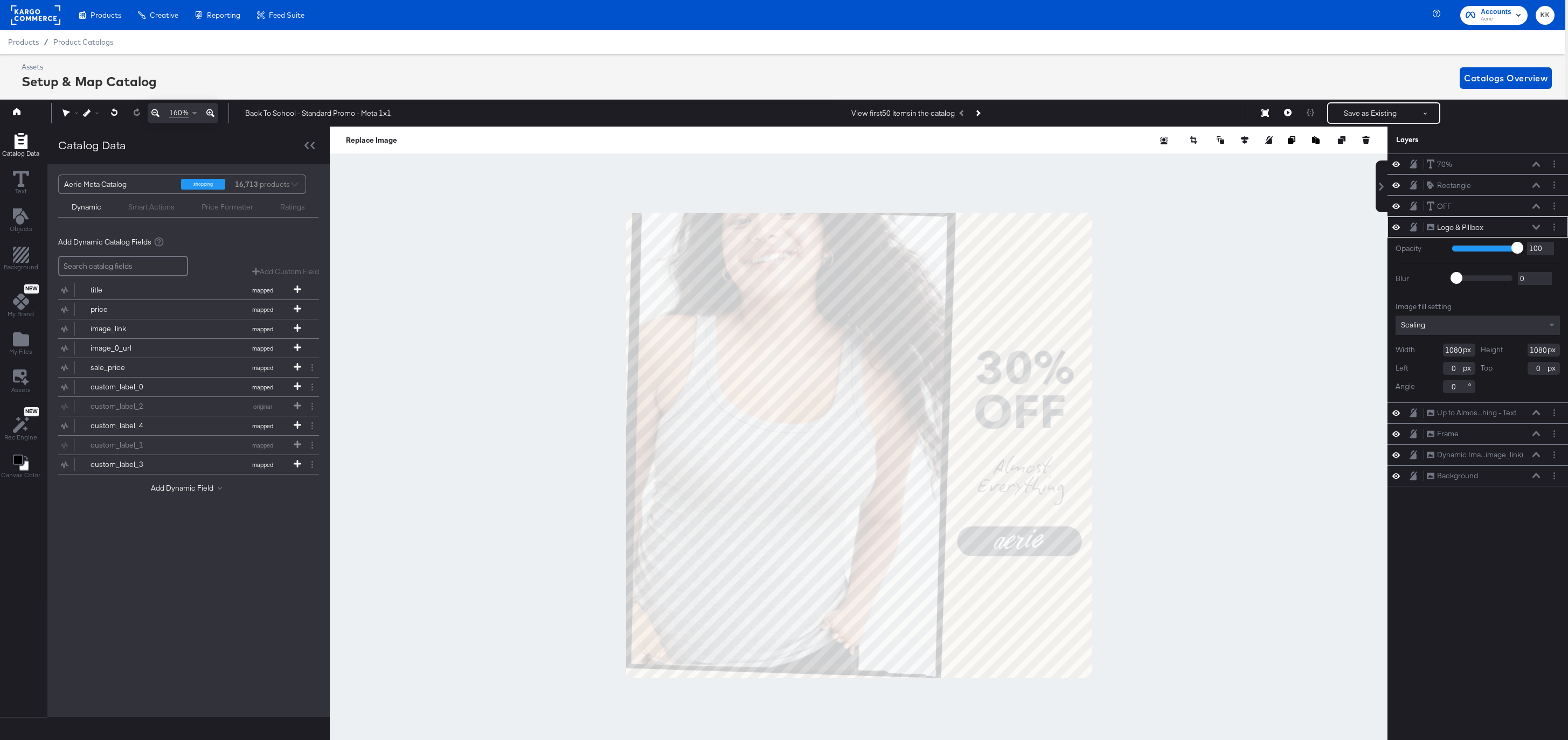
click at [1160, 494] on div at bounding box center [859, 445] width 1058 height 638
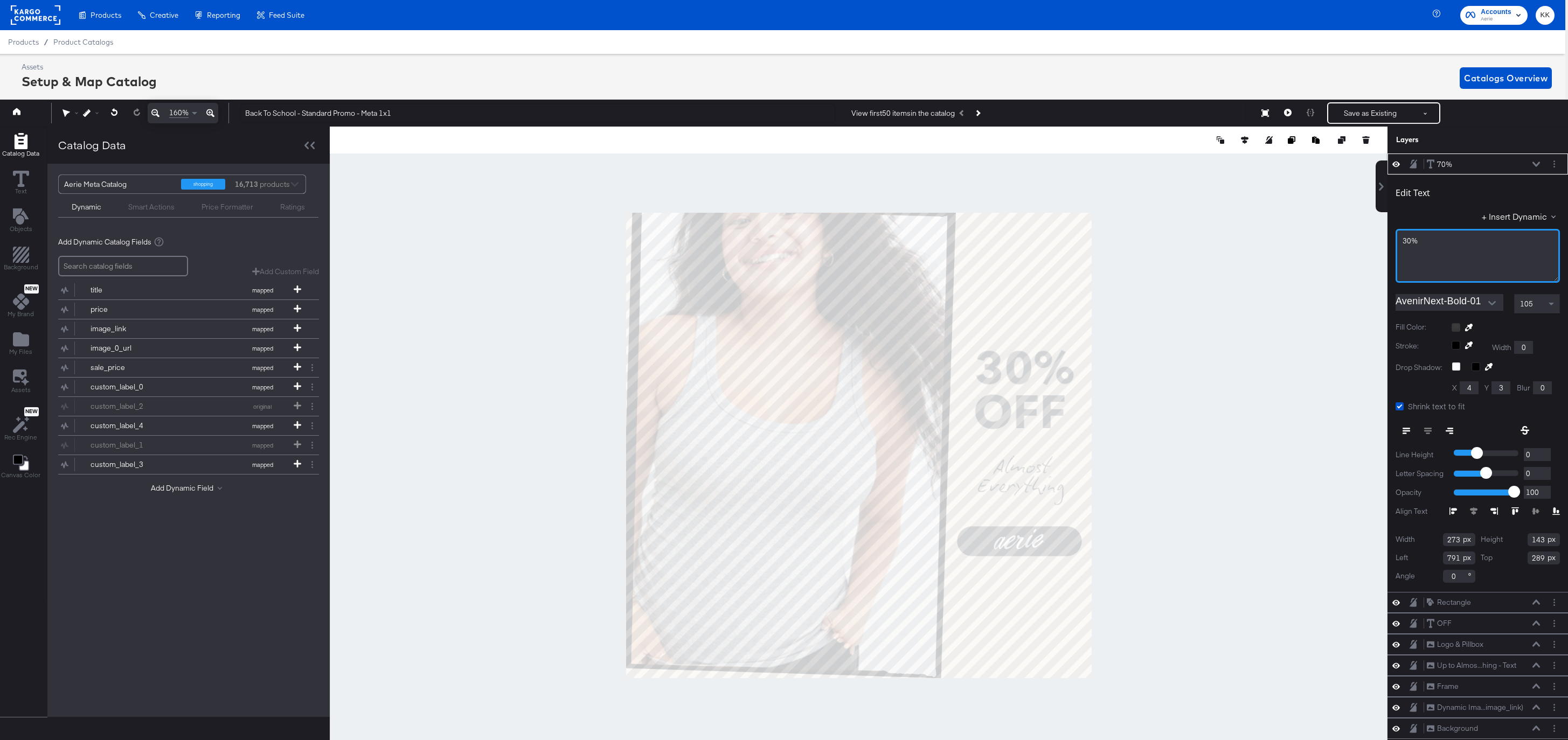
click at [1440, 236] on div "30%" at bounding box center [1477, 241] width 150 height 10
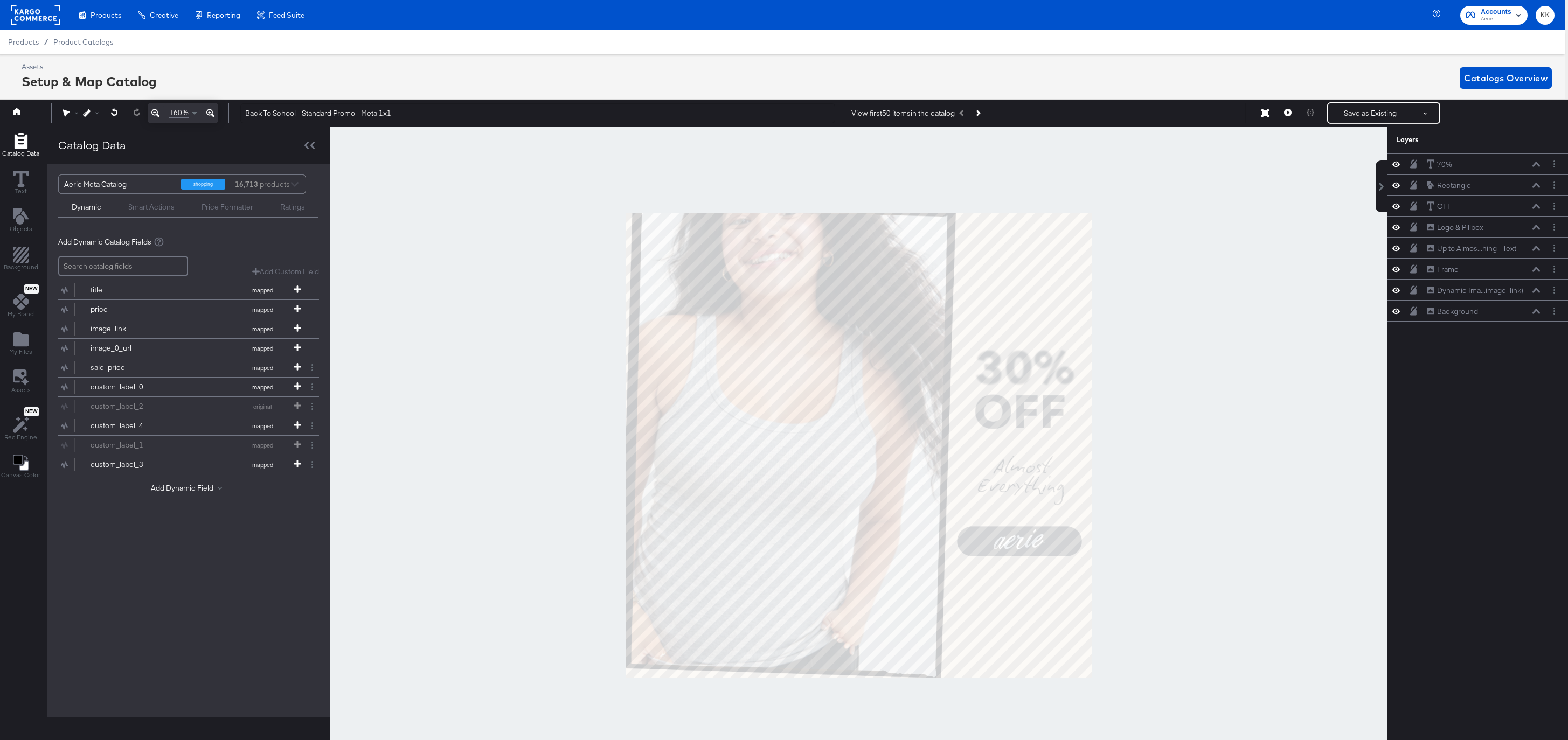
click at [1177, 413] on div at bounding box center [859, 445] width 1058 height 638
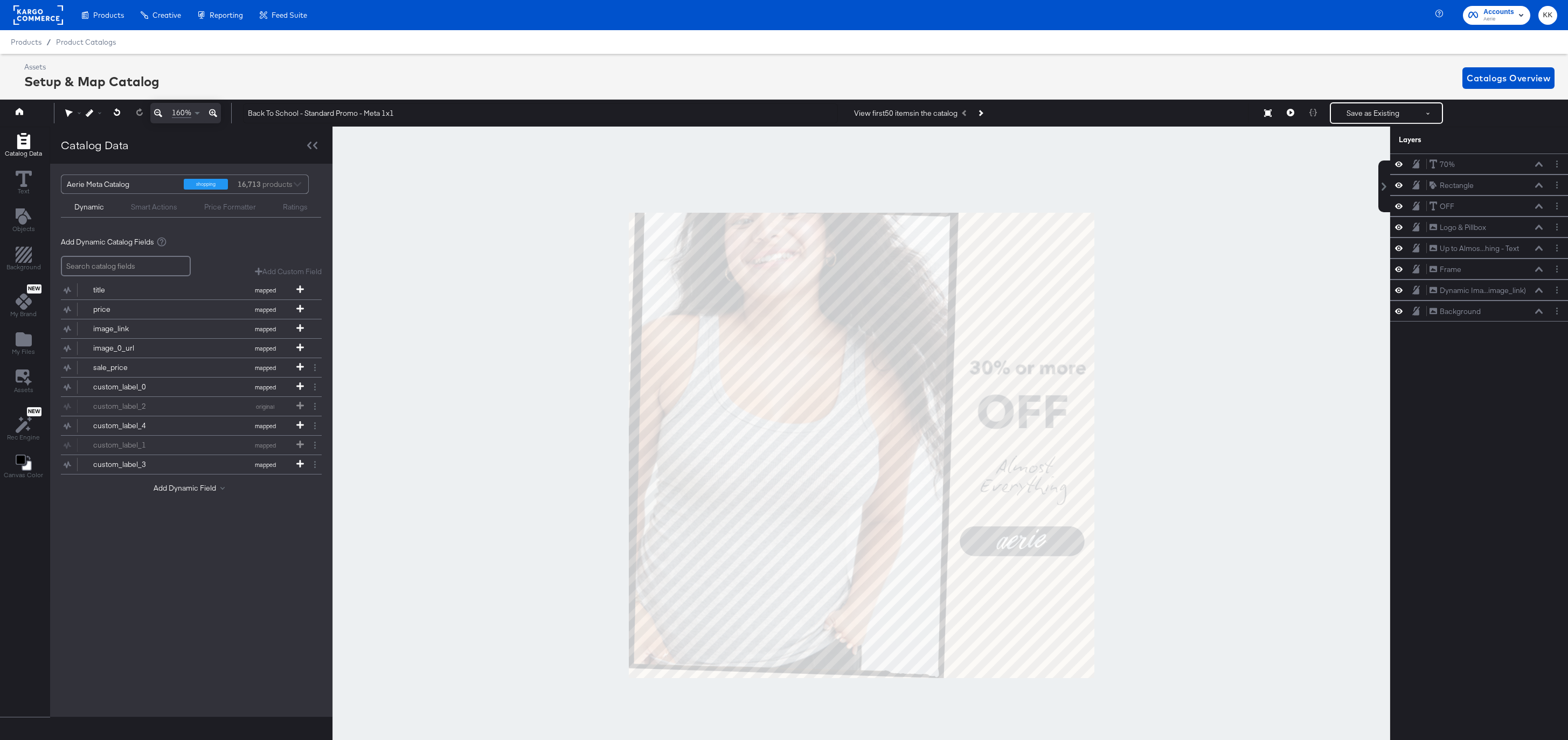
scroll to position [0, 2]
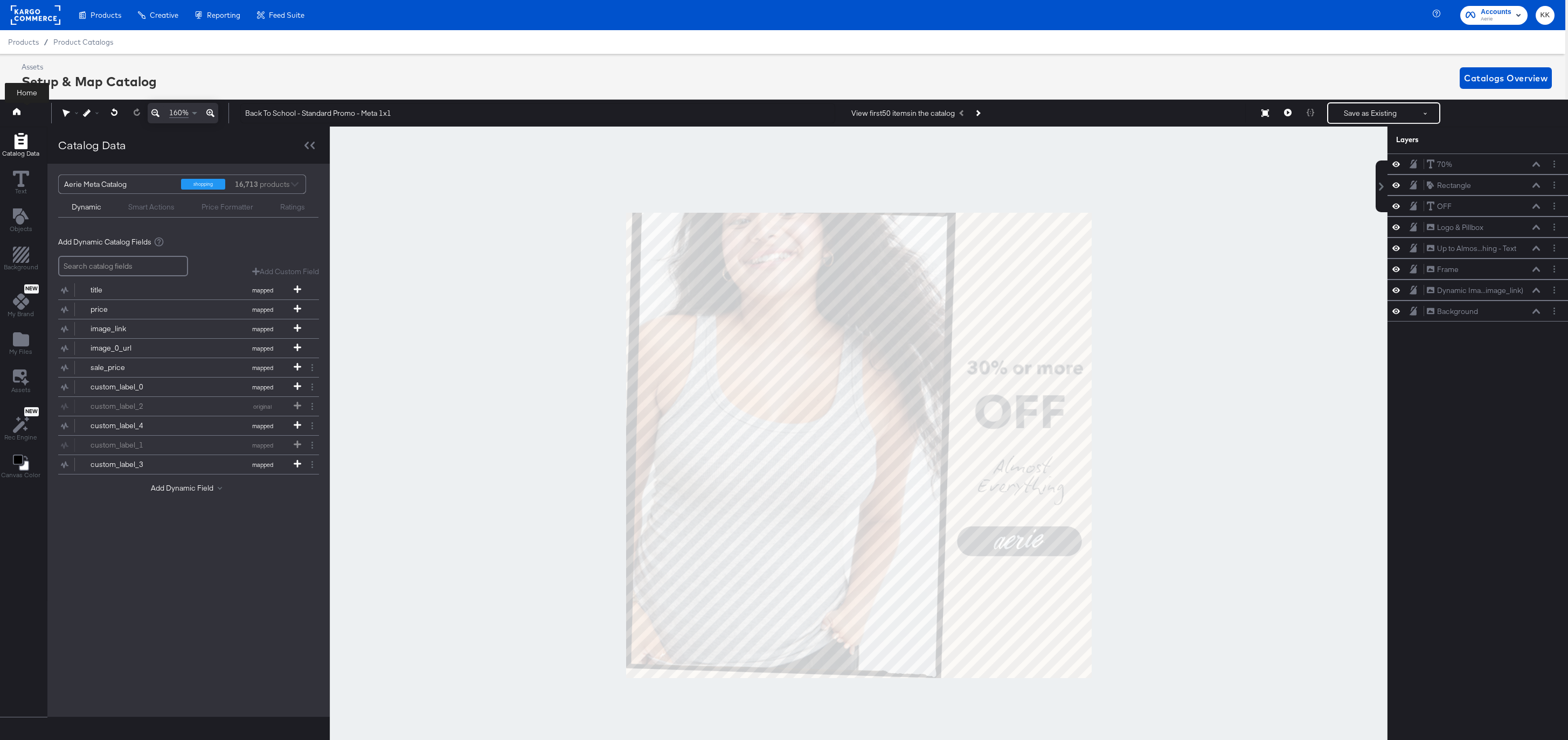
click at [16, 111] on icon at bounding box center [16, 112] width 7 height 7
